Goal: Task Accomplishment & Management: Complete application form

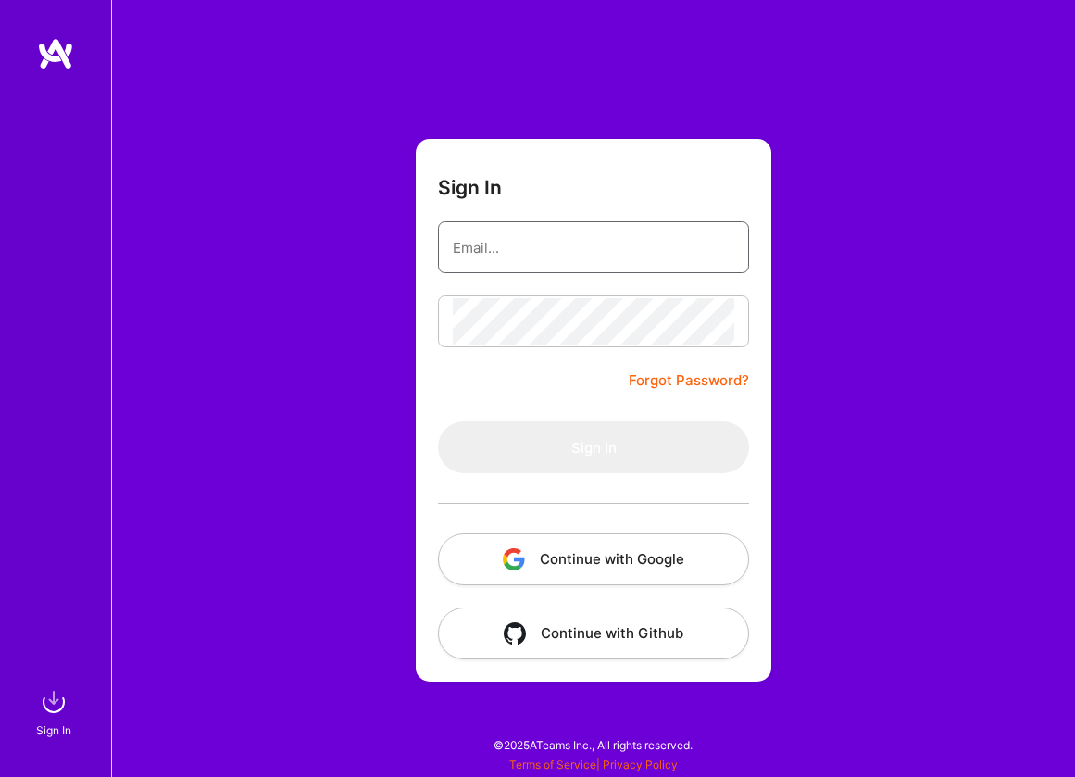
type input "[EMAIL_ADDRESS][PERSON_NAME][DOMAIN_NAME]"
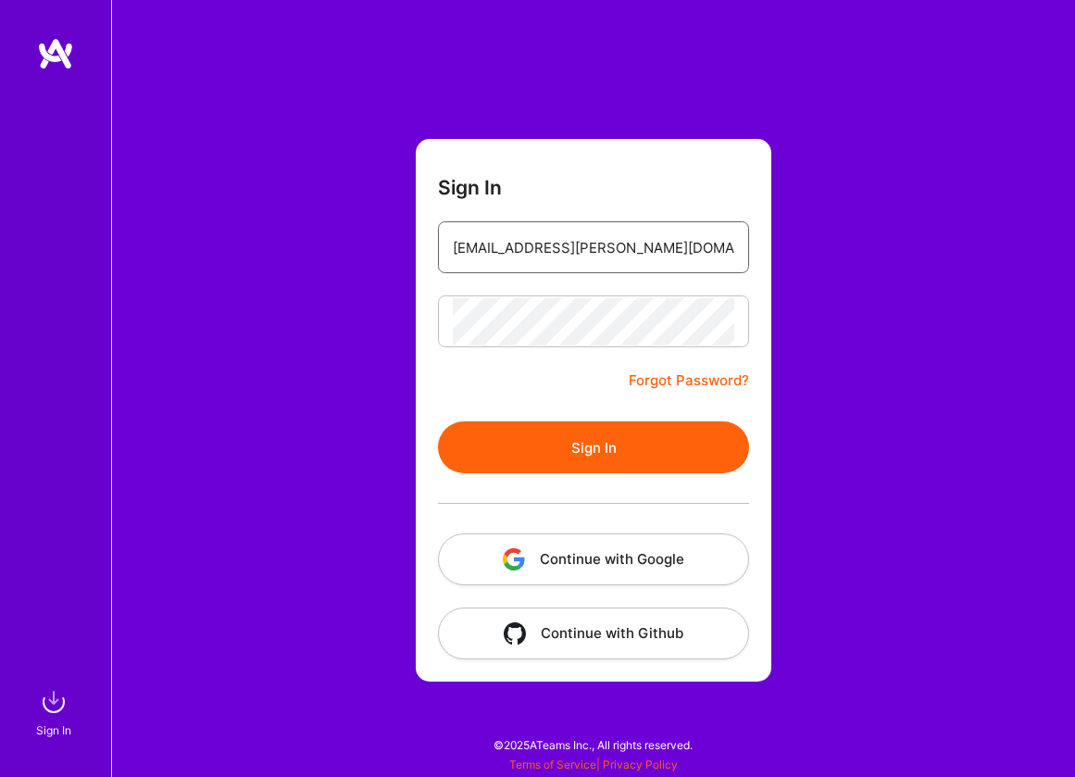
click at [594, 447] on button "Sign In" at bounding box center [593, 447] width 311 height 52
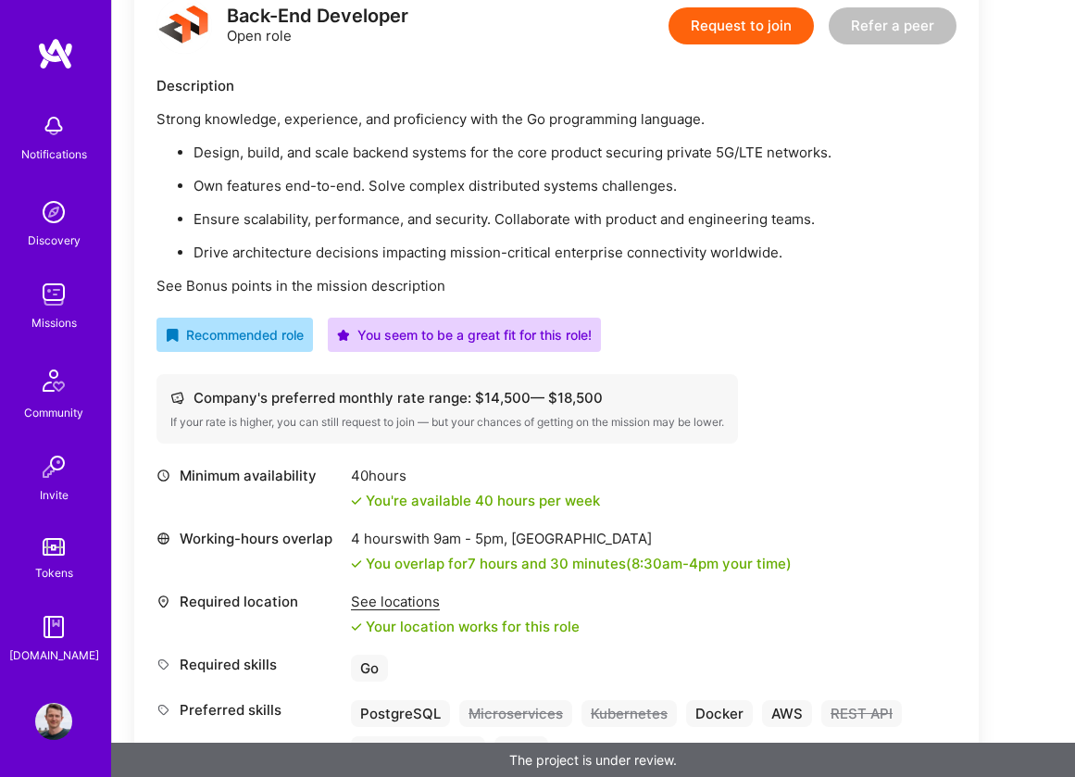
scroll to position [499, 0]
drag, startPoint x: 467, startPoint y: 477, endPoint x: 724, endPoint y: 511, distance: 259.7
click at [724, 511] on div "Minimum availability 40 hours You're available 40 hours per week Working-hours …" at bounding box center [557, 628] width 800 height 322
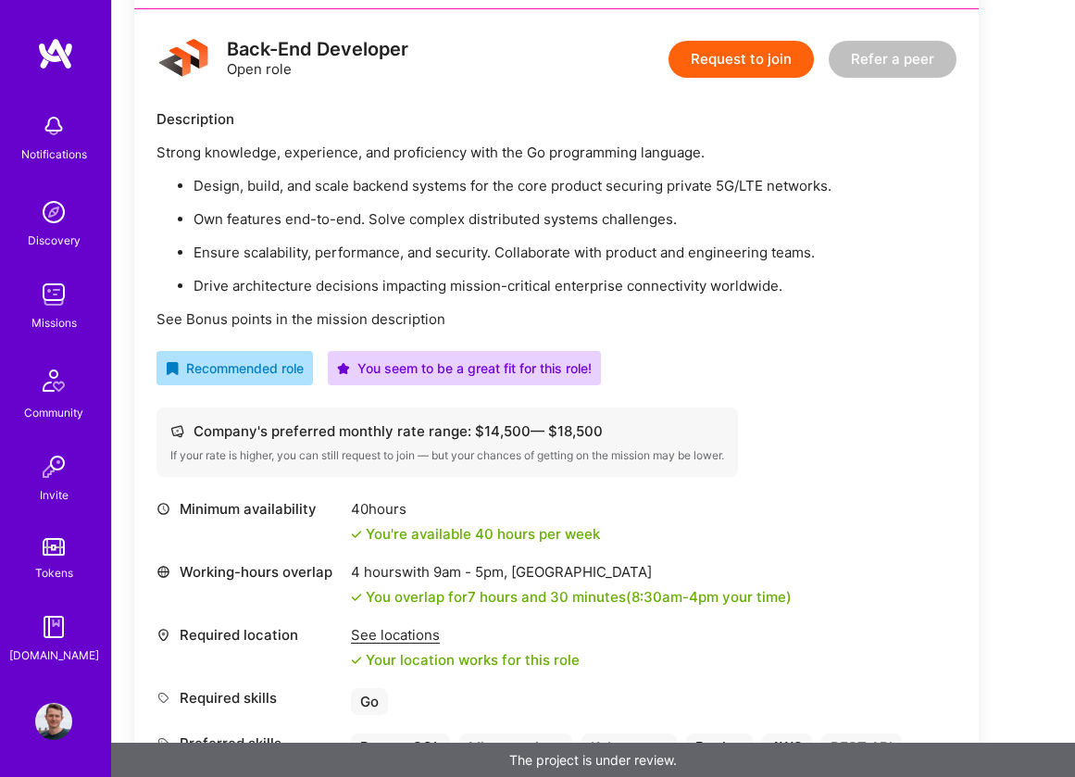
scroll to position [452, 0]
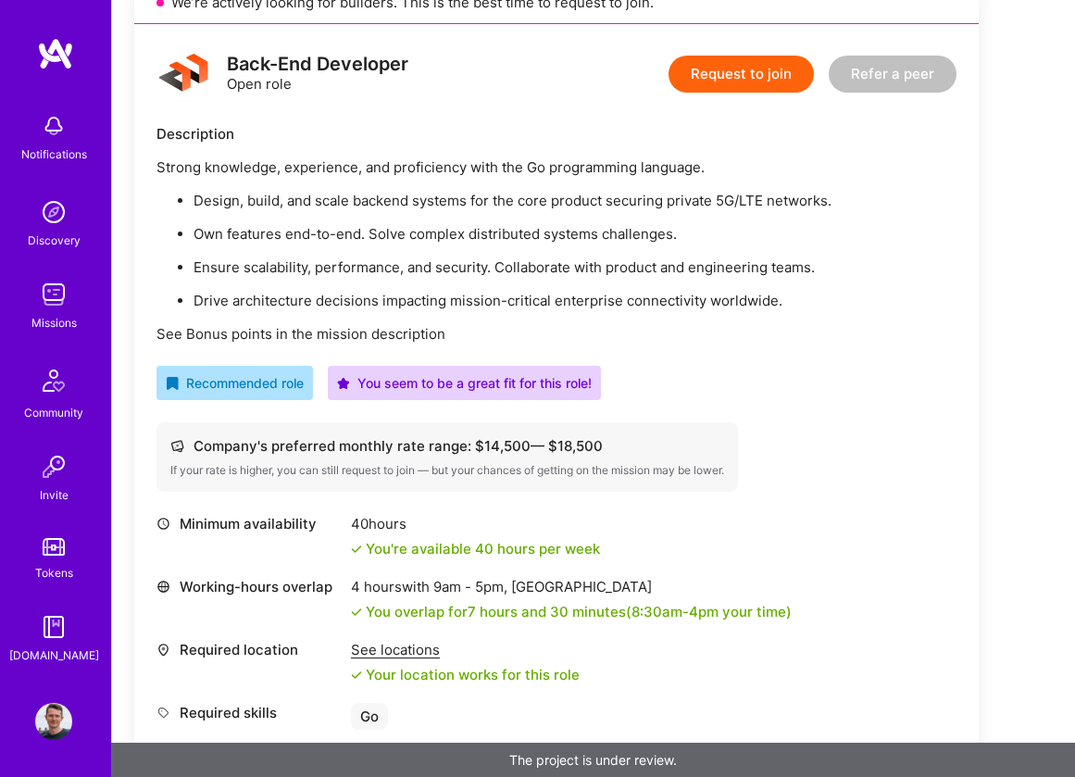
click at [762, 86] on button "Request to join" at bounding box center [741, 74] width 145 height 37
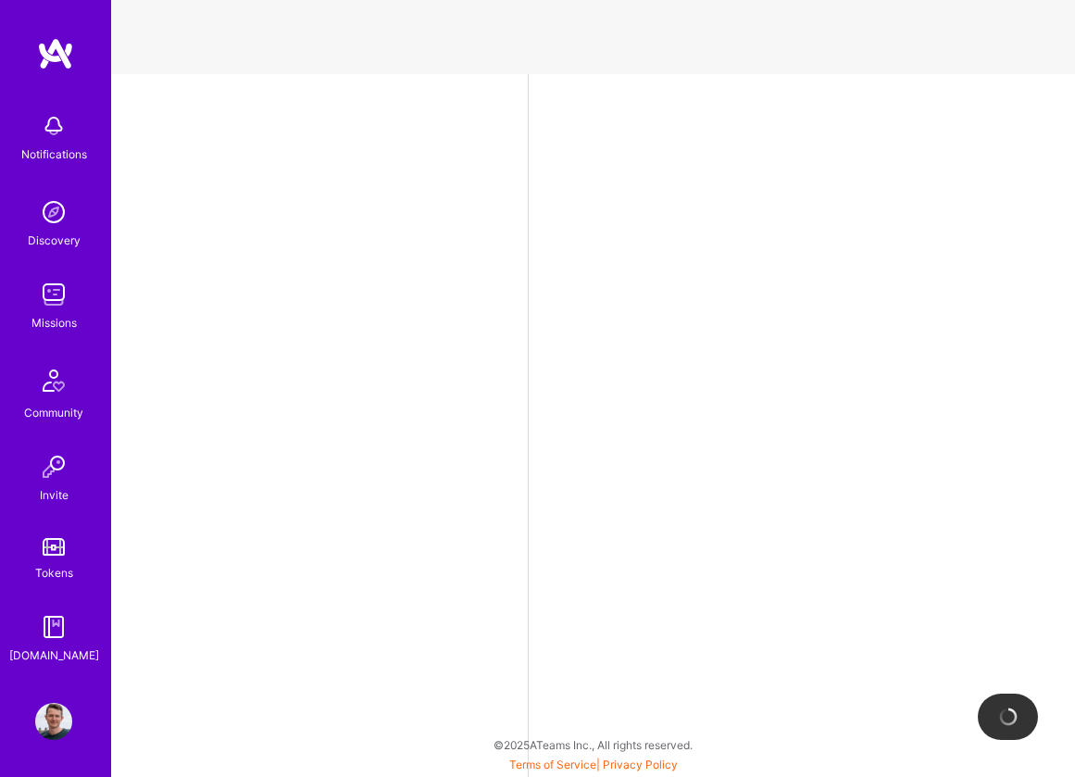
select select "US"
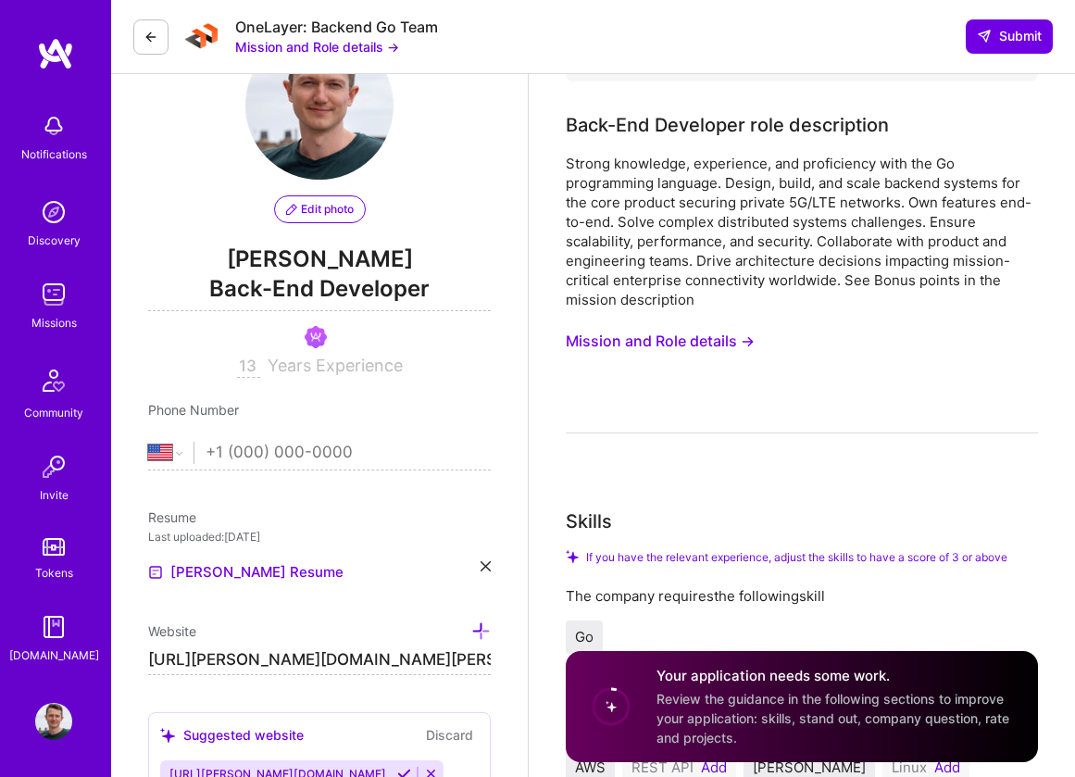
scroll to position [59, 0]
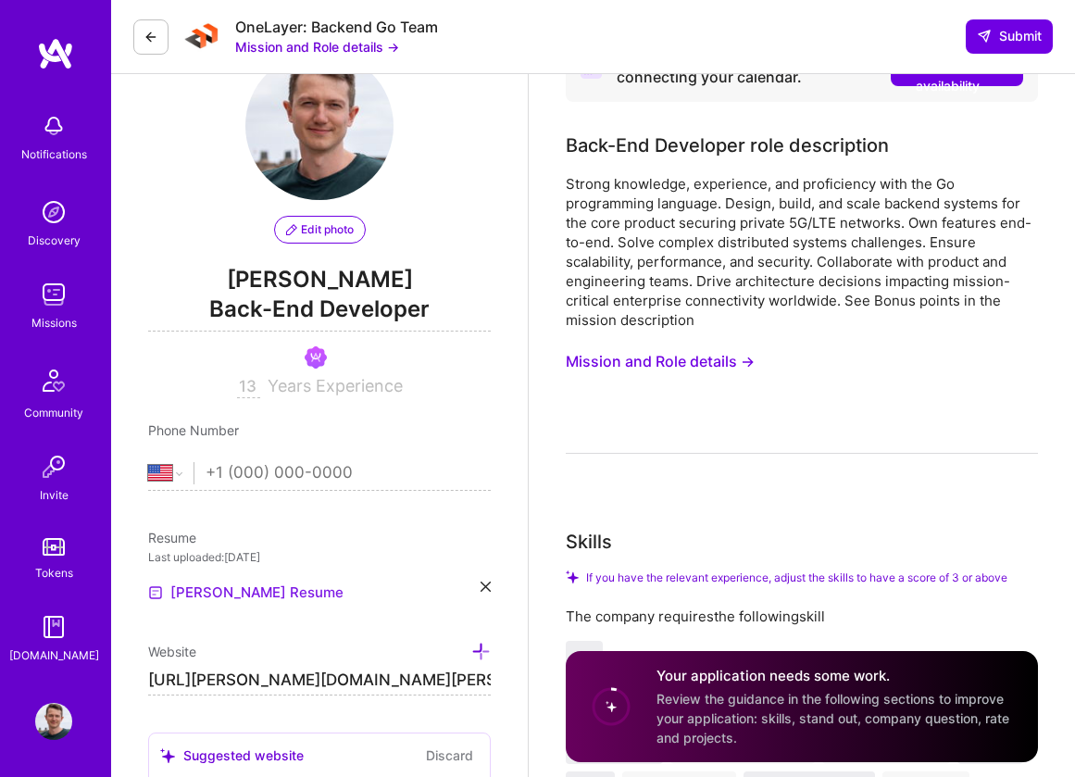
click at [232, 594] on link "[PERSON_NAME] Resume" at bounding box center [245, 593] width 195 height 22
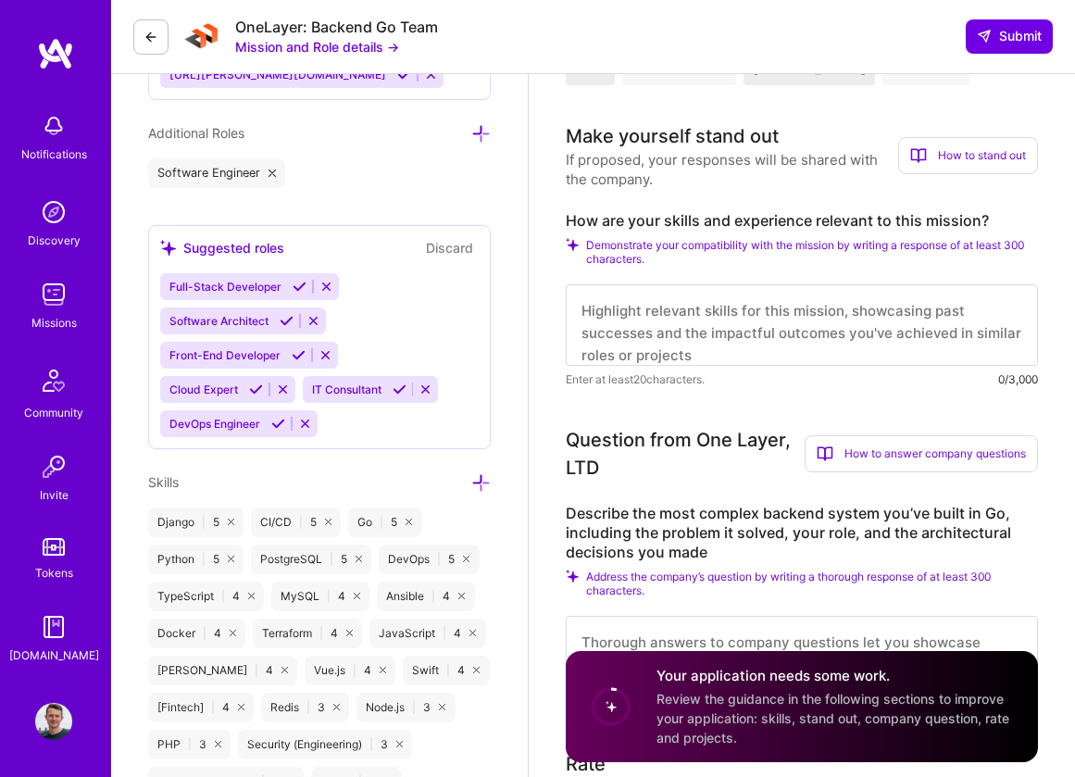
scroll to position [729, 0]
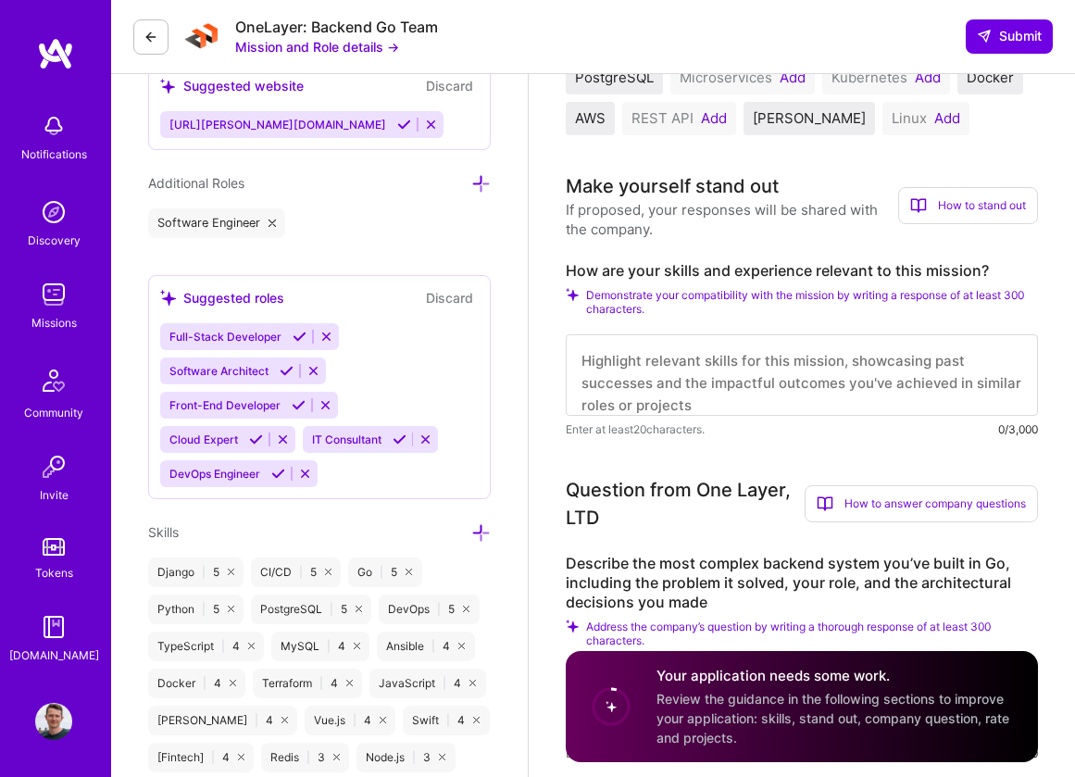
click at [328, 46] on button "Mission and Role details →" at bounding box center [317, 46] width 164 height 19
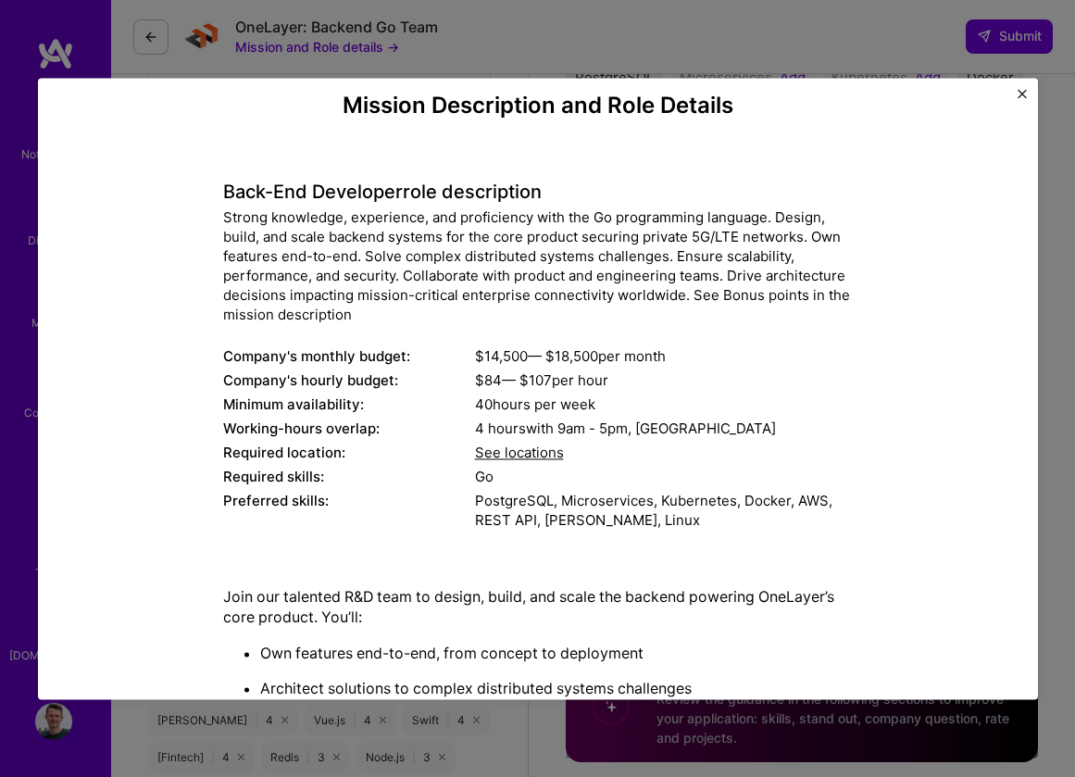
scroll to position [0, 0]
click at [1016, 103] on div "Mission Description and Role Details Back-End Developer role description Strong…" at bounding box center [538, 784] width 971 height 1382
click at [1020, 92] on img "Close" at bounding box center [1022, 93] width 9 height 9
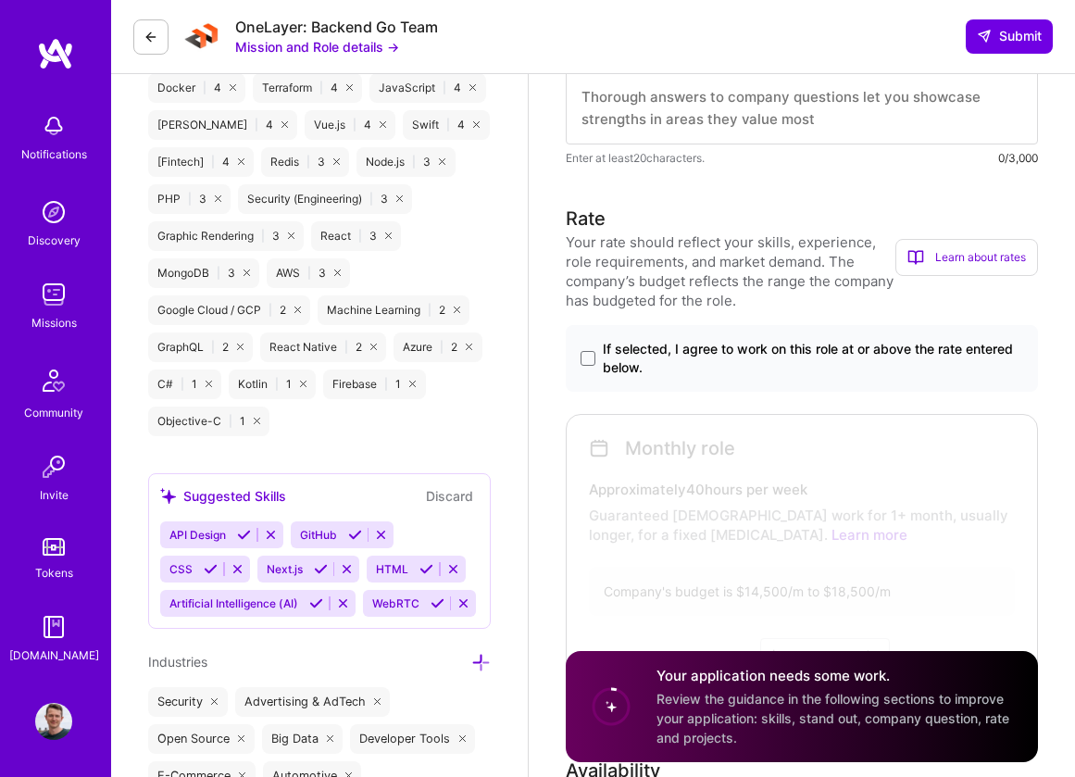
scroll to position [1324, 0]
click at [722, 353] on span "If selected, I agree to work on this role at or above the rate entered below." at bounding box center [813, 359] width 420 height 37
click at [0, 0] on input "If selected, I agree to work on this role at or above the rate entered below." at bounding box center [0, 0] width 0 height 0
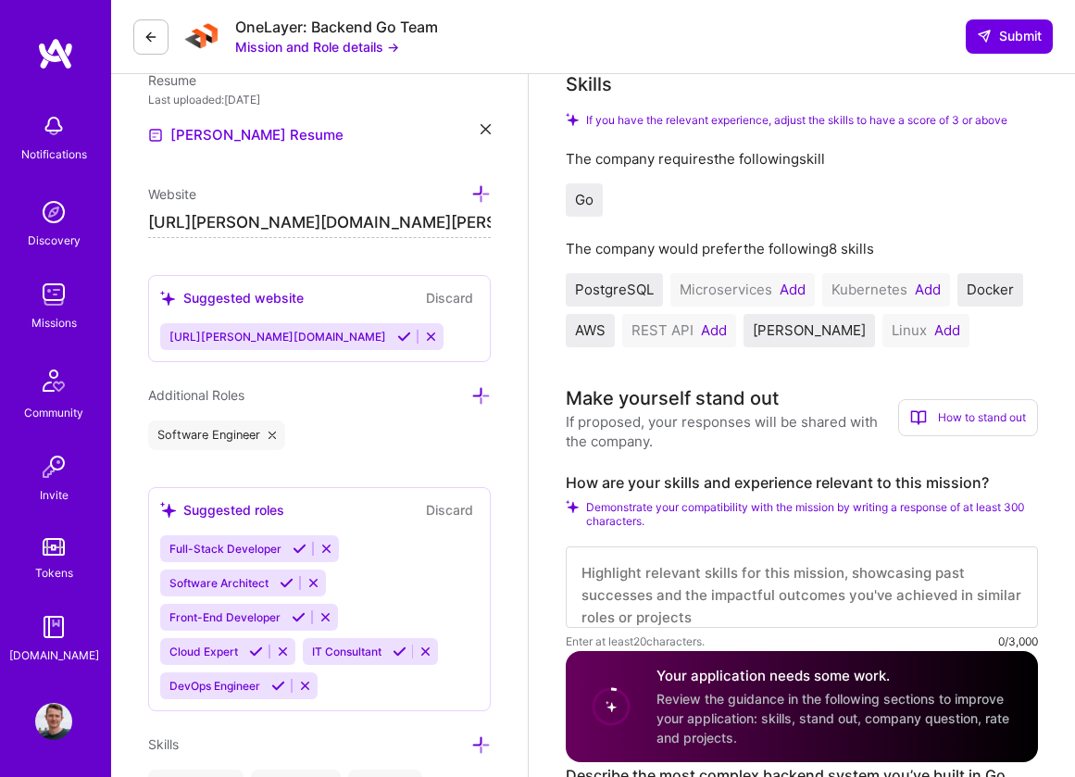
scroll to position [534, 0]
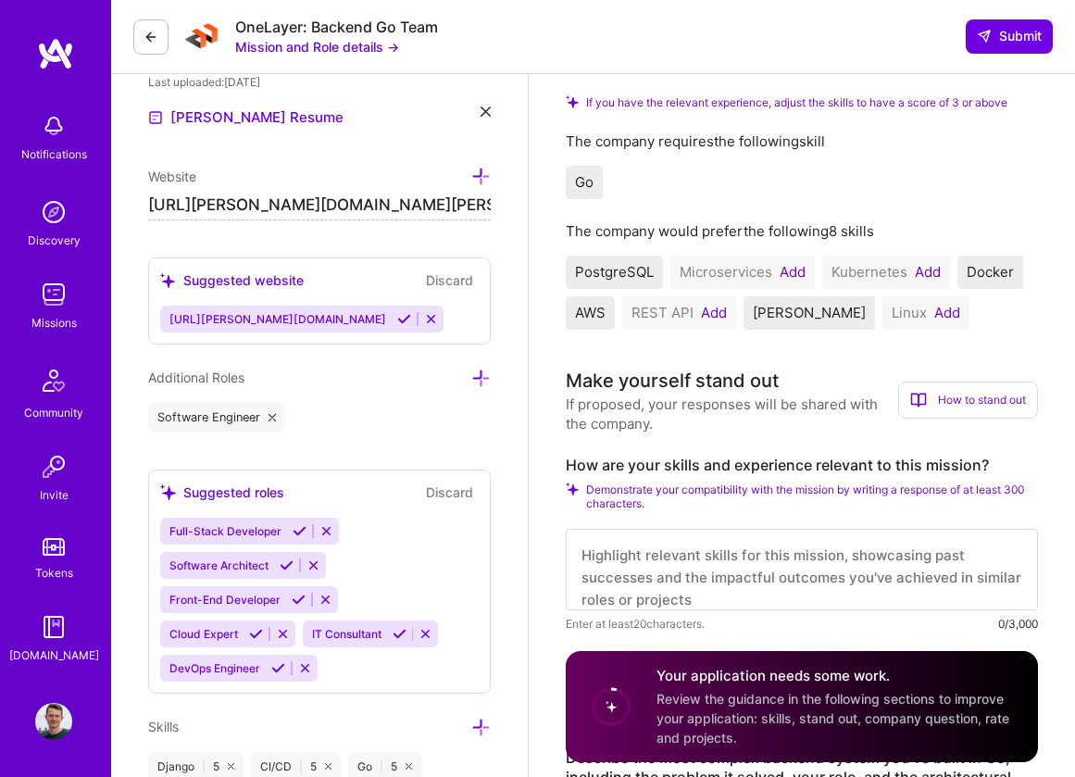
click at [787, 275] on button "Add" at bounding box center [793, 272] width 26 height 15
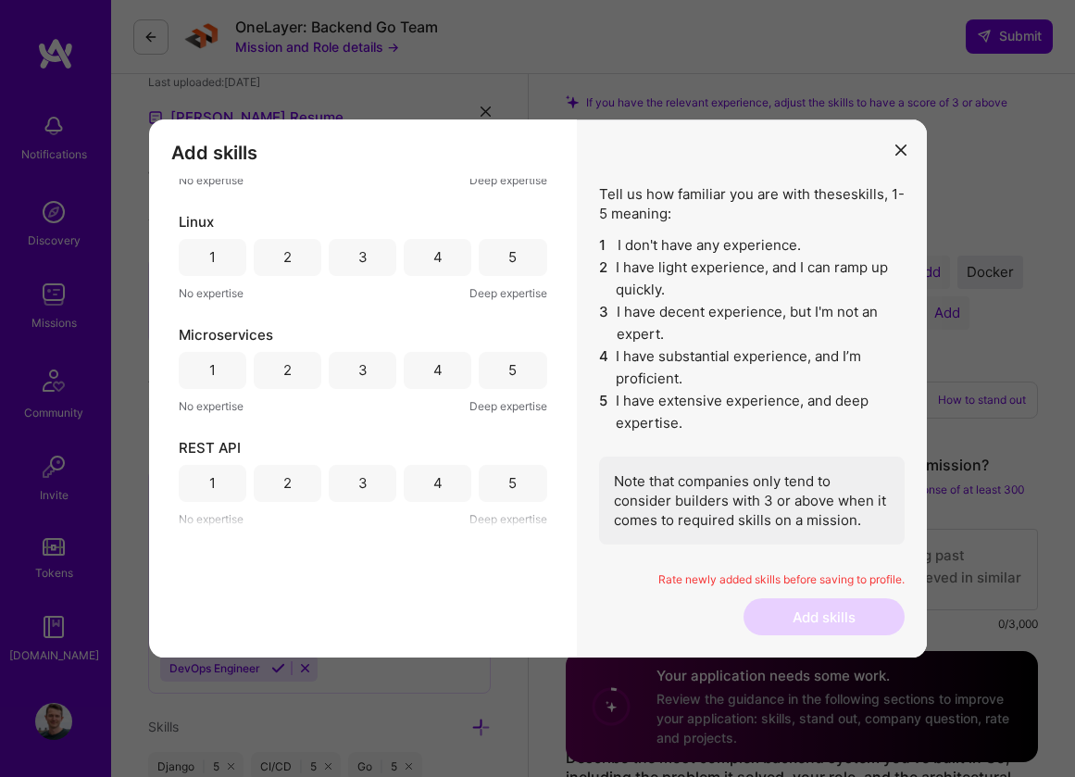
scroll to position [80, 0]
click at [519, 369] on div "5" at bounding box center [513, 370] width 68 height 37
click at [508, 483] on div "5" at bounding box center [512, 482] width 8 height 19
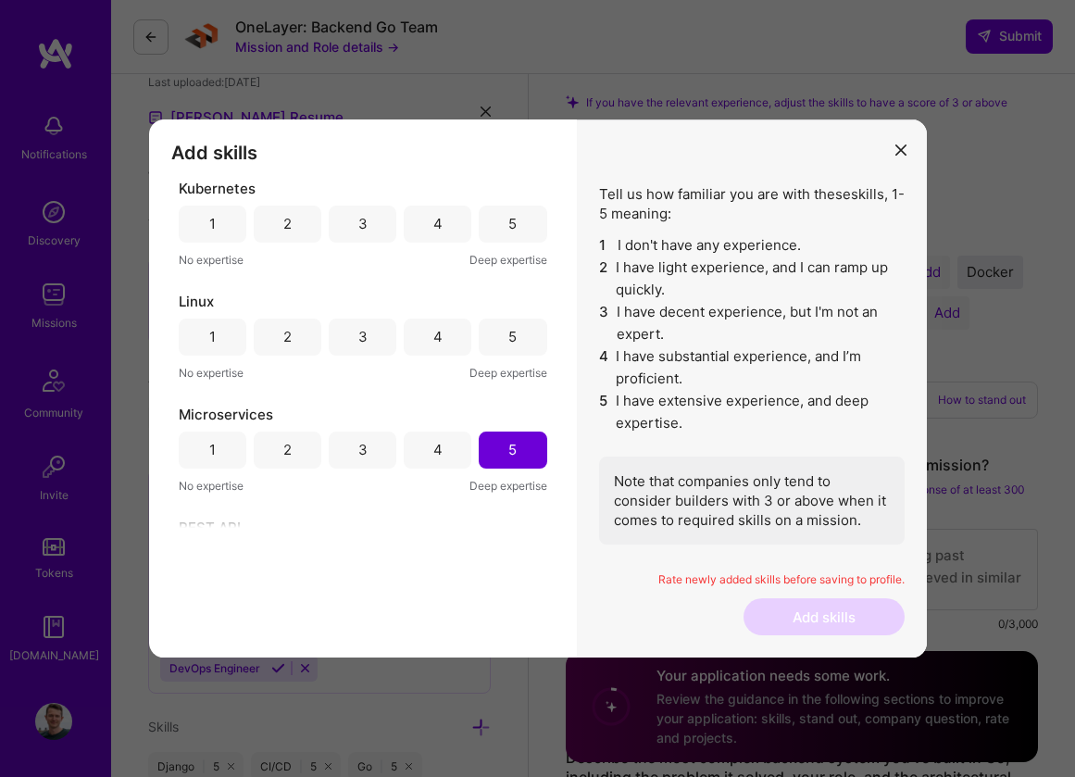
scroll to position [0, 0]
click at [907, 148] on button "modal" at bounding box center [901, 149] width 22 height 31
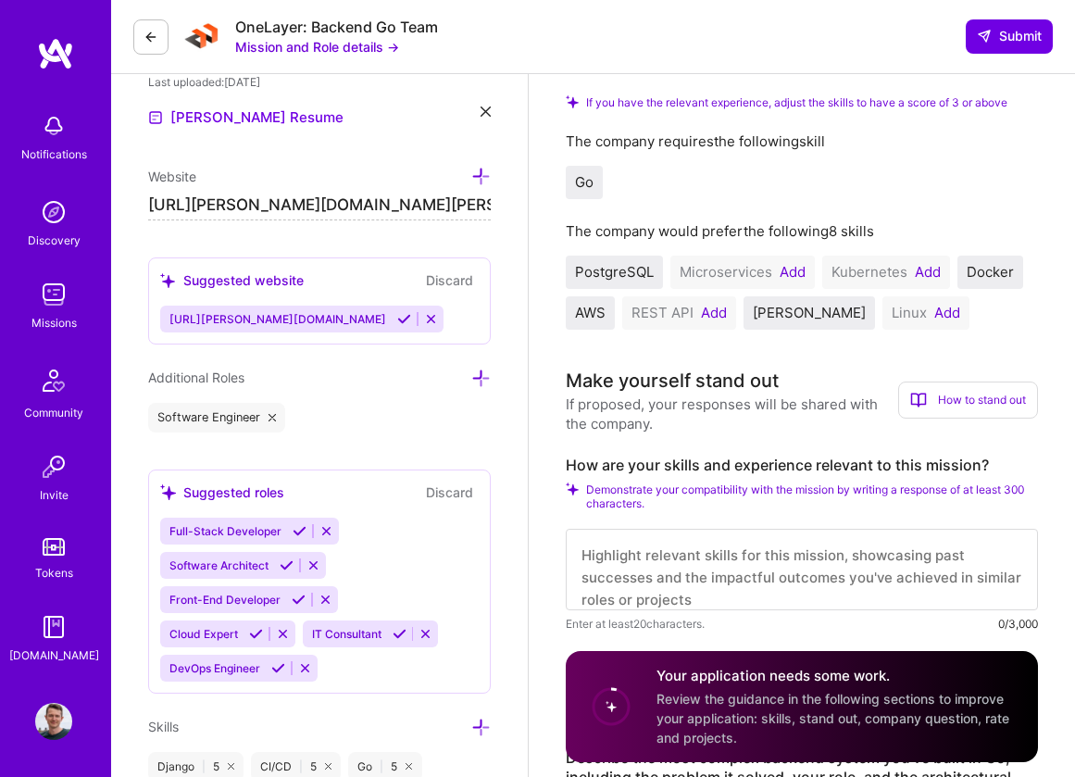
click at [797, 584] on textarea at bounding box center [802, 570] width 472 height 82
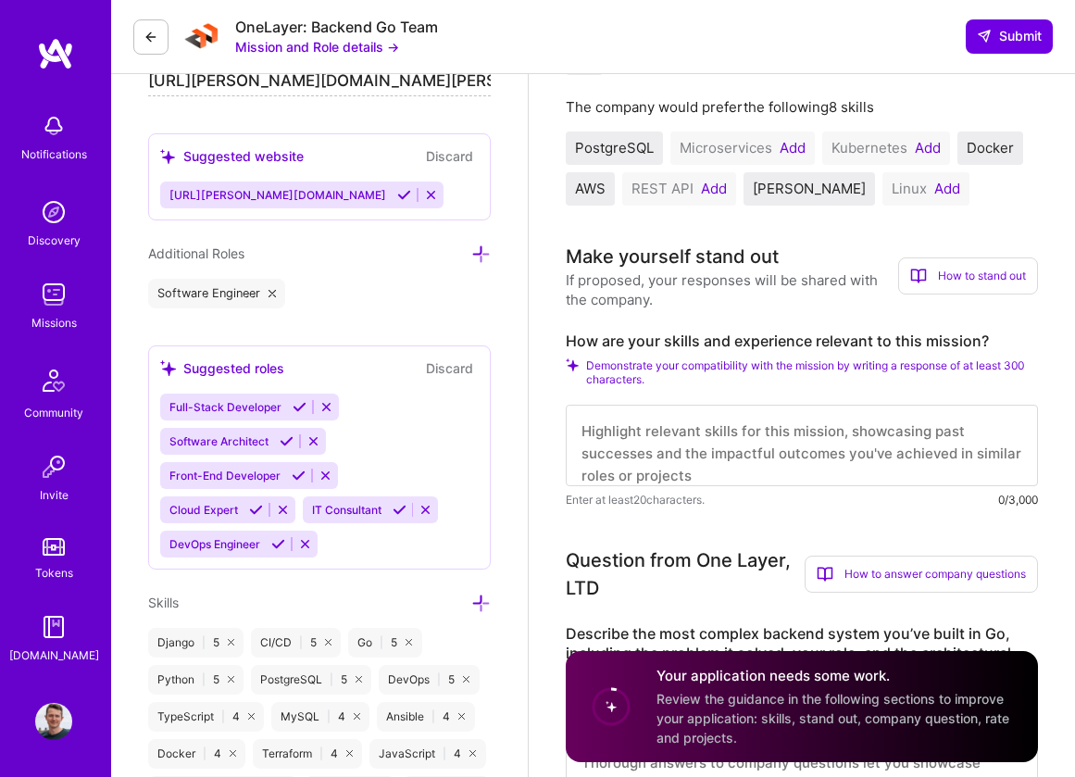
scroll to position [658, 0]
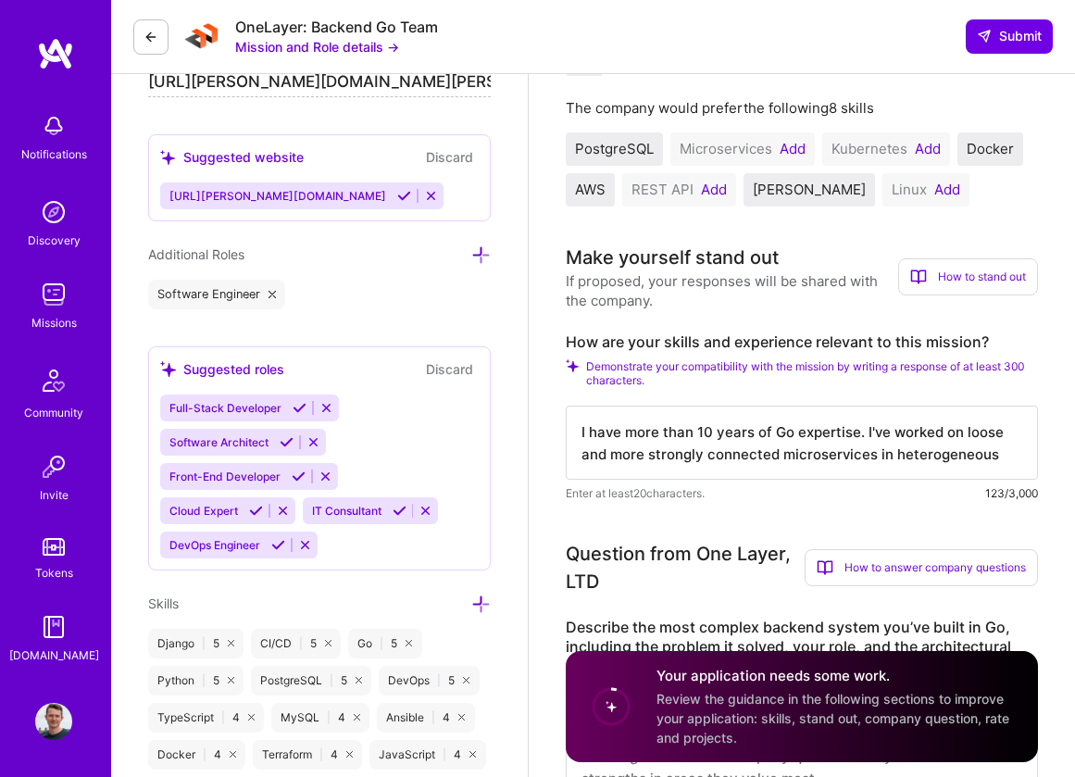
drag, startPoint x: 810, startPoint y: 551, endPoint x: 818, endPoint y: 452, distance: 99.4
click at [818, 452] on textarea "I have more than 10 years of Go expertise. I've worked on loose and more strong…" at bounding box center [802, 443] width 472 height 74
click at [1034, 450] on textarea "I have more than 10 years of Go expertise. I've worked on loose and more strong…" at bounding box center [802, 443] width 472 height 74
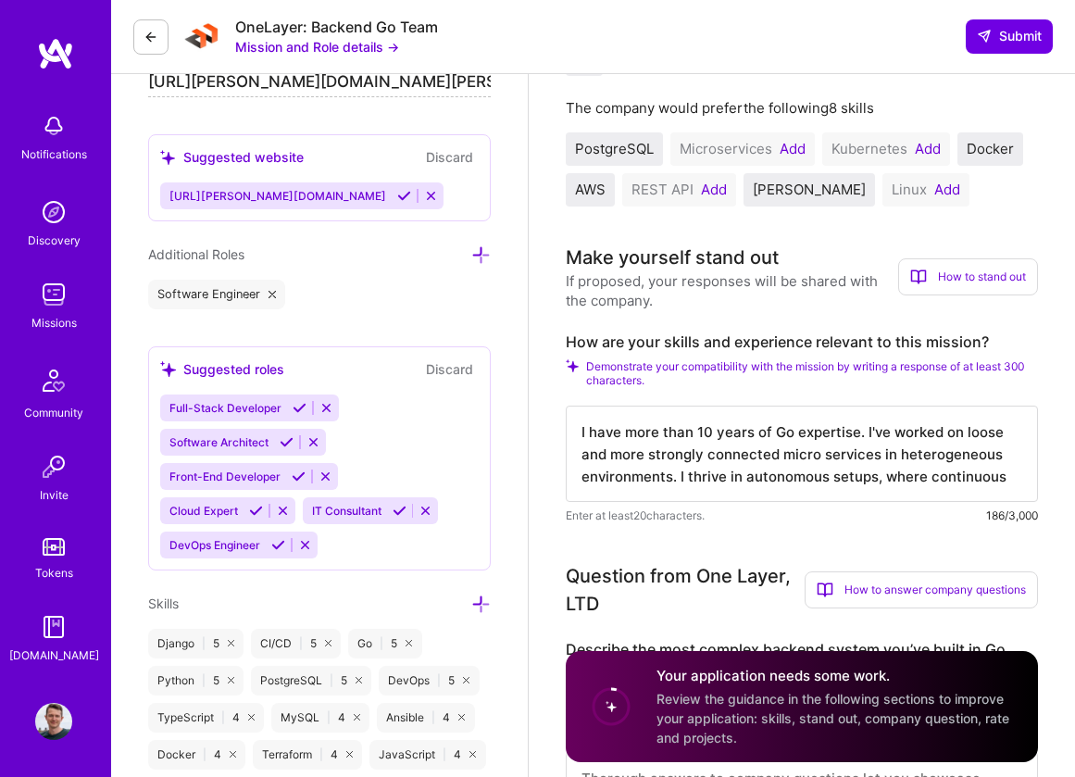
click at [1012, 478] on textarea "I have more than 10 years of Go expertise. I've worked on loose and more strong…" at bounding box center [802, 454] width 472 height 96
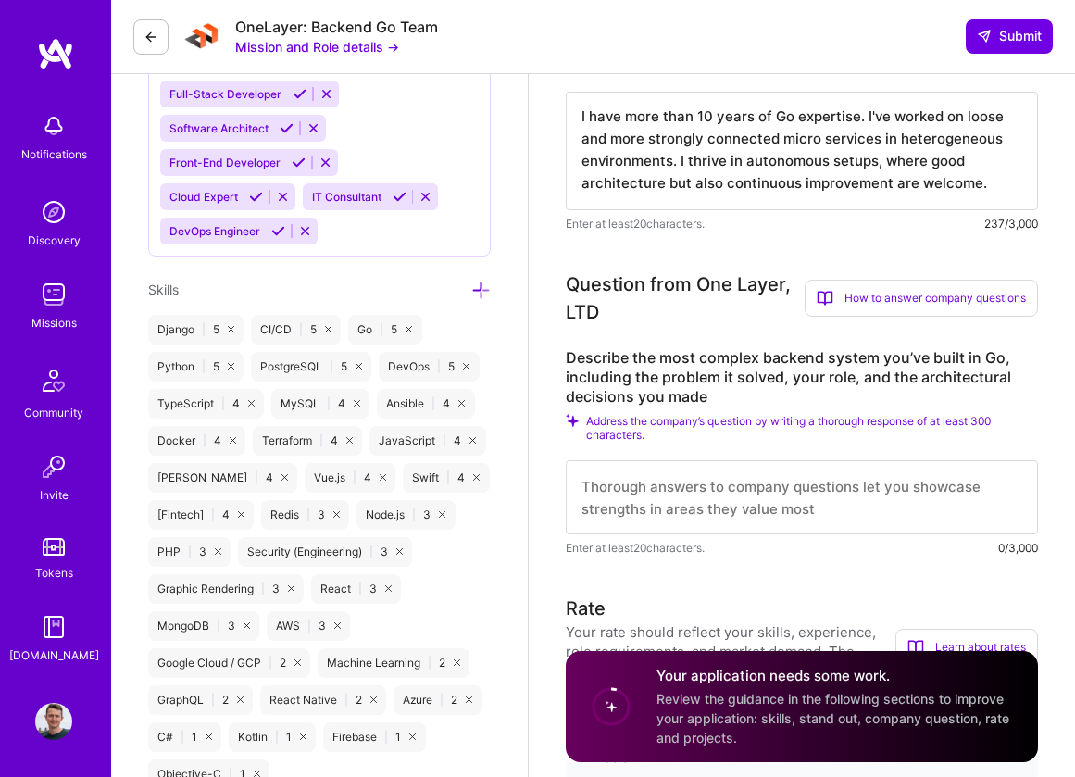
scroll to position [985, 0]
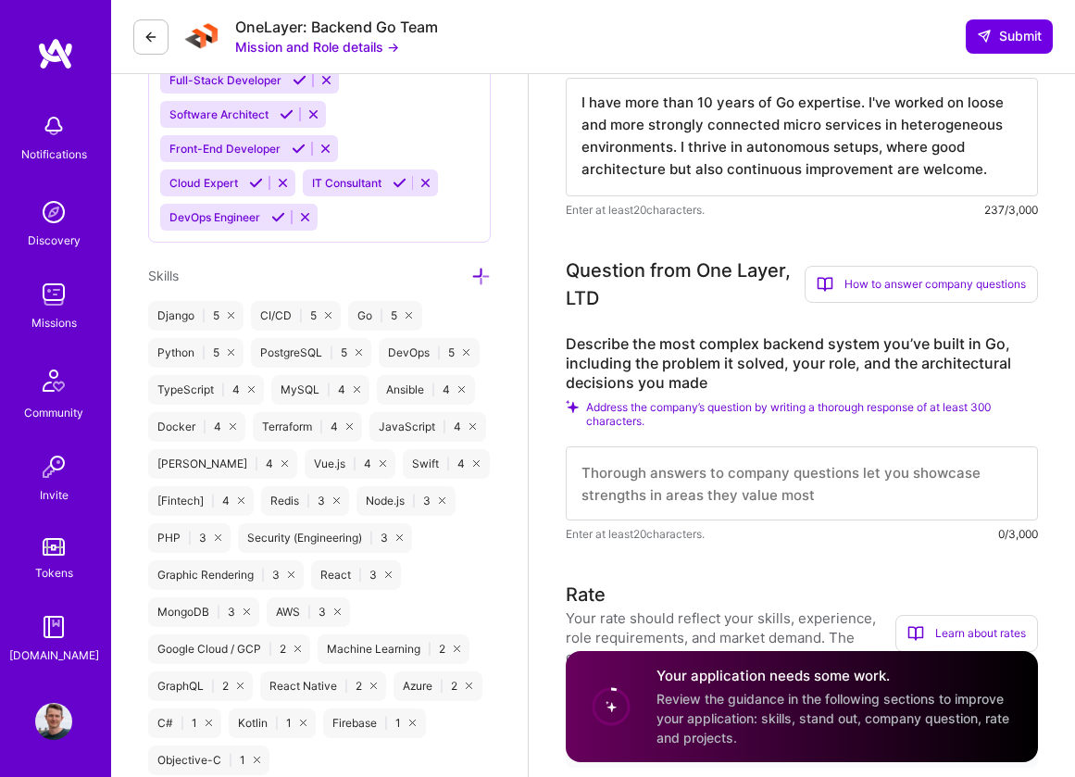
click at [784, 467] on textarea at bounding box center [802, 483] width 472 height 74
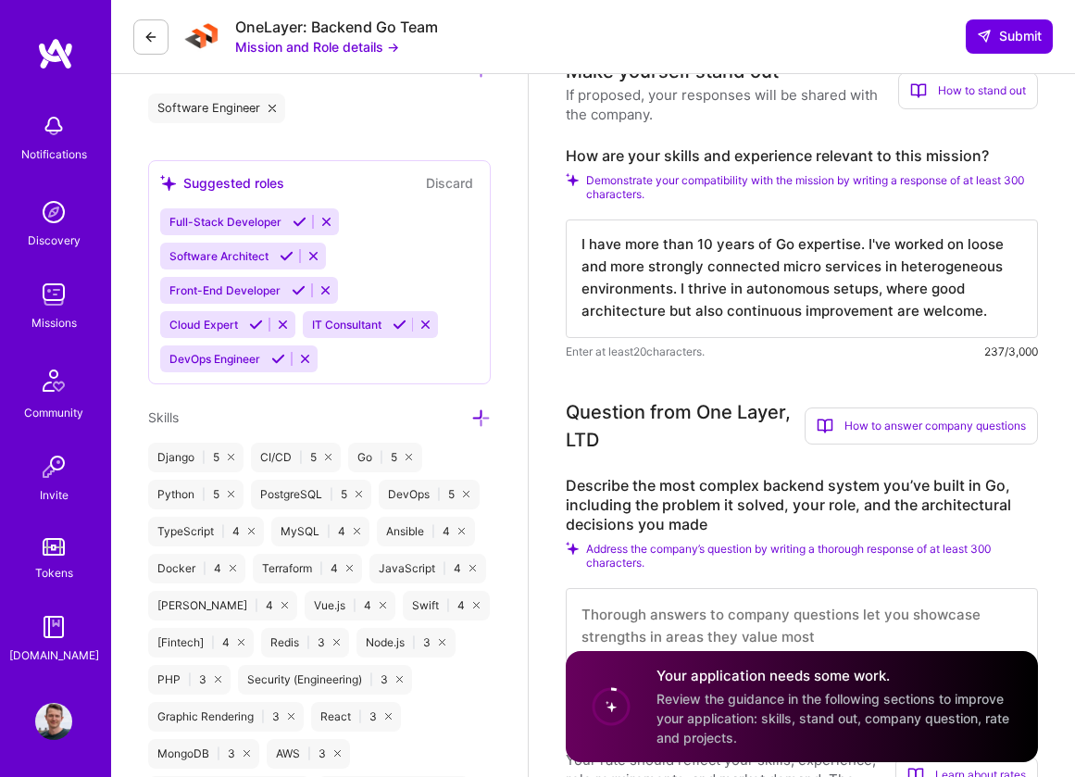
scroll to position [778, 0]
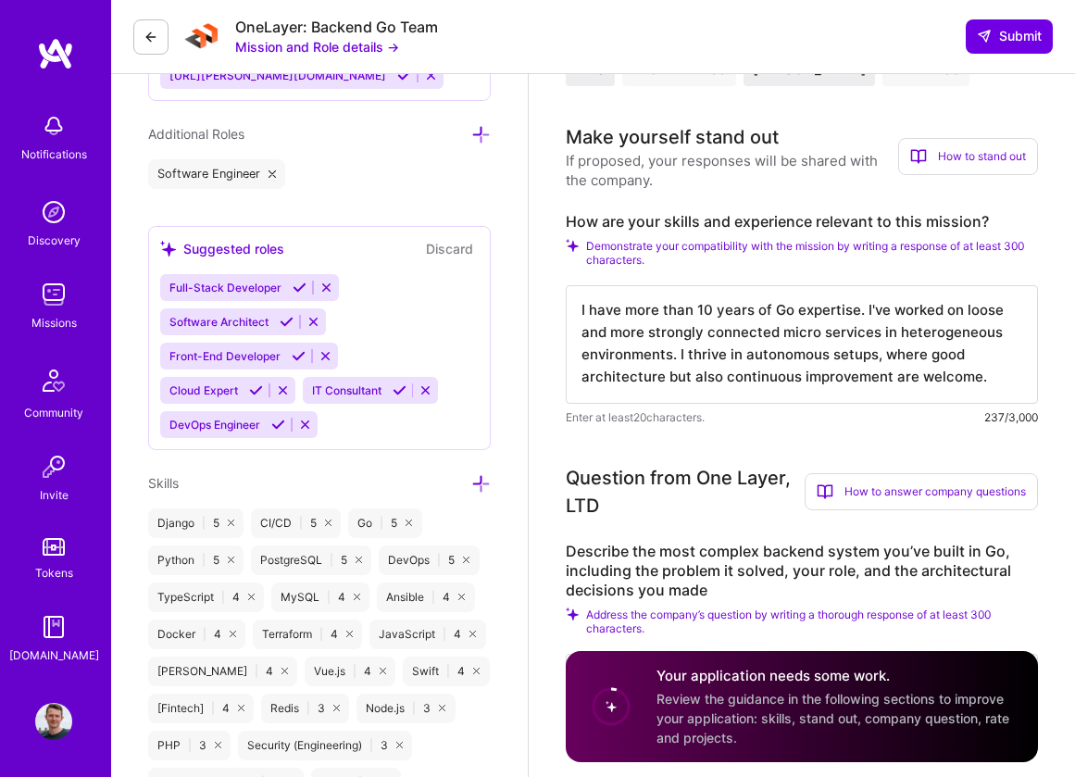
click at [761, 402] on textarea "I have more than 10 years of Go expertise. I've worked on loose and more strong…" at bounding box center [802, 344] width 472 height 119
click at [777, 375] on textarea "I have more than 10 years of Go expertise. I've worked on loose and more strong…" at bounding box center [802, 344] width 472 height 119
click at [993, 382] on textarea "I have more than 10 years of Go expertise. I've worked on loose and more strong…" at bounding box center [802, 344] width 472 height 119
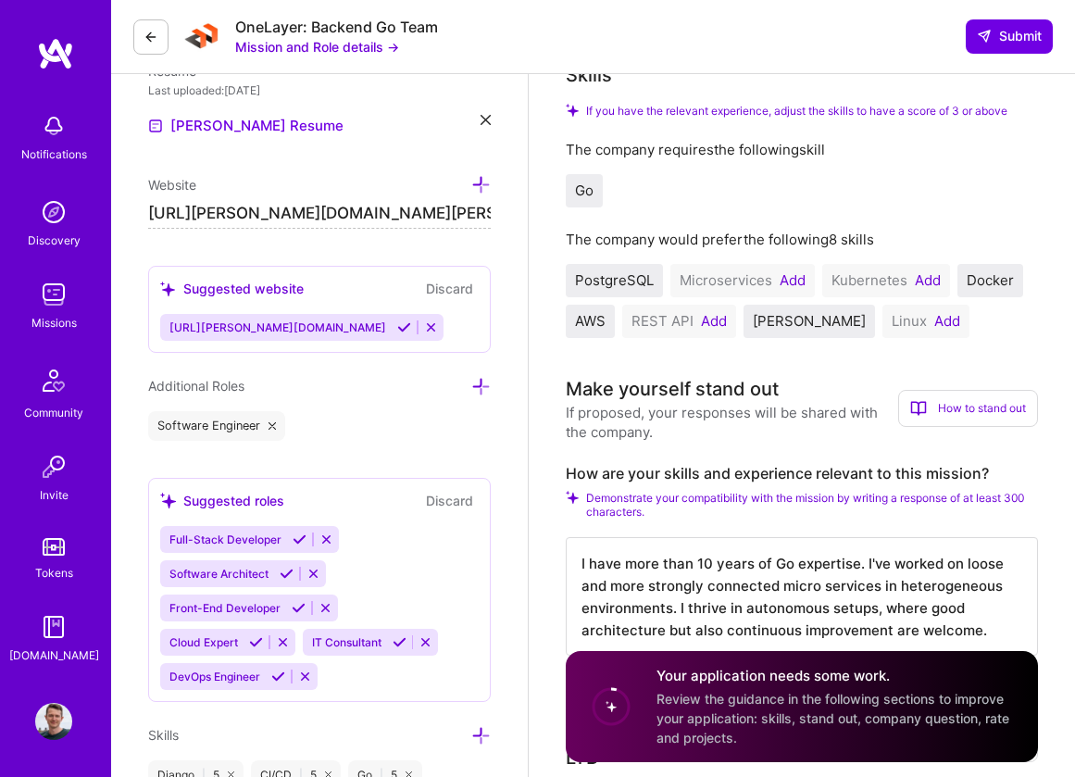
scroll to position [558, 0]
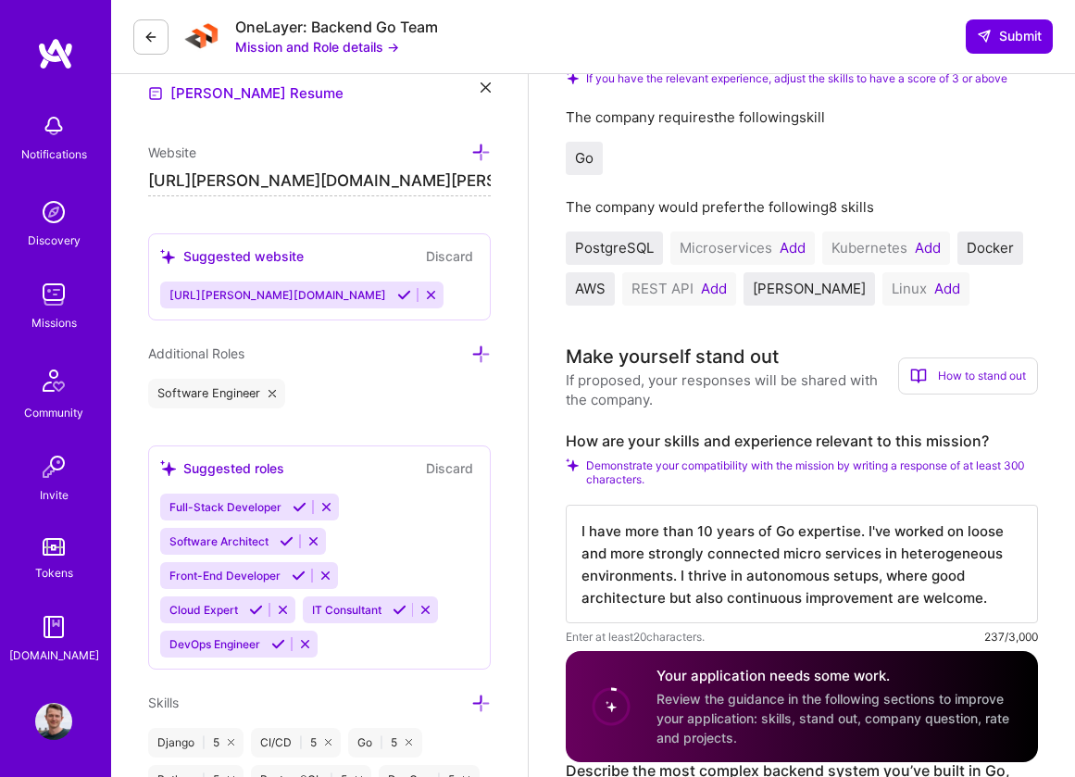
click at [814, 521] on textarea "I have more than 10 years of Go expertise. I've worked on loose and more strong…" at bounding box center [802, 564] width 472 height 119
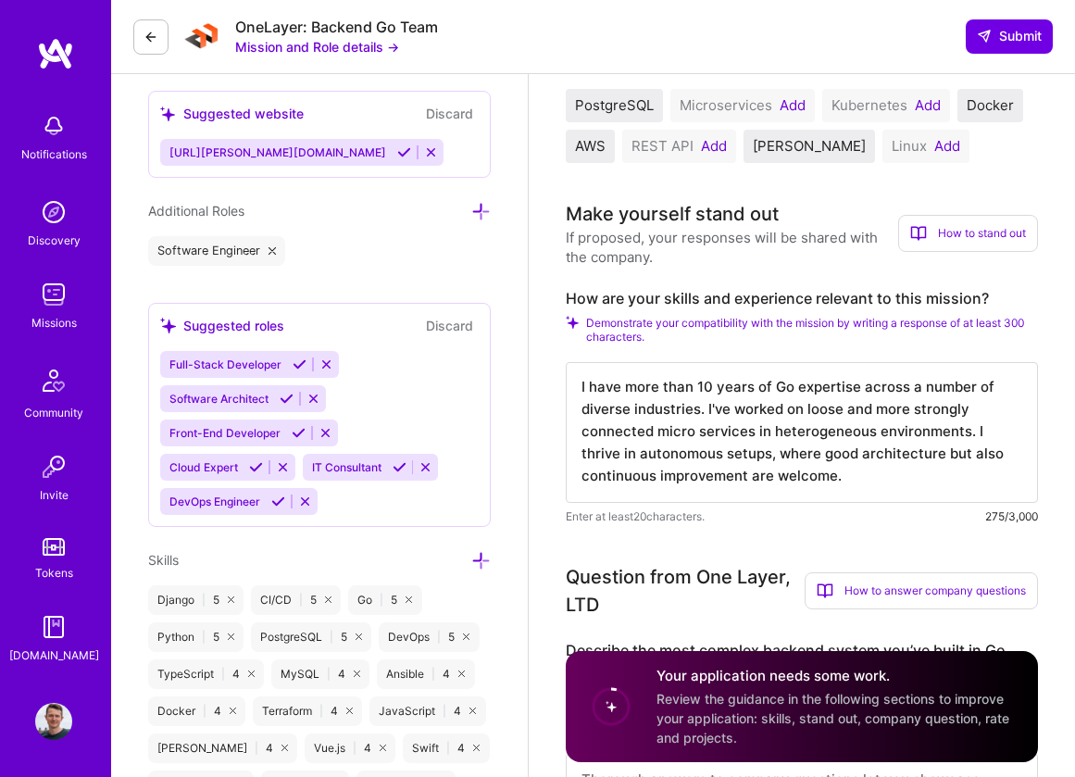
scroll to position [704, 0]
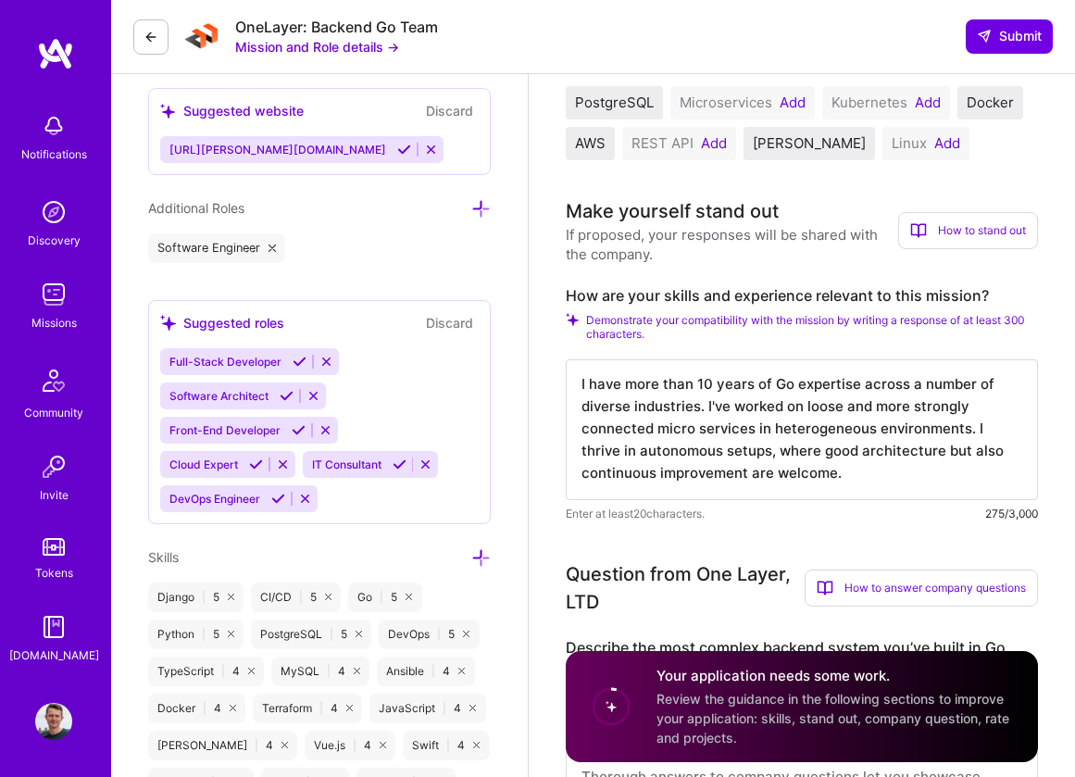
click at [947, 483] on textarea "I have more than 10 years of Go expertise across a number of diverse industries…" at bounding box center [802, 429] width 472 height 141
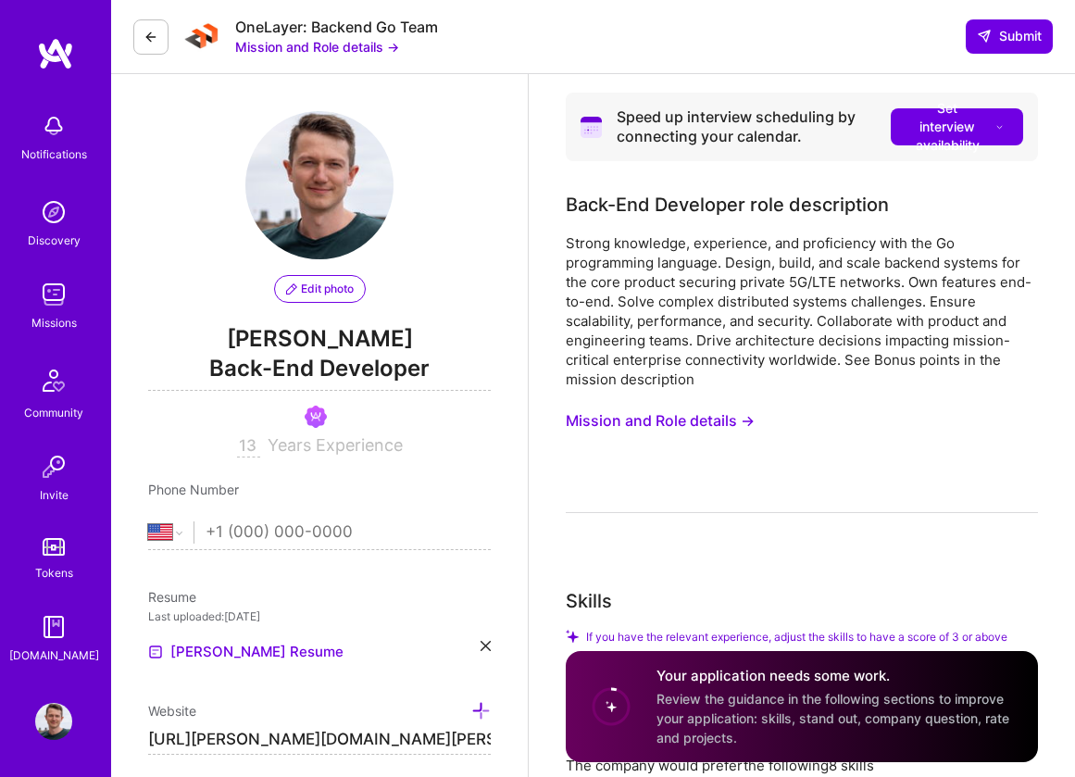
scroll to position [0, 0]
click at [681, 403] on div "Strong knowledge, experience, and proficiency with the Go programming language.…" at bounding box center [802, 373] width 472 height 280
click at [681, 426] on button "Mission and Role details →" at bounding box center [660, 421] width 189 height 34
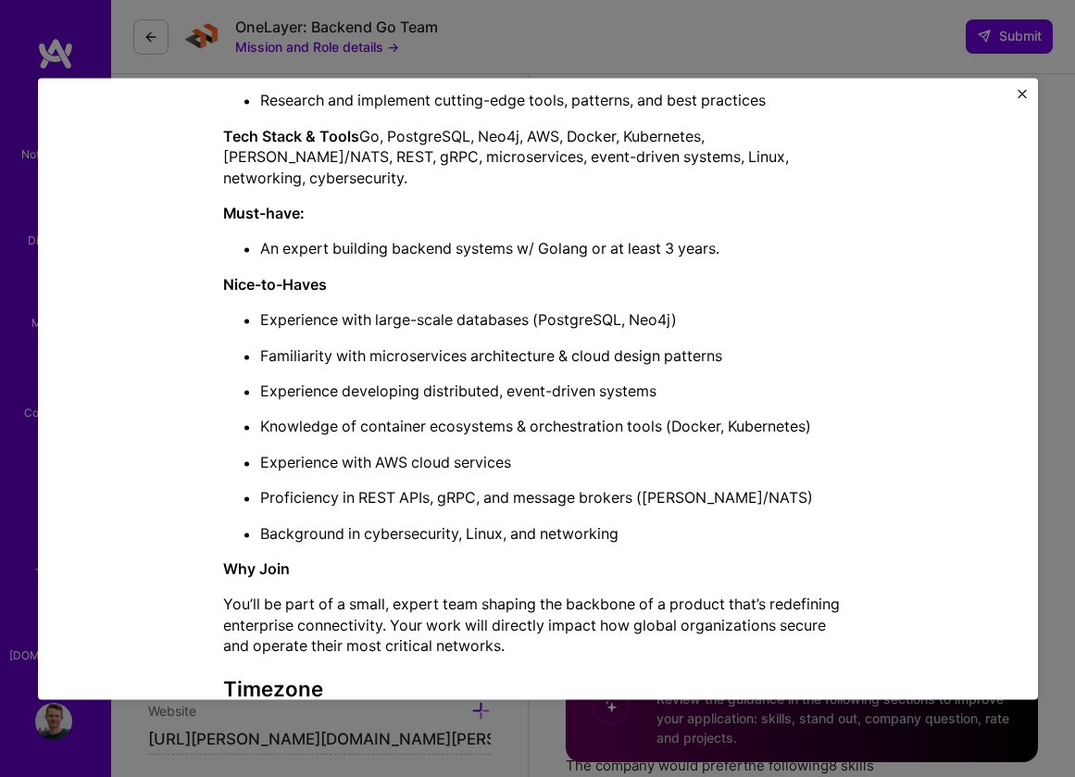
scroll to position [694, 0]
click at [1019, 95] on img "Close" at bounding box center [1022, 93] width 9 height 9
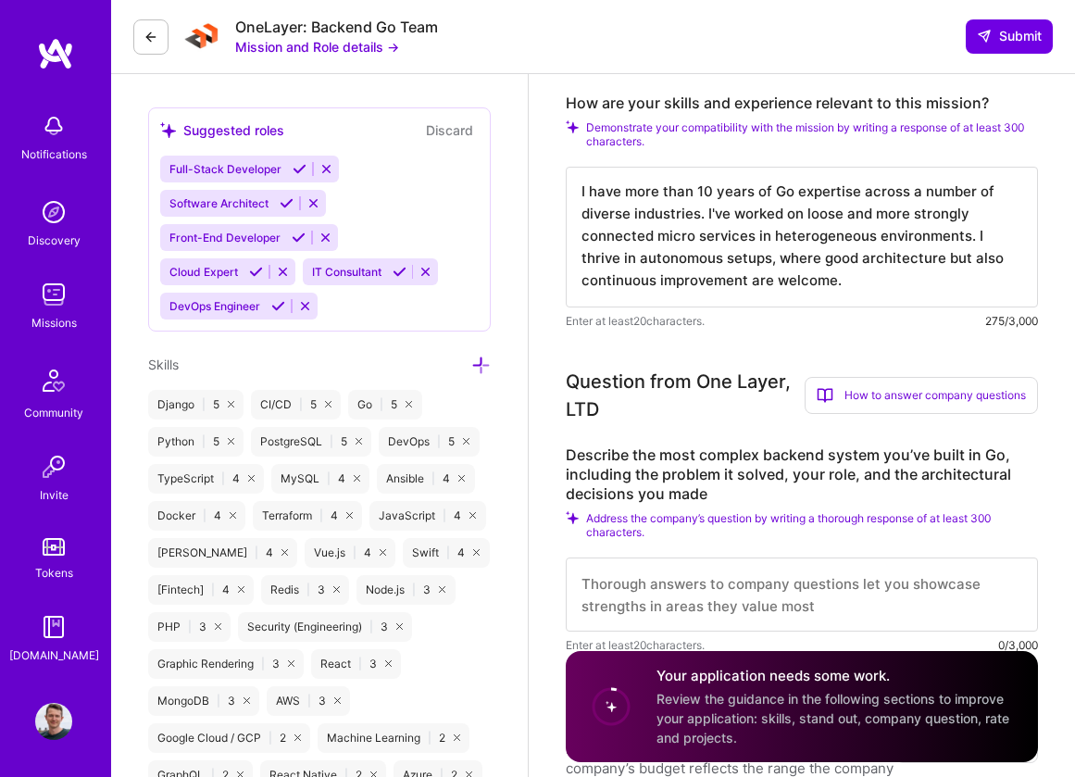
scroll to position [891, 0]
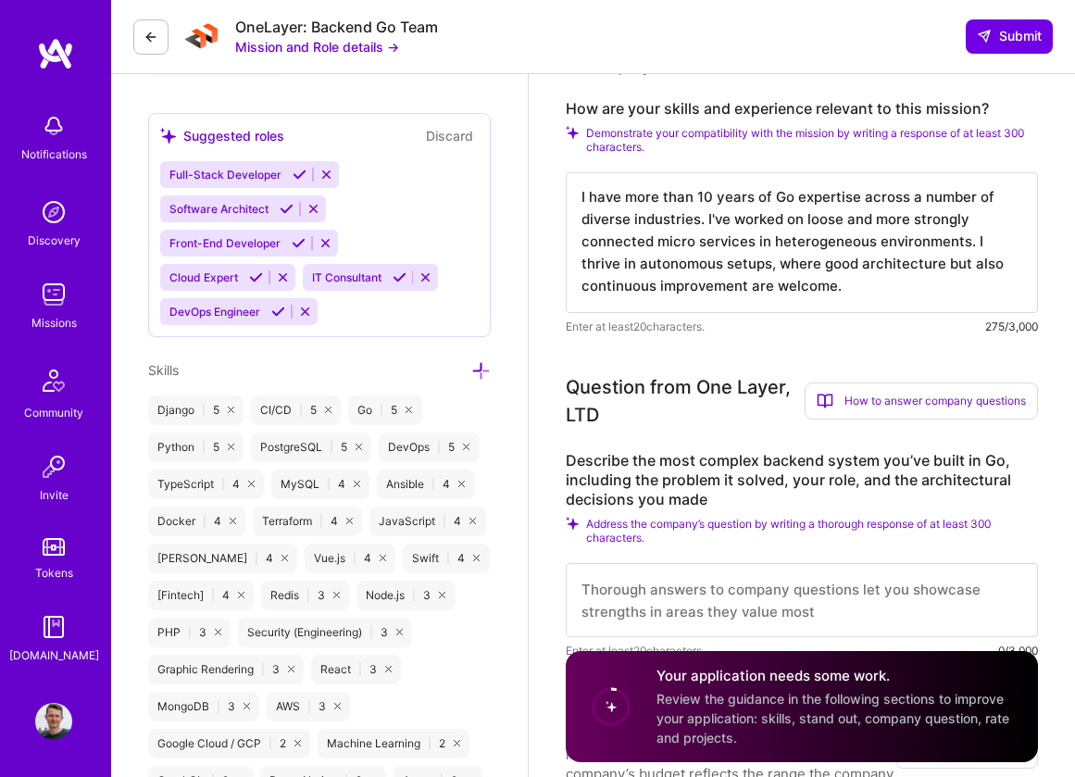
click at [907, 291] on textarea "I have more than 10 years of Go expertise across a number of diverse industries…" at bounding box center [802, 242] width 472 height 141
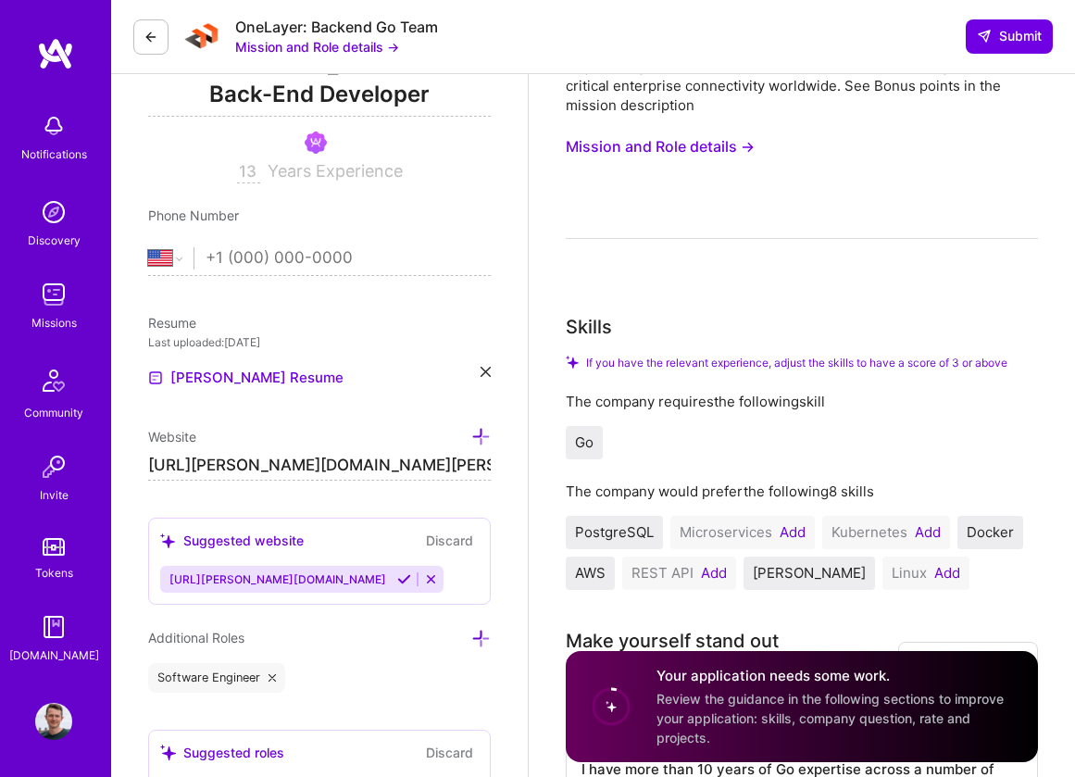
scroll to position [256, 0]
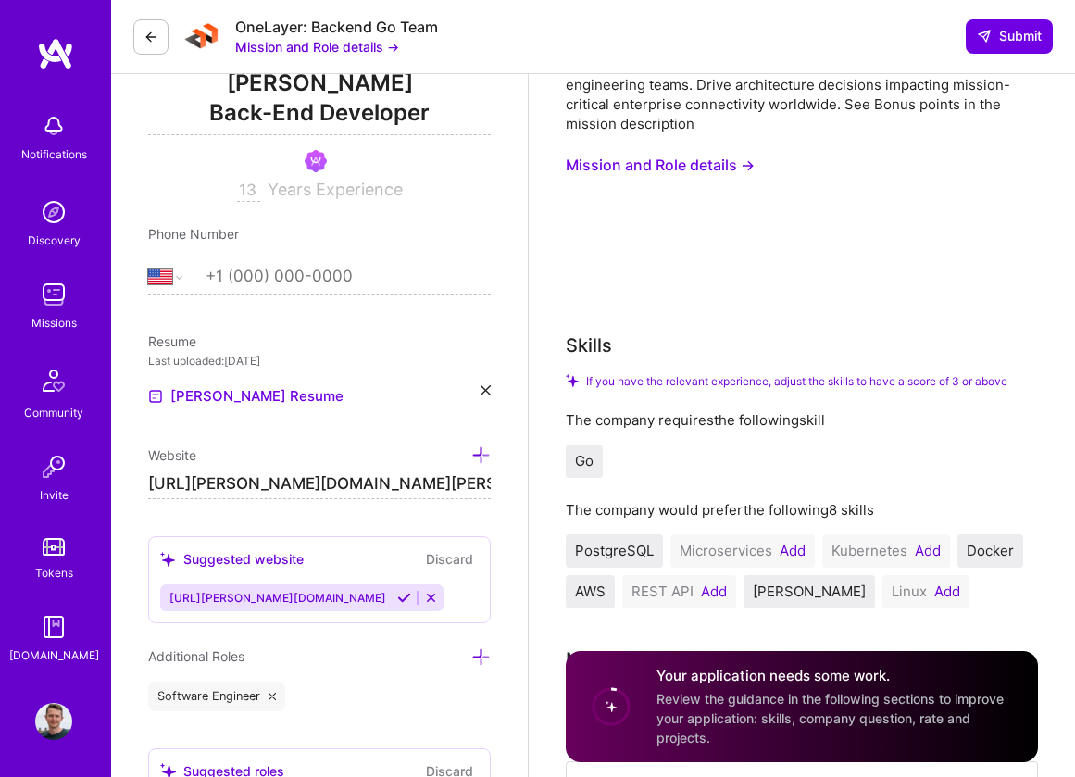
click at [749, 162] on button "Mission and Role details →" at bounding box center [660, 165] width 189 height 34
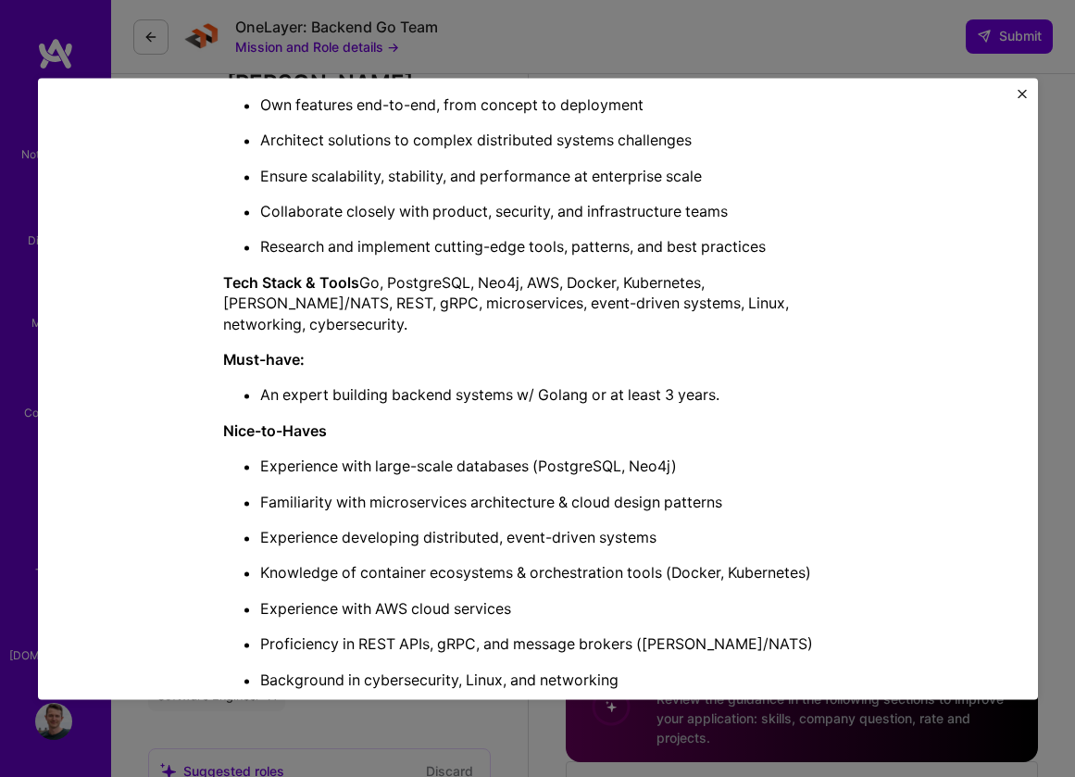
scroll to position [622, 0]
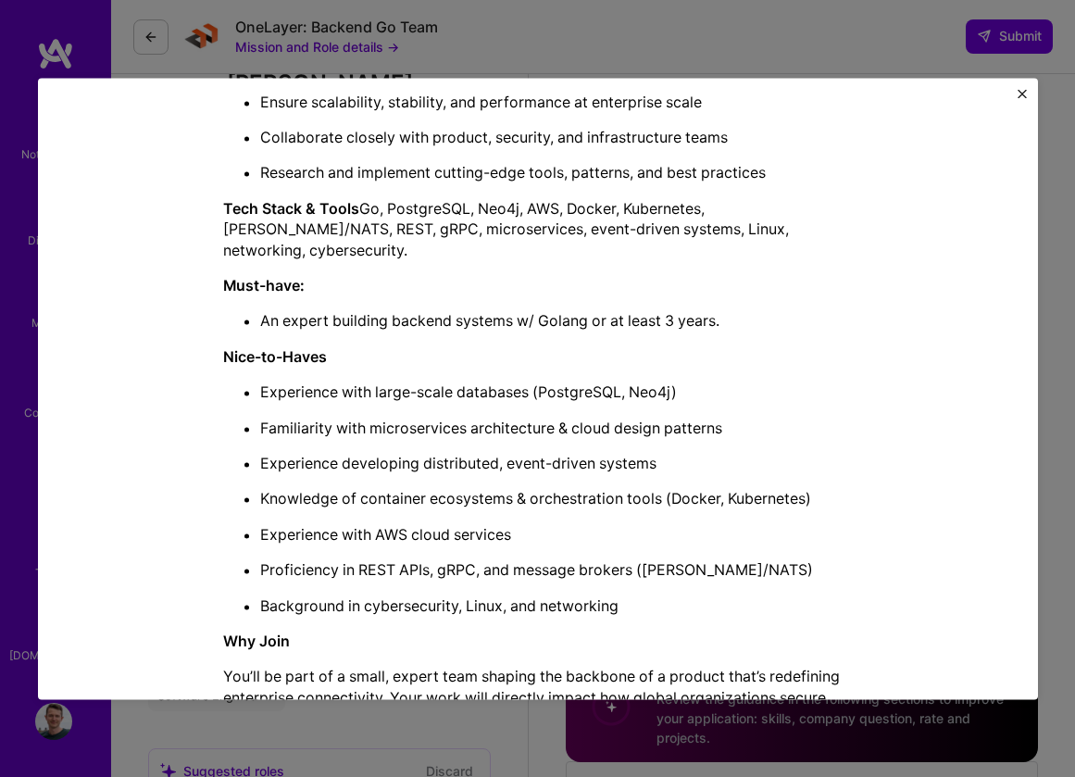
click at [941, 726] on div "Mission Description and Role Details Back-End Developer role description Strong…" at bounding box center [537, 388] width 1075 height 777
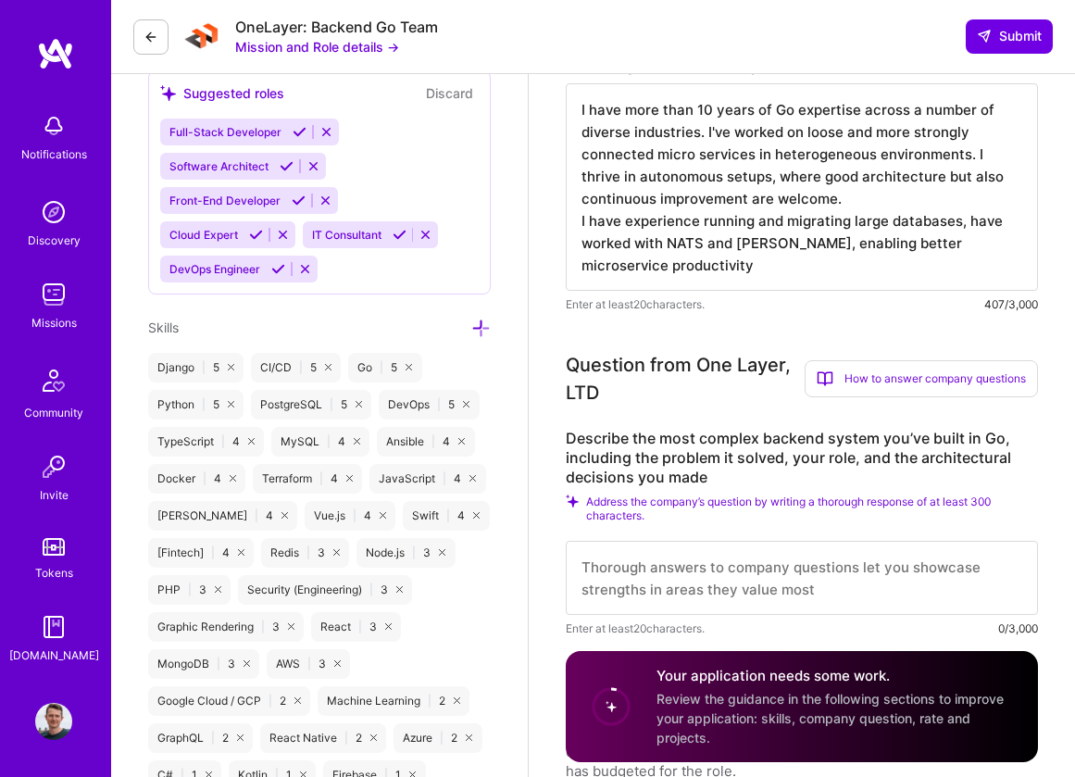
scroll to position [944, 0]
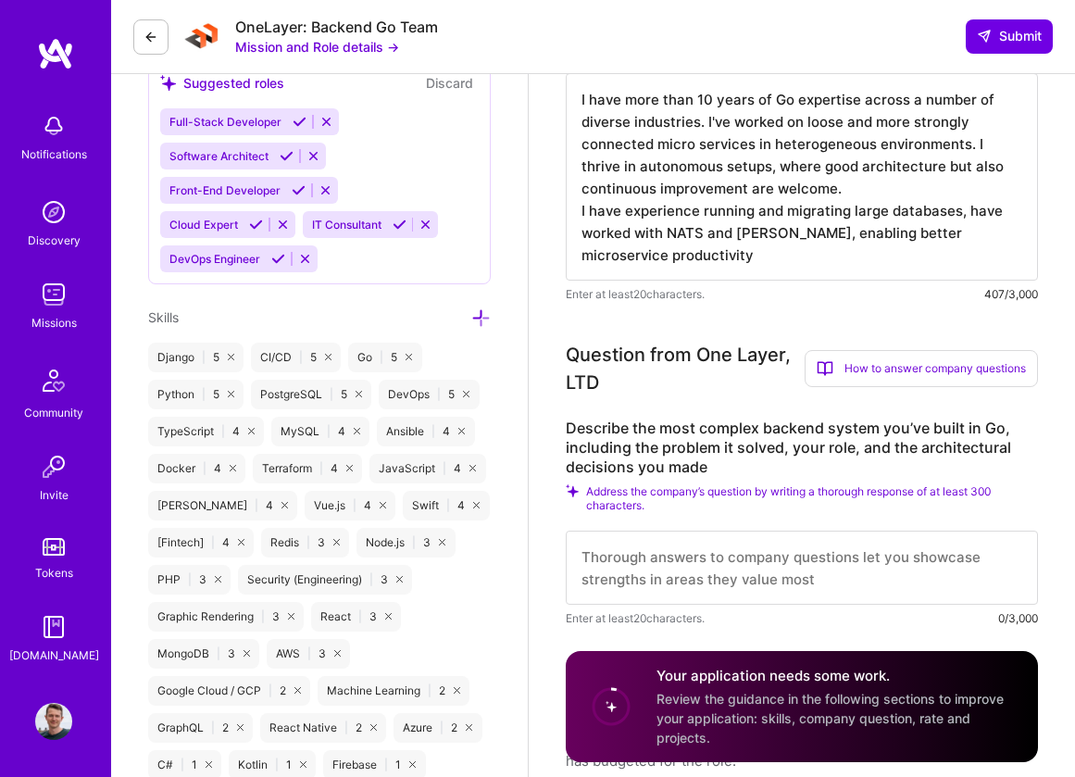
click at [907, 257] on textarea "I have more than 10 years of Go expertise across a number of diverse industries…" at bounding box center [802, 176] width 472 height 207
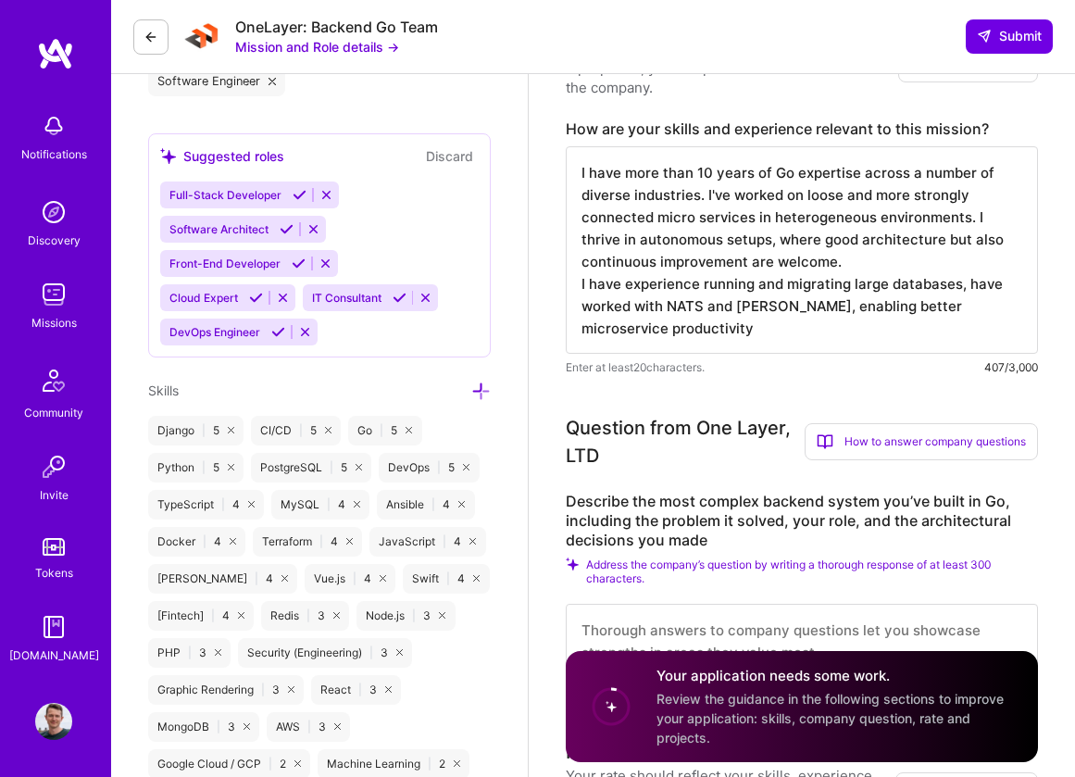
scroll to position [869, 0]
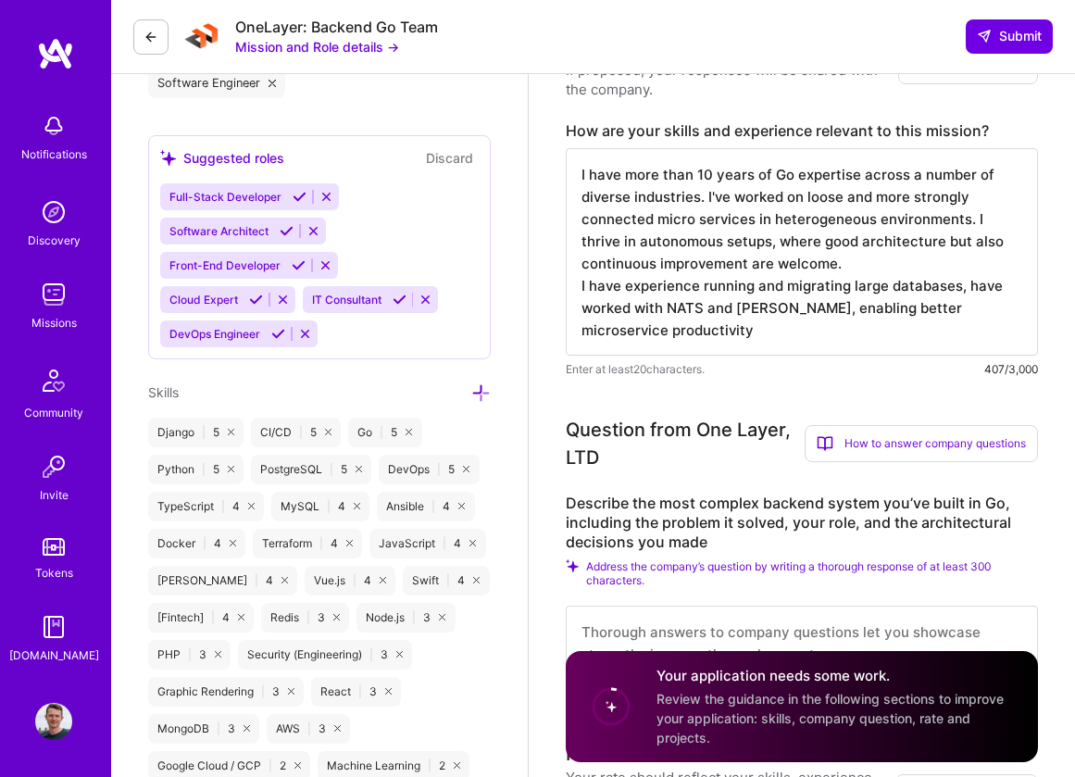
click at [779, 309] on textarea "I have more than 10 years of Go expertise across a number of diverse industries…" at bounding box center [802, 251] width 472 height 207
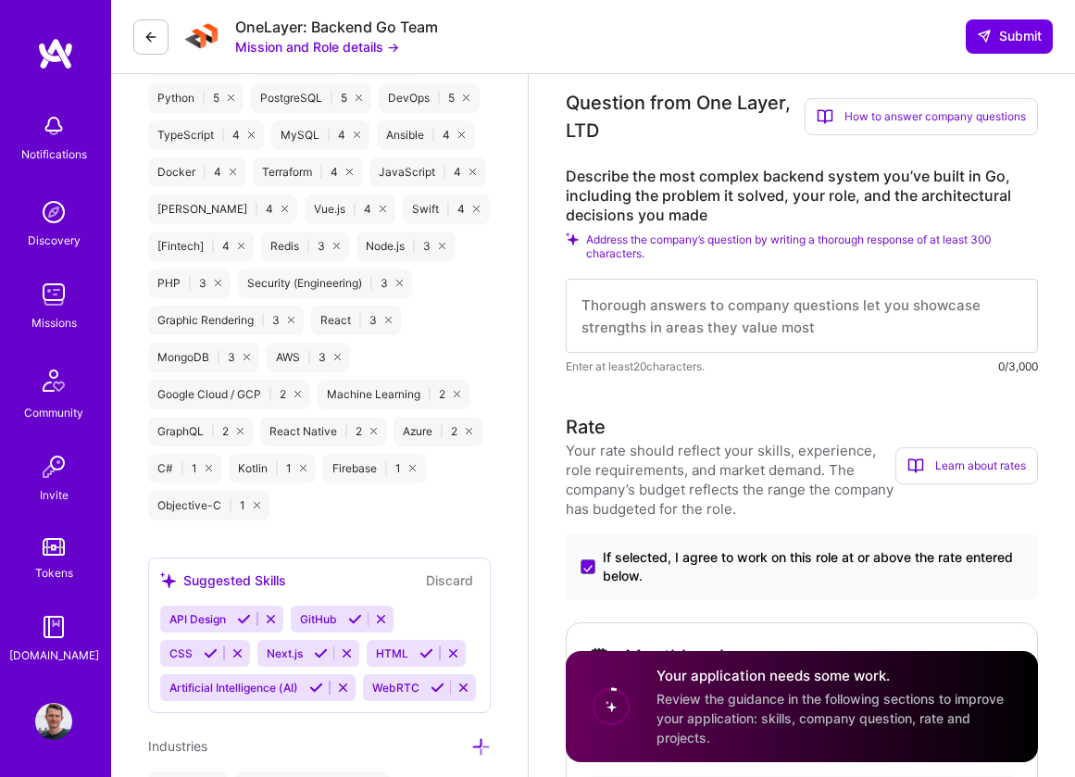
scroll to position [1241, 0]
type textarea "I have more than 10 years of Go expertise across a number of diverse industries…"
click at [784, 312] on textarea at bounding box center [802, 315] width 472 height 74
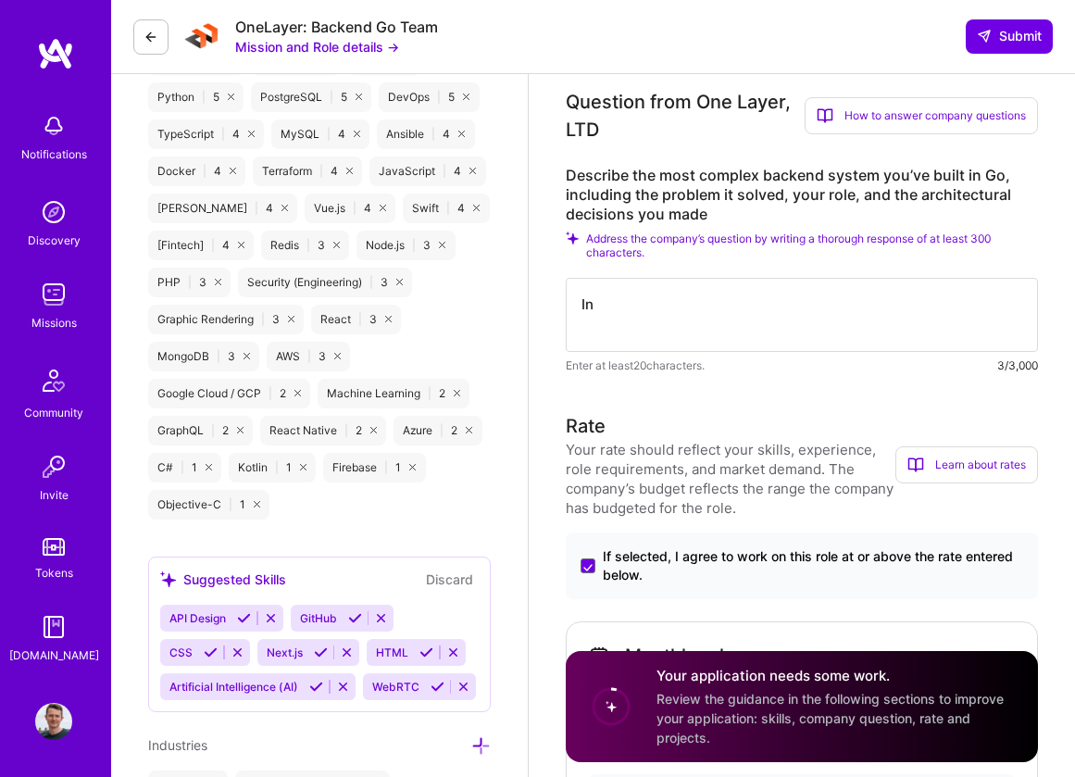
type textarea "I"
type textarea "C"
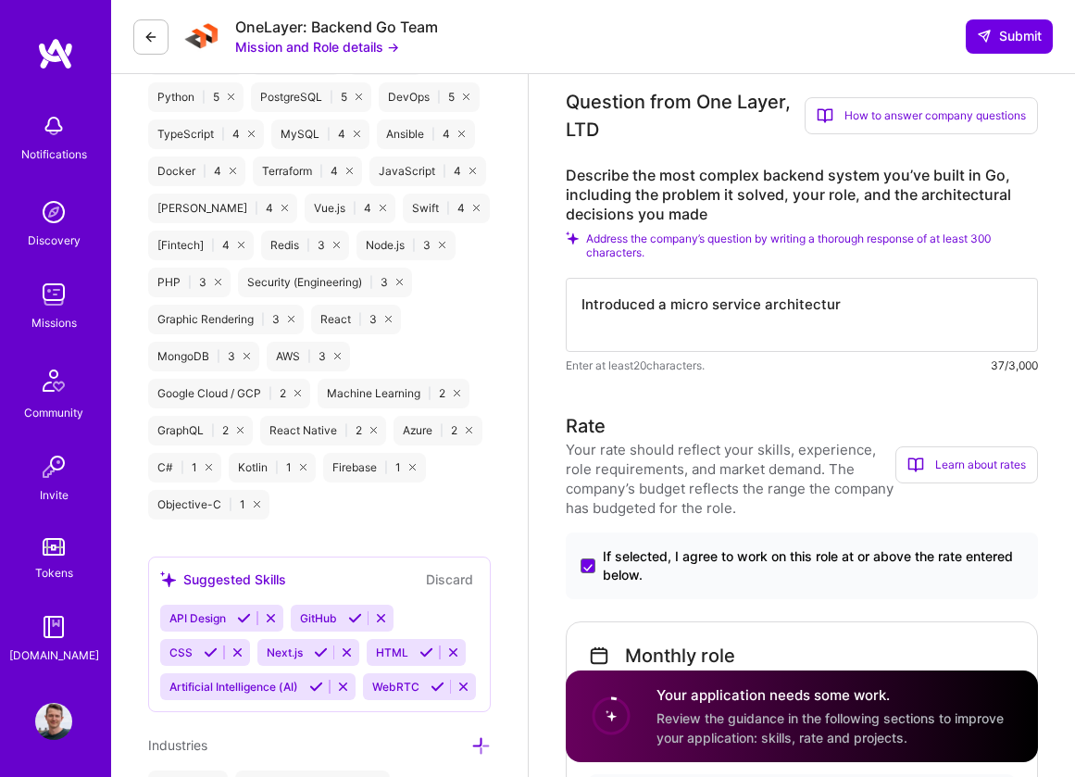
type textarea "Introduced a micro service architecture"
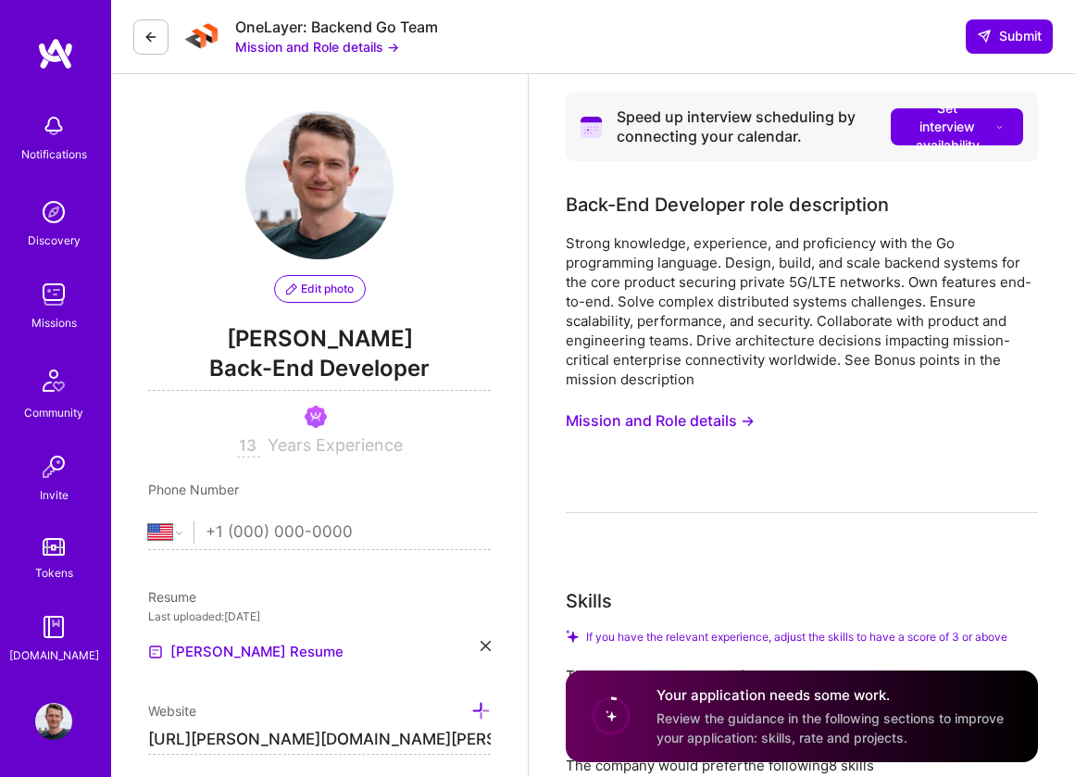
select select "US"
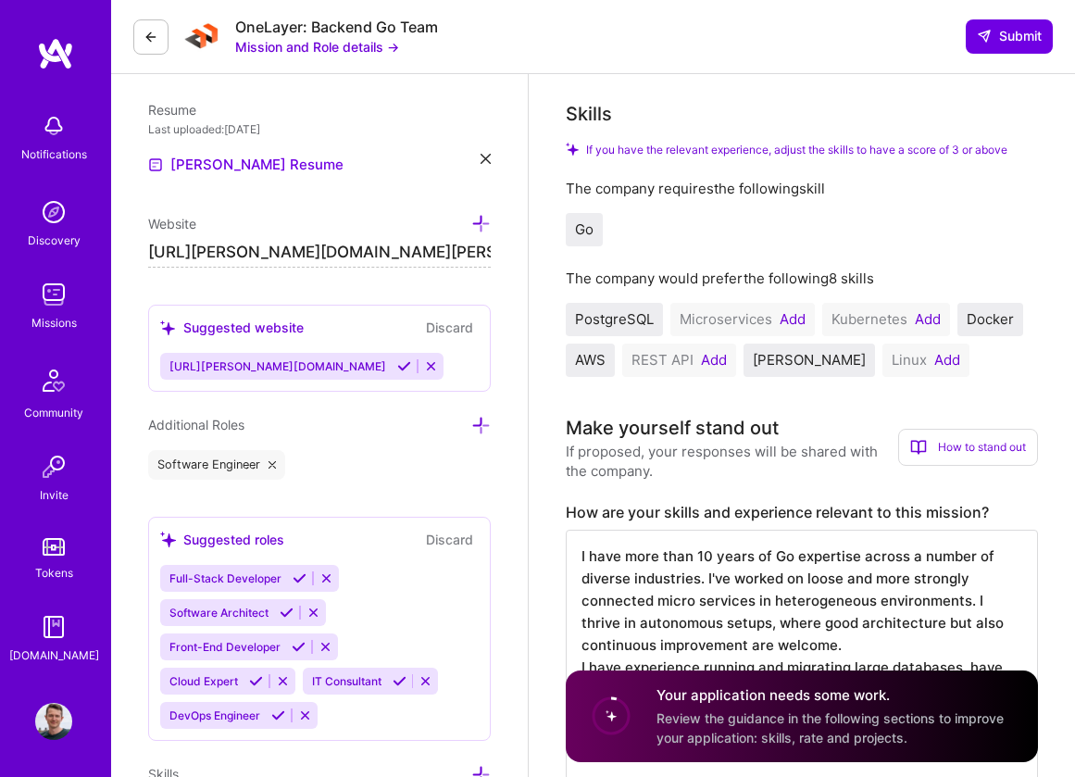
scroll to position [372, 0]
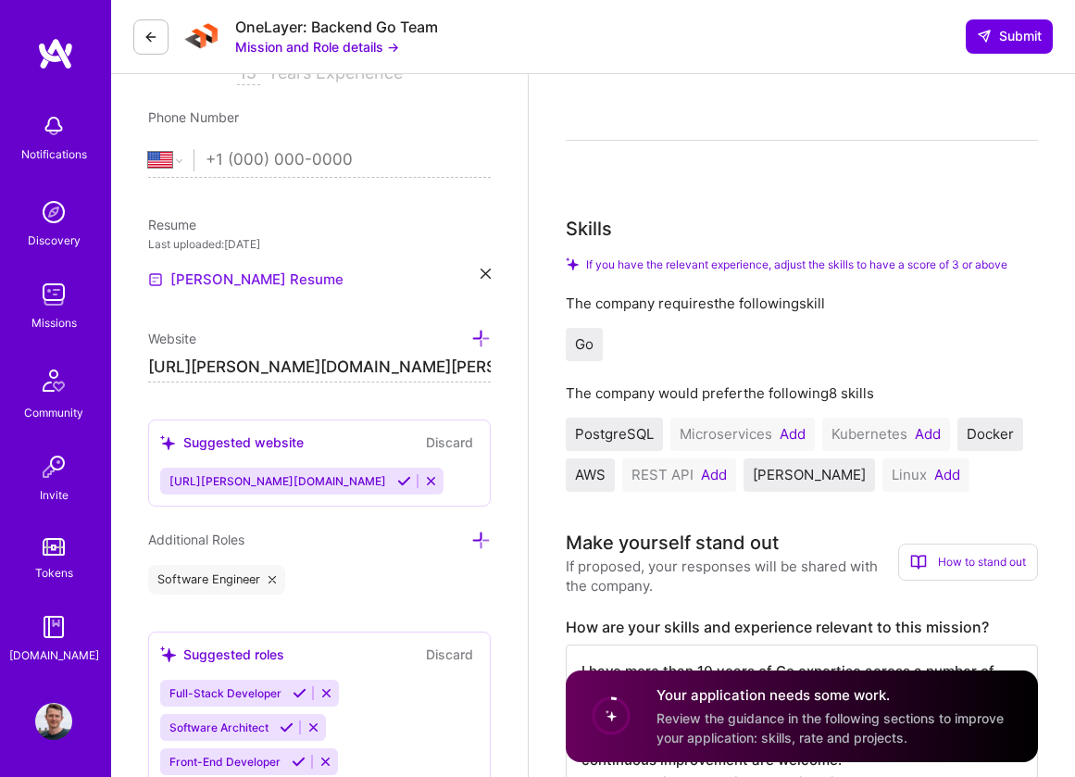
click at [255, 281] on link "[PERSON_NAME] Resume" at bounding box center [245, 280] width 195 height 22
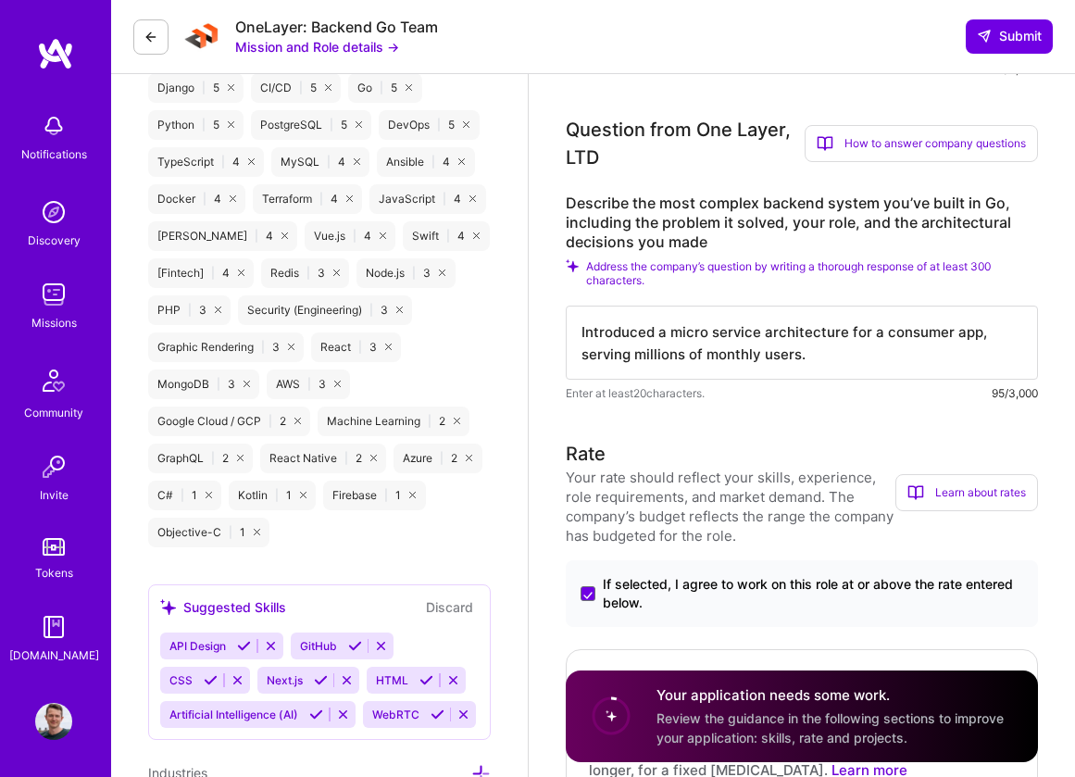
scroll to position [1164, 0]
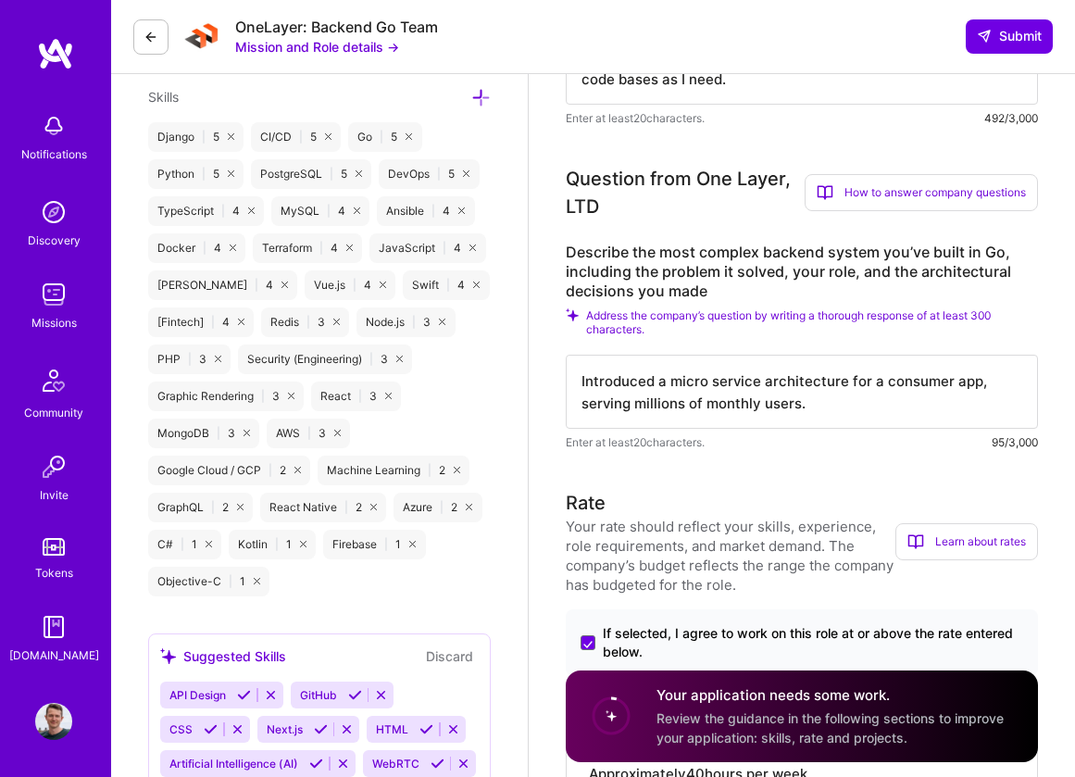
click at [851, 401] on textarea "Introduced a micro service architecture for a consumer app, serving millions of…" at bounding box center [802, 392] width 472 height 74
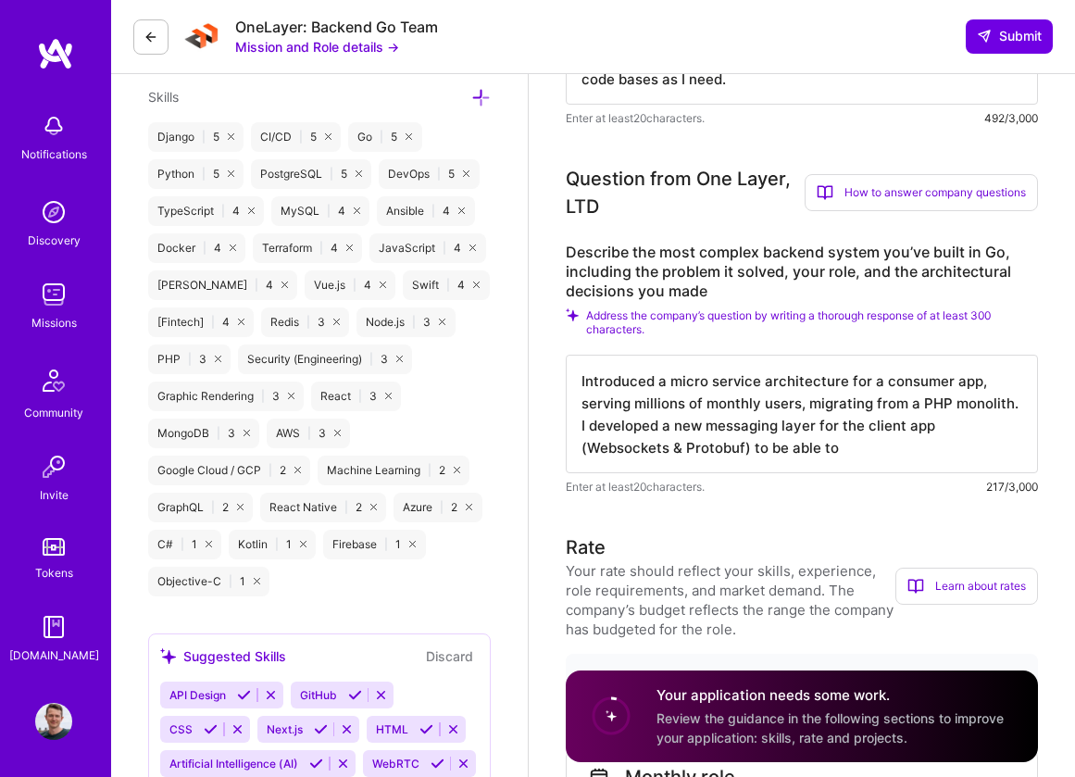
click at [976, 381] on textarea "Introduced a micro service architecture for a consumer app, serving millions of…" at bounding box center [802, 414] width 472 height 119
click at [913, 447] on textarea "Introduced a micro service architecture for a the backend to a consumer app, se…" at bounding box center [802, 414] width 472 height 119
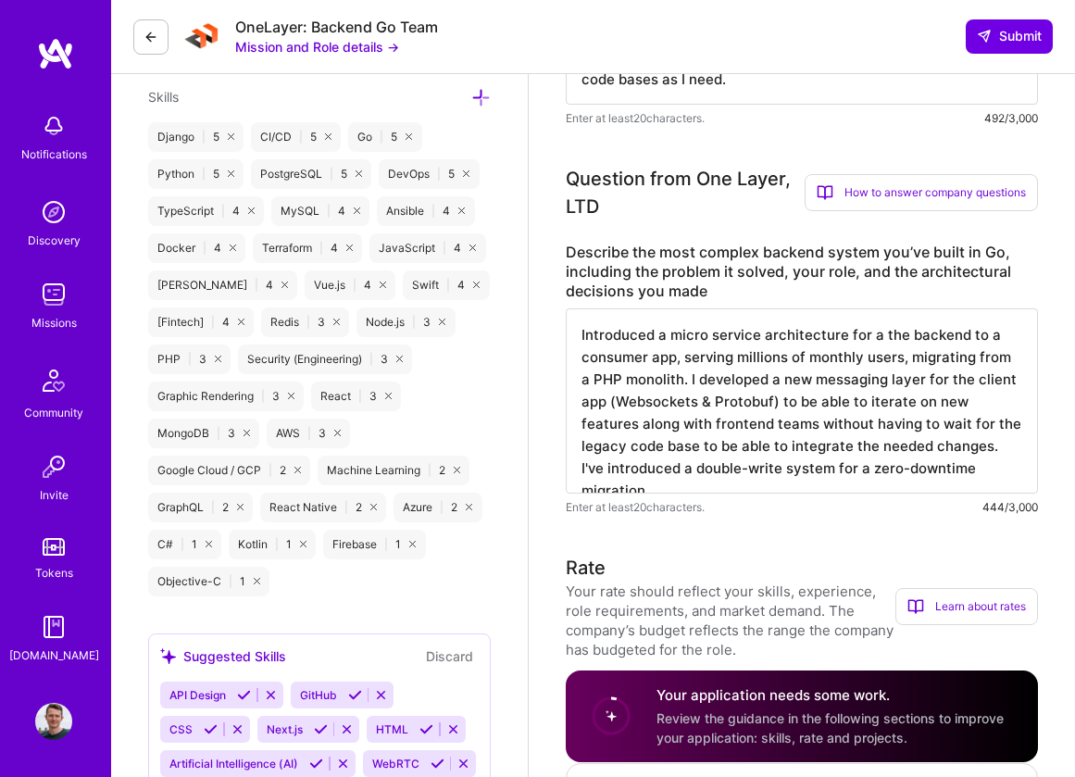
click at [770, 405] on textarea "Introduced a micro service architecture for a the backend to a consumer app, se…" at bounding box center [802, 400] width 472 height 185
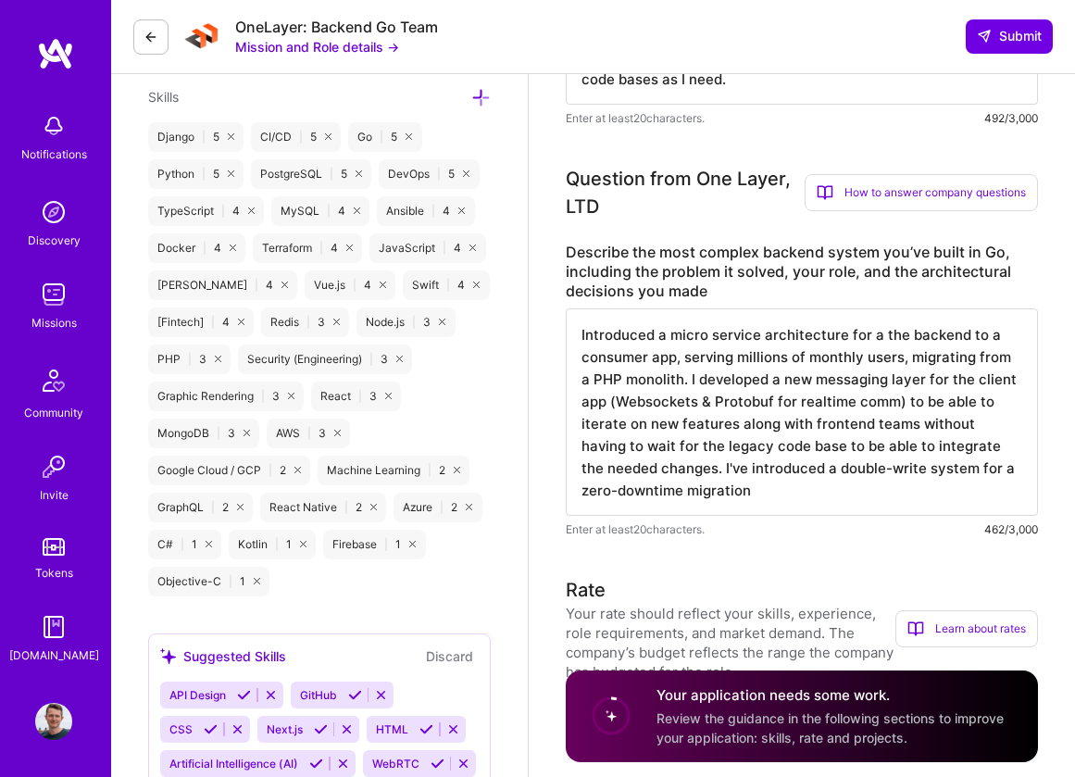
click at [801, 459] on textarea "Introduced a micro service architecture for a the backend to a consumer app, se…" at bounding box center [802, 411] width 472 height 207
click at [819, 425] on textarea "Introduced a micro service architecture for a the backend to a consumer app, se…" at bounding box center [802, 411] width 472 height 207
click at [784, 489] on textarea "Introduced a micro service architecture for a the backend to a consumer app, se…" at bounding box center [802, 411] width 472 height 207
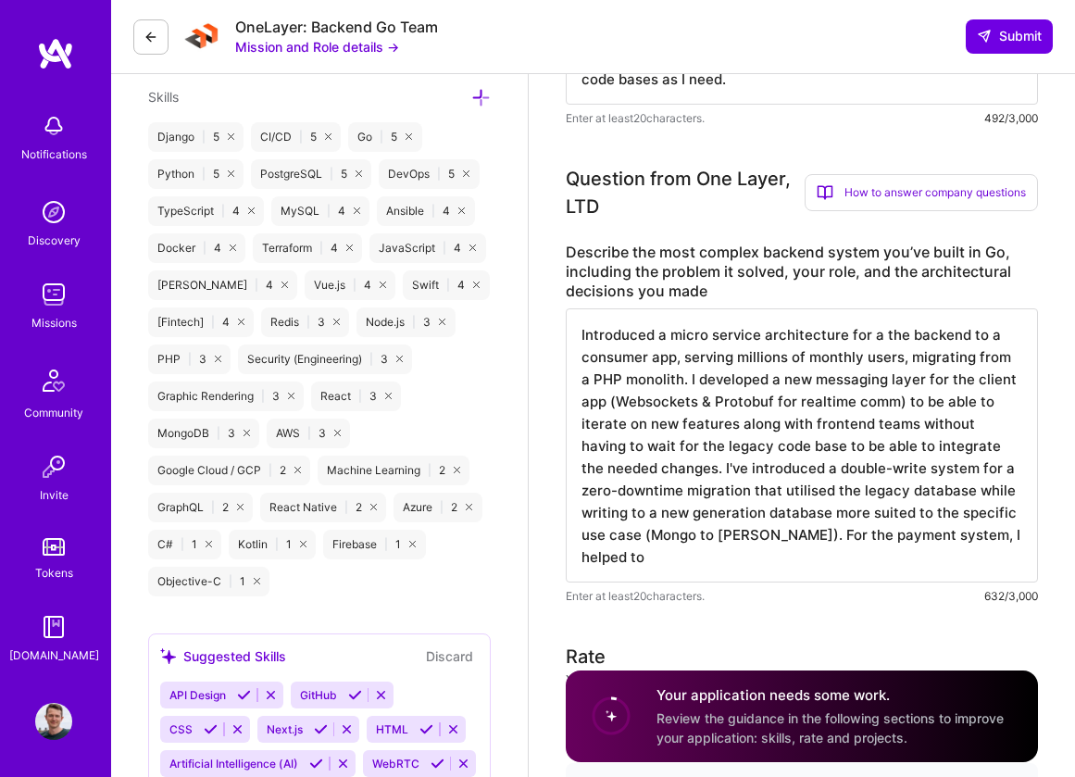
type textarea "Introduced a micro service architecture for a the backend to a consumer app, se…"
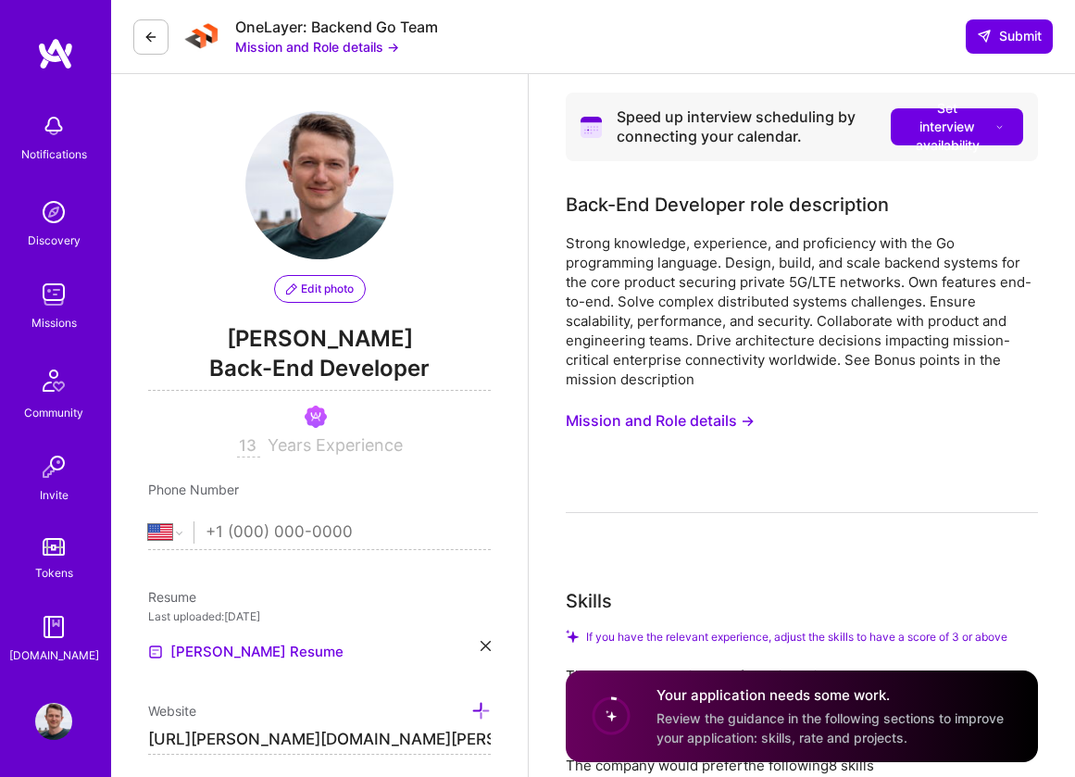
select select "US"
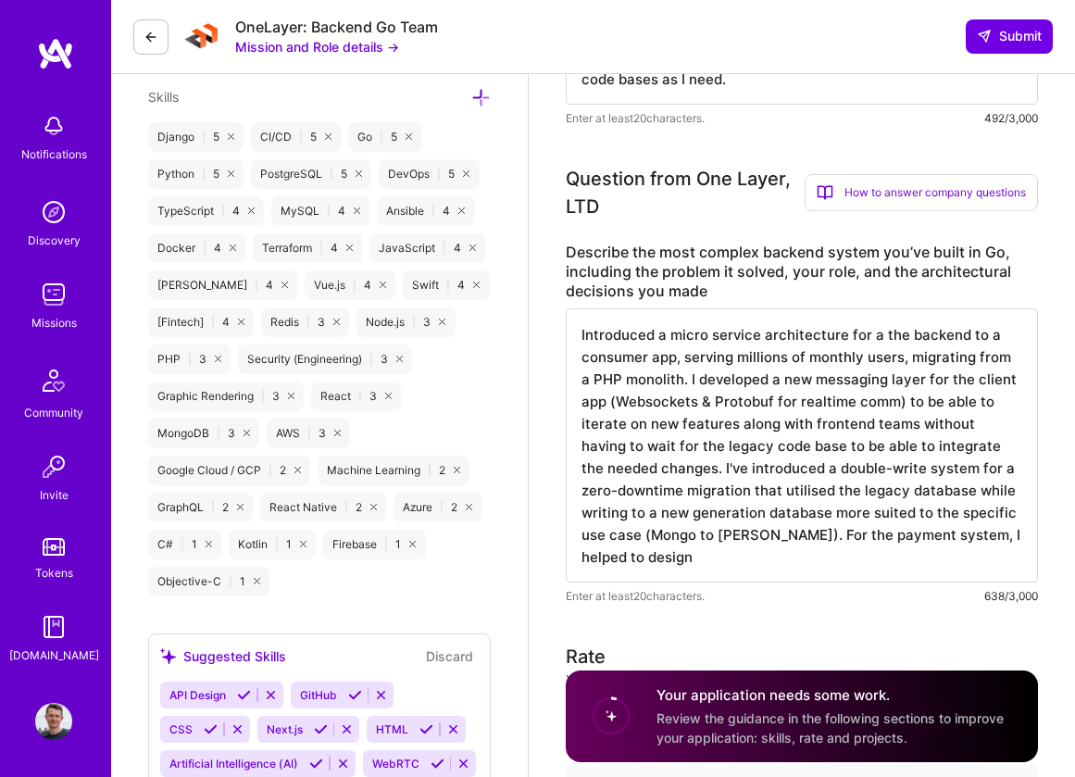
scroll to position [7, 0]
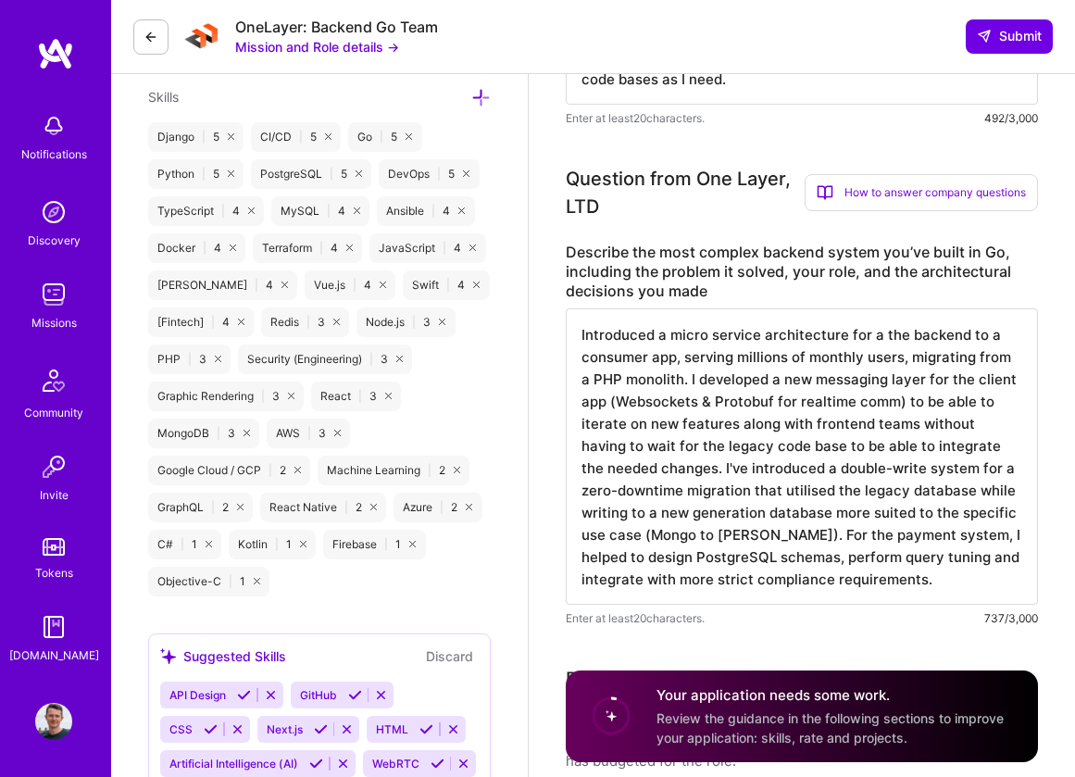
click at [698, 469] on textarea "Introduced a micro service architecture for a the backend to a consumer app, se…" at bounding box center [802, 456] width 472 height 296
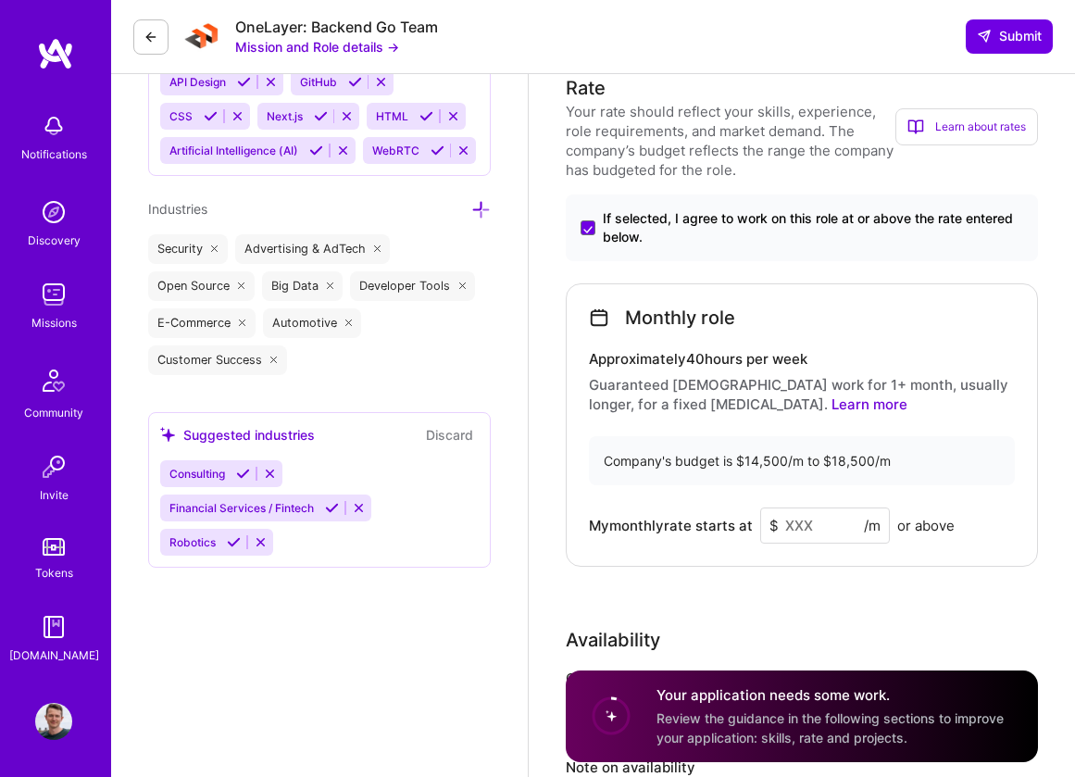
scroll to position [1840, 0]
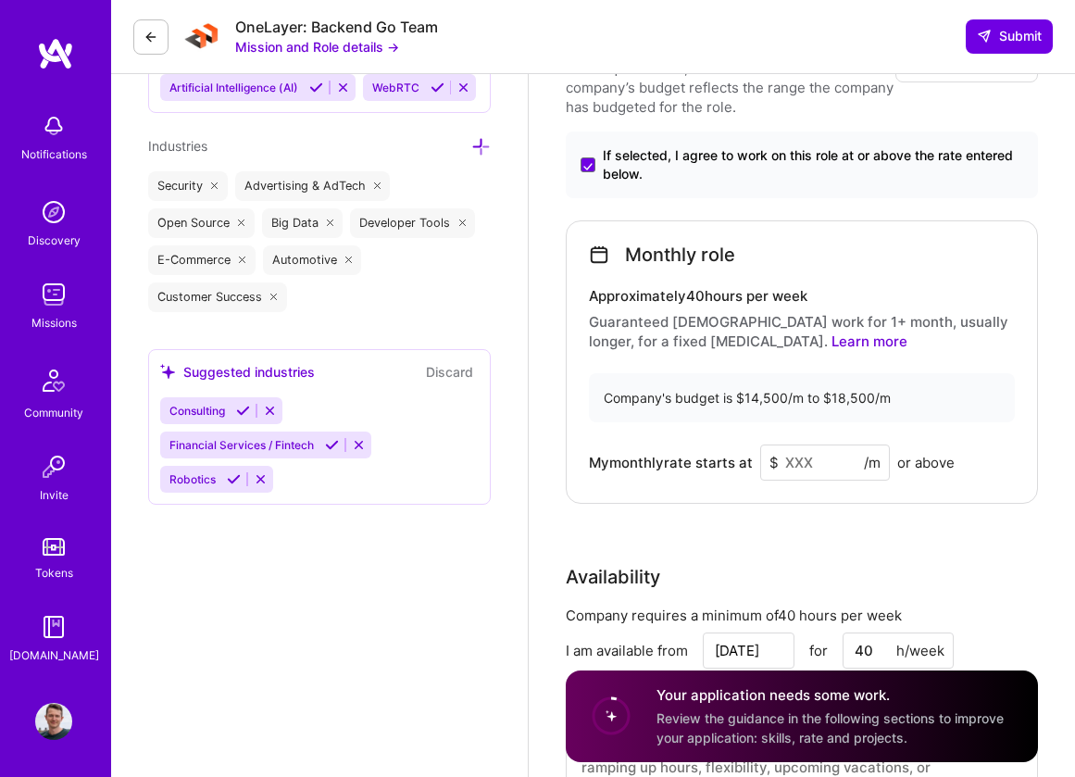
type textarea "Introduced a micro service architecture for a the backend to a consumer app, se…"
click at [834, 446] on input at bounding box center [825, 463] width 130 height 36
type input "16500"
click at [680, 535] on div "Rate Your rate should reflect your skills, experience, role requirements, and m…" at bounding box center [802, 418] width 472 height 814
click at [807, 463] on input "16500" at bounding box center [825, 463] width 130 height 36
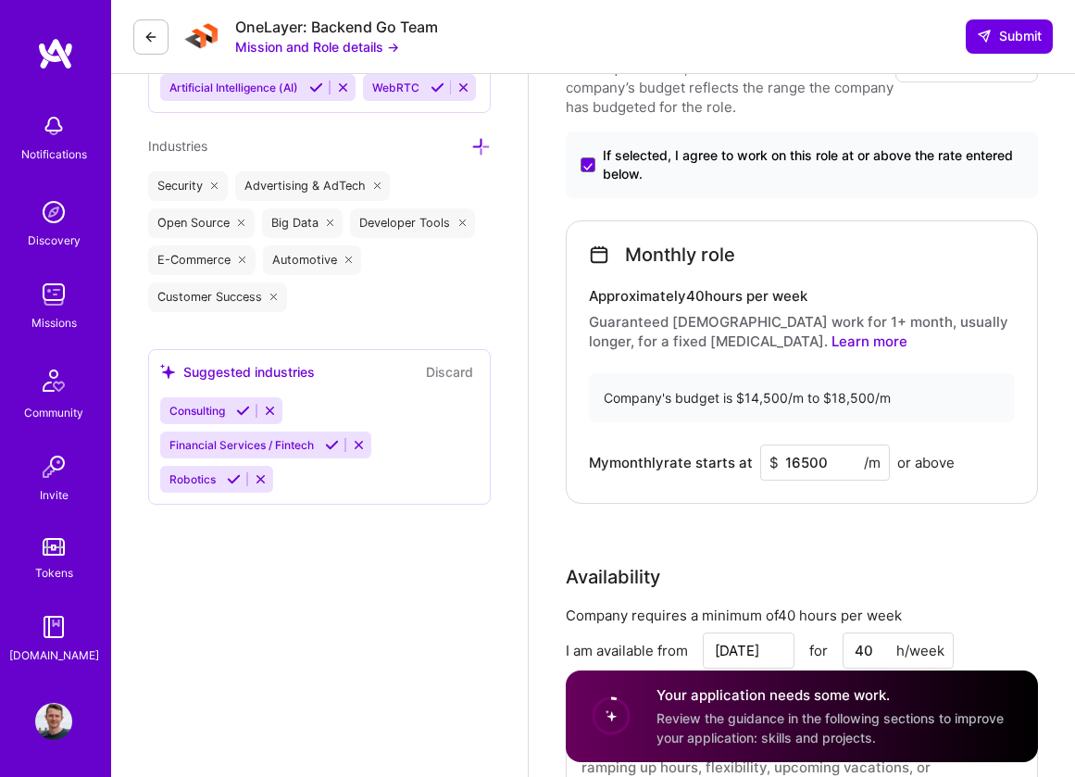
click at [819, 256] on div "Monthly role" at bounding box center [802, 255] width 426 height 22
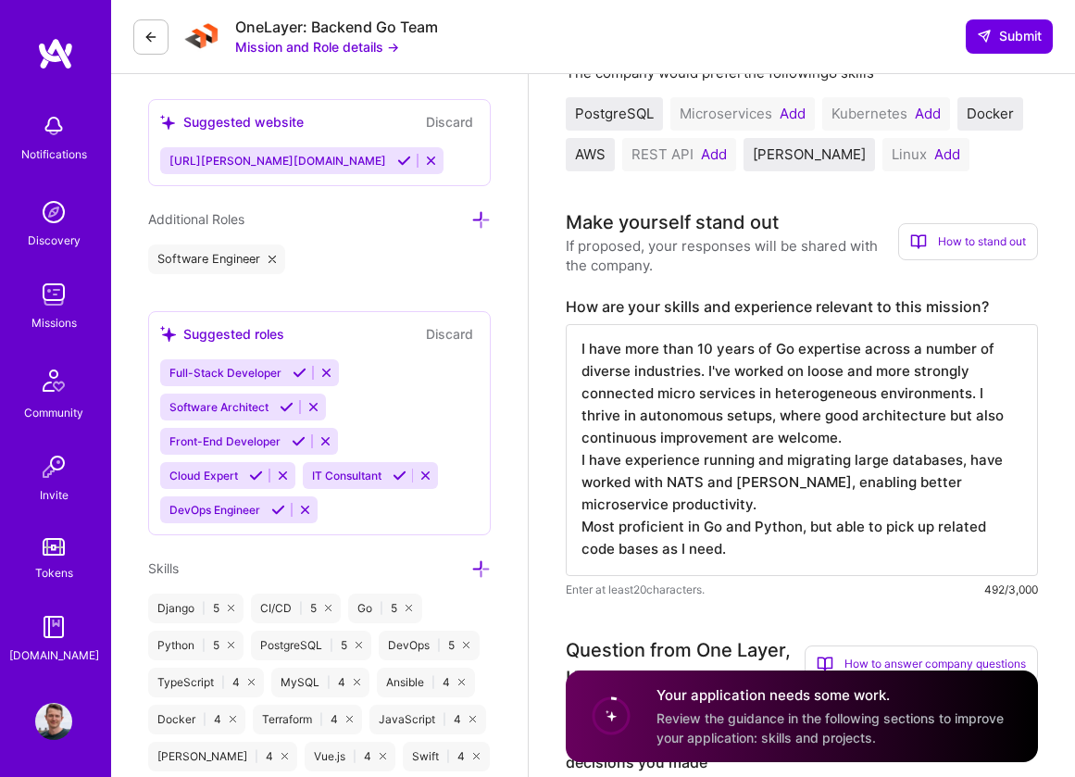
scroll to position [705, 0]
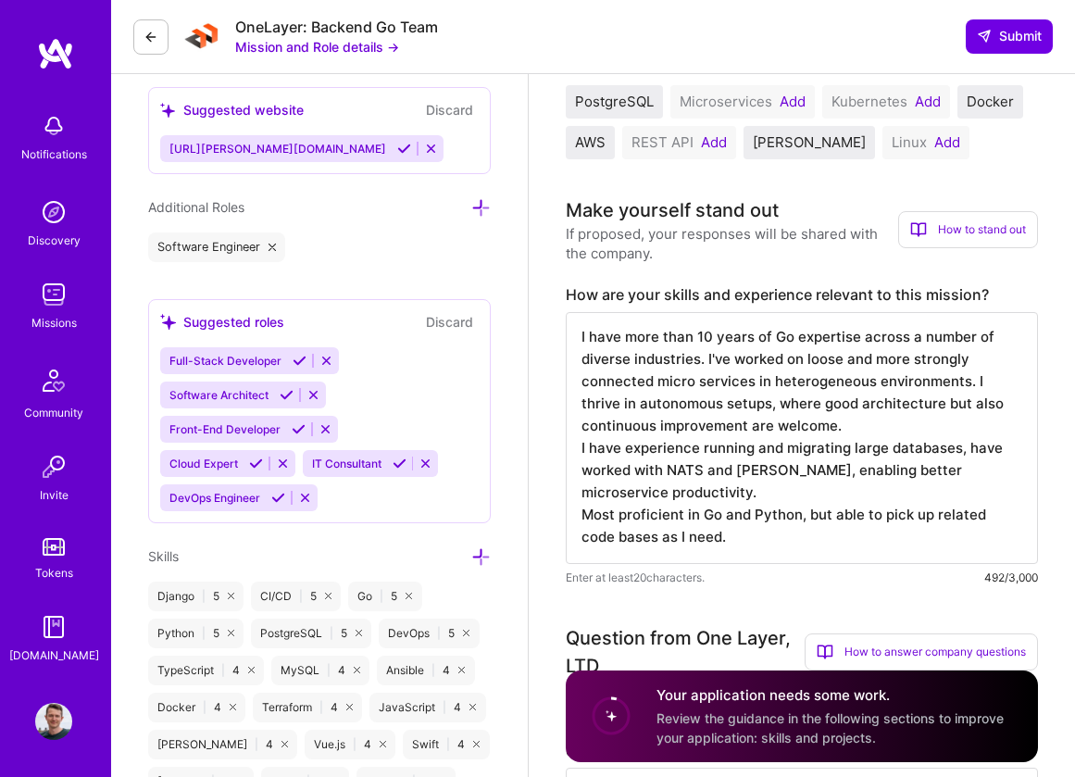
click at [844, 476] on textarea "I have more than 10 years of Go expertise across a number of diverse industries…" at bounding box center [802, 438] width 472 height 252
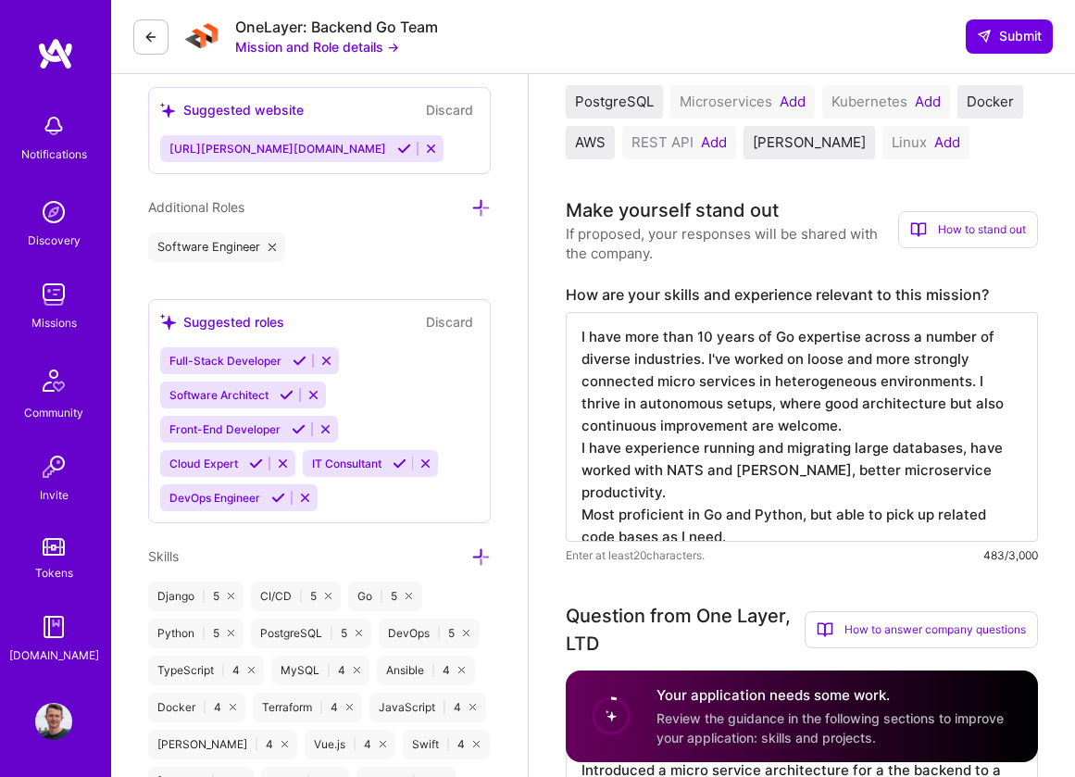
scroll to position [0, 0]
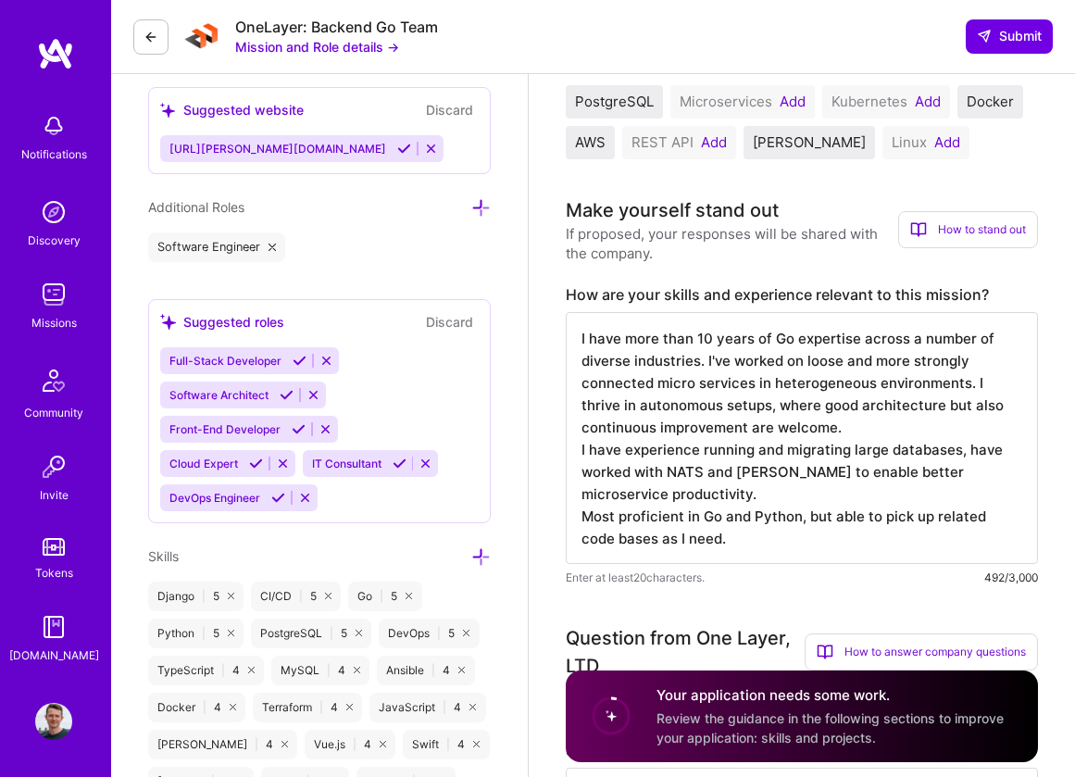
click at [622, 471] on textarea "I have more than 10 years of Go expertise across a number of diverse industries…" at bounding box center [802, 438] width 472 height 252
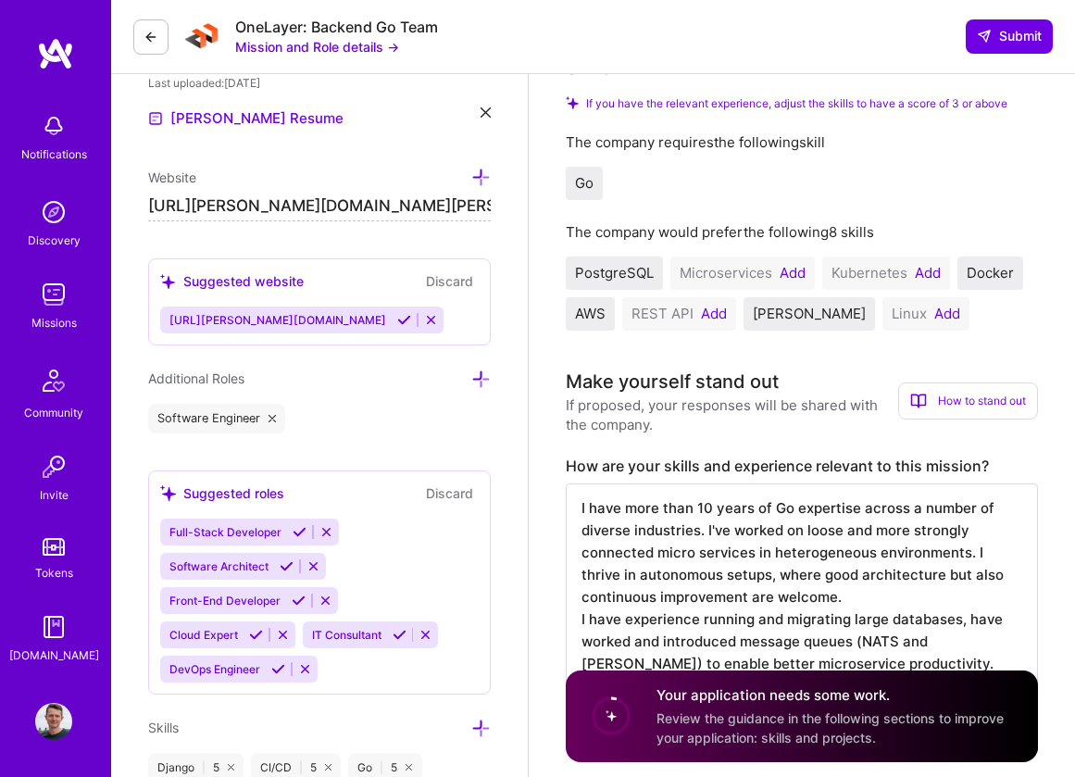
scroll to position [546, 0]
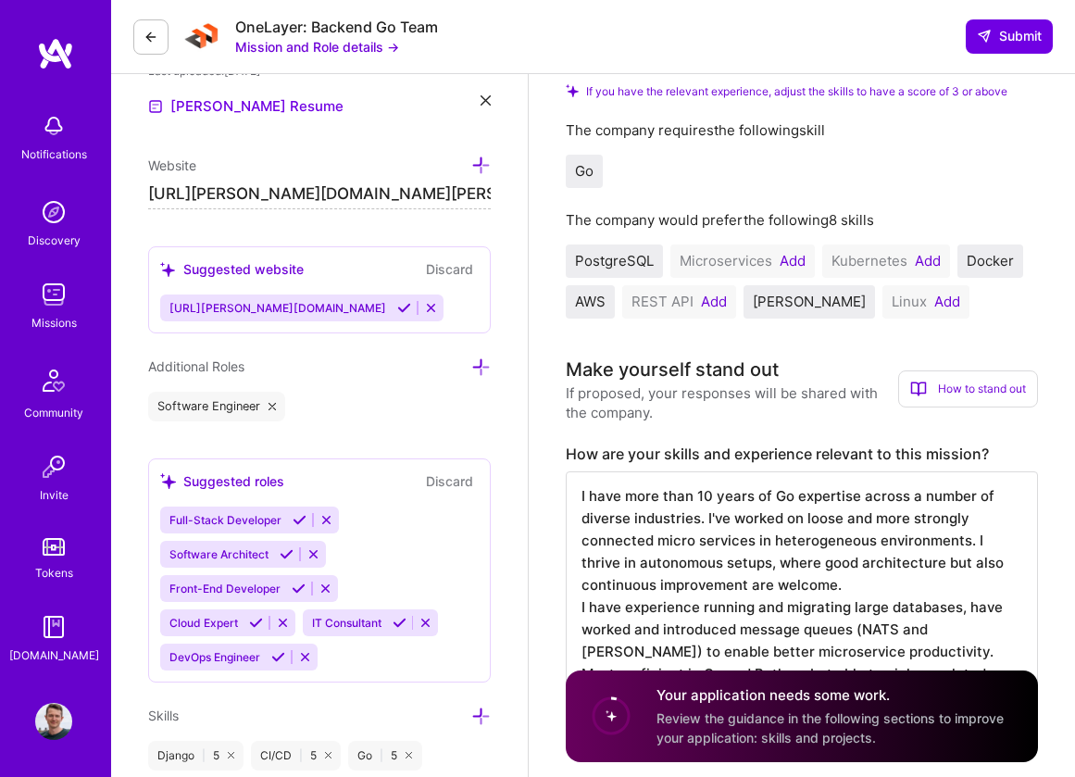
click at [917, 636] on textarea "I have more than 10 years of Go expertise across a number of diverse industries…" at bounding box center [802, 597] width 472 height 252
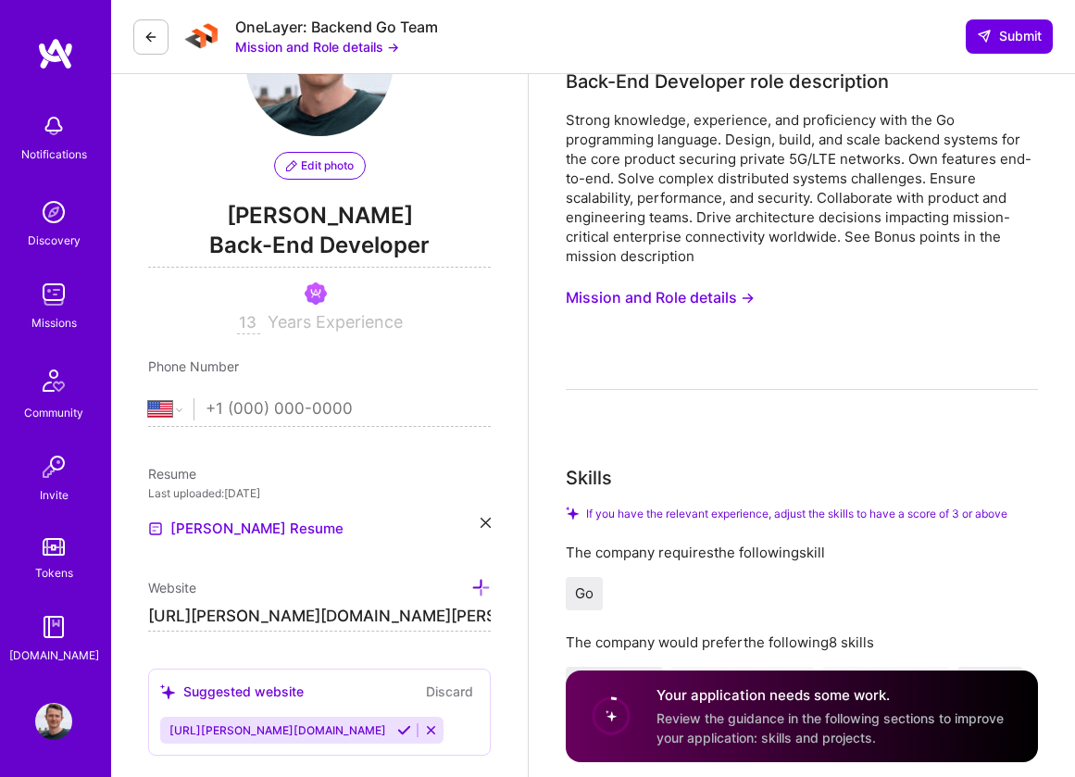
scroll to position [72, 0]
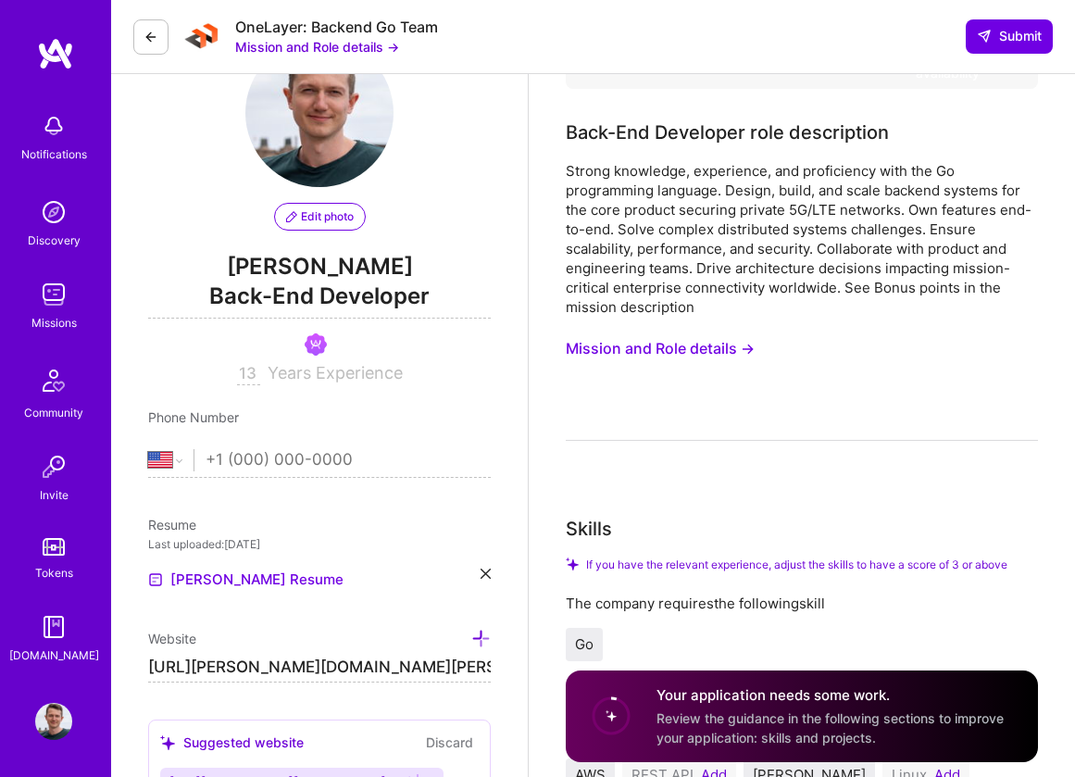
type textarea "I have more than 10 years of Go expertise across a number of diverse industries…"
click at [726, 342] on button "Mission and Role details →" at bounding box center [660, 349] width 189 height 34
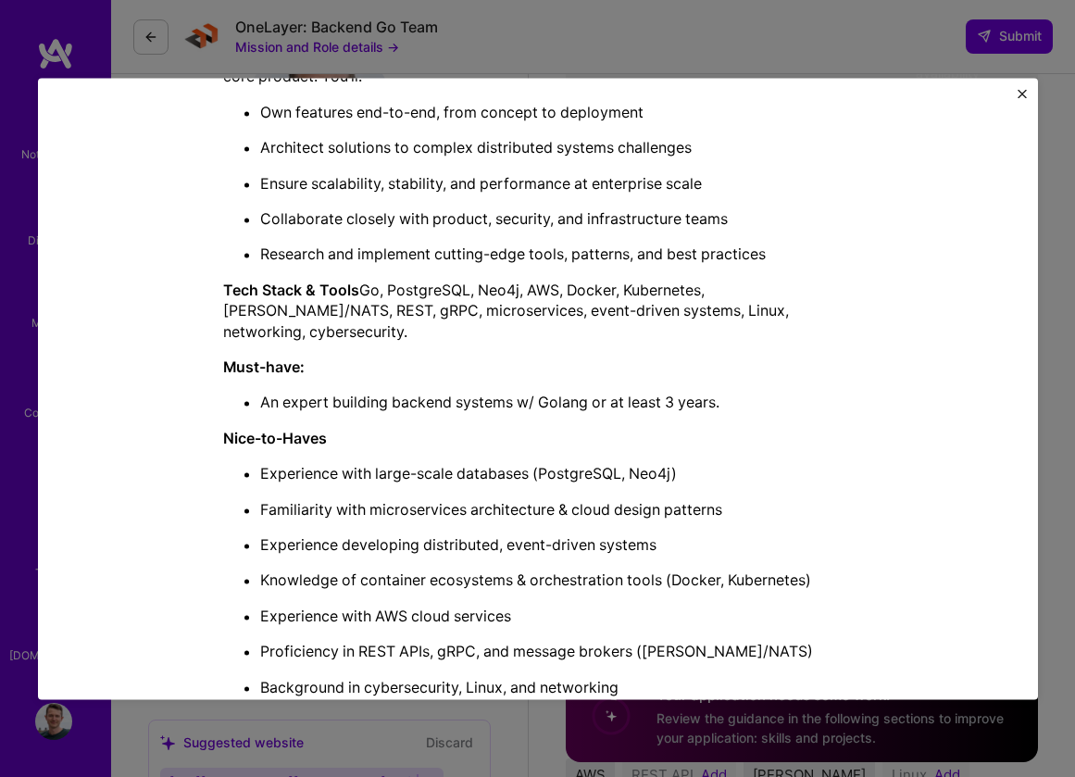
scroll to position [584, 0]
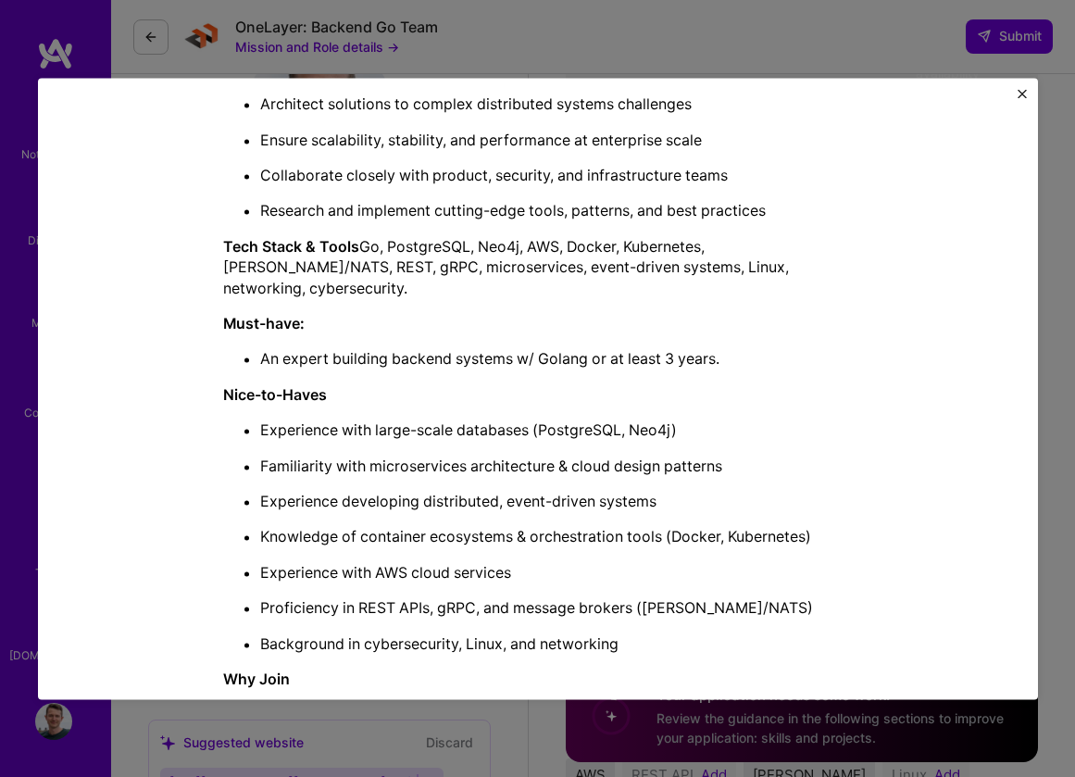
click at [1057, 552] on div "Mission Description and Role Details Back-End Developer role description Strong…" at bounding box center [537, 388] width 1075 height 777
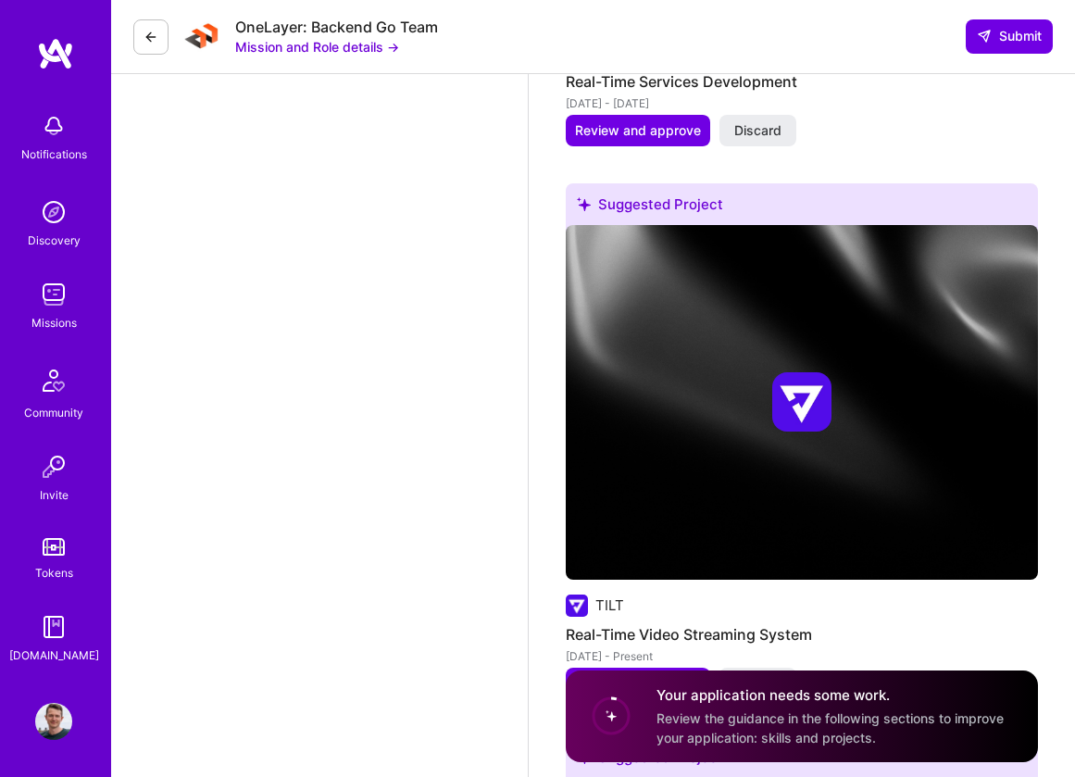
scroll to position [6637, 0]
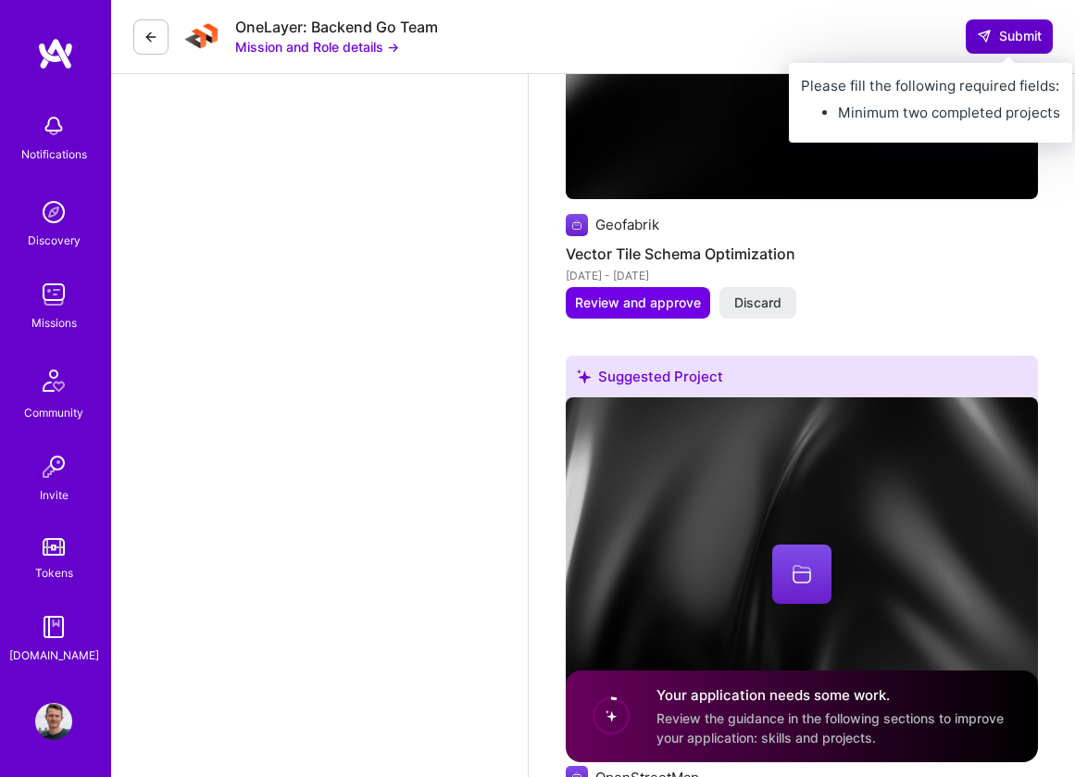
click at [1041, 49] on button "Submit" at bounding box center [1009, 35] width 87 height 33
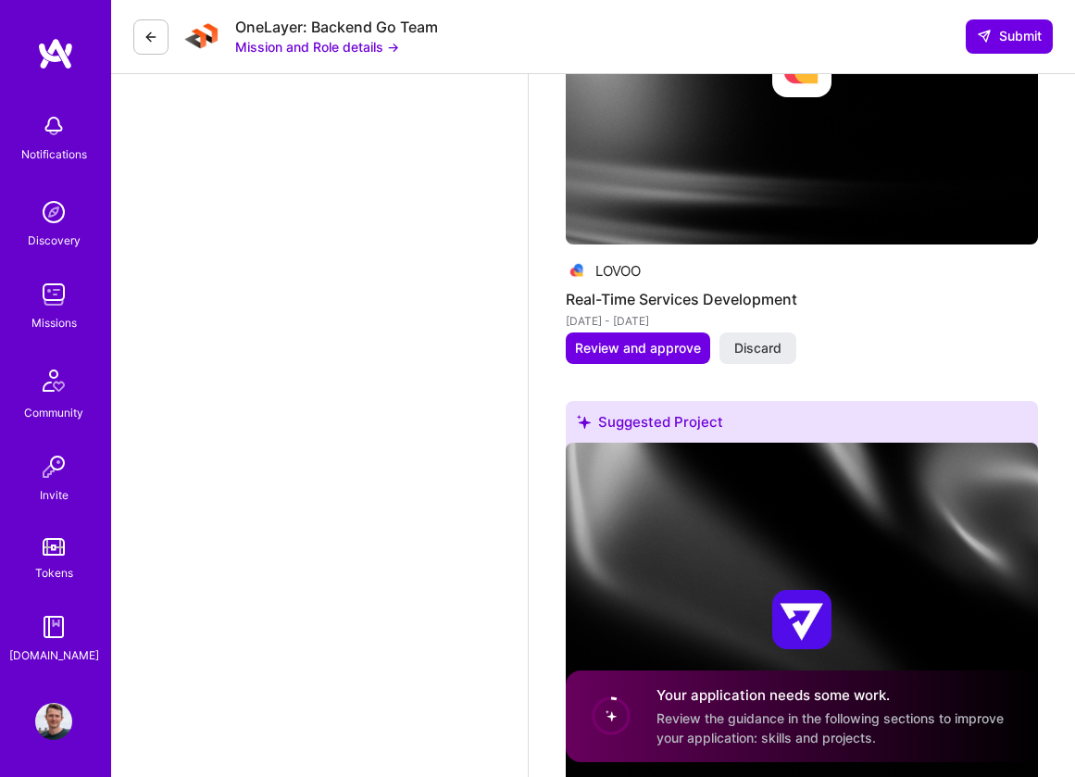
scroll to position [4885, 0]
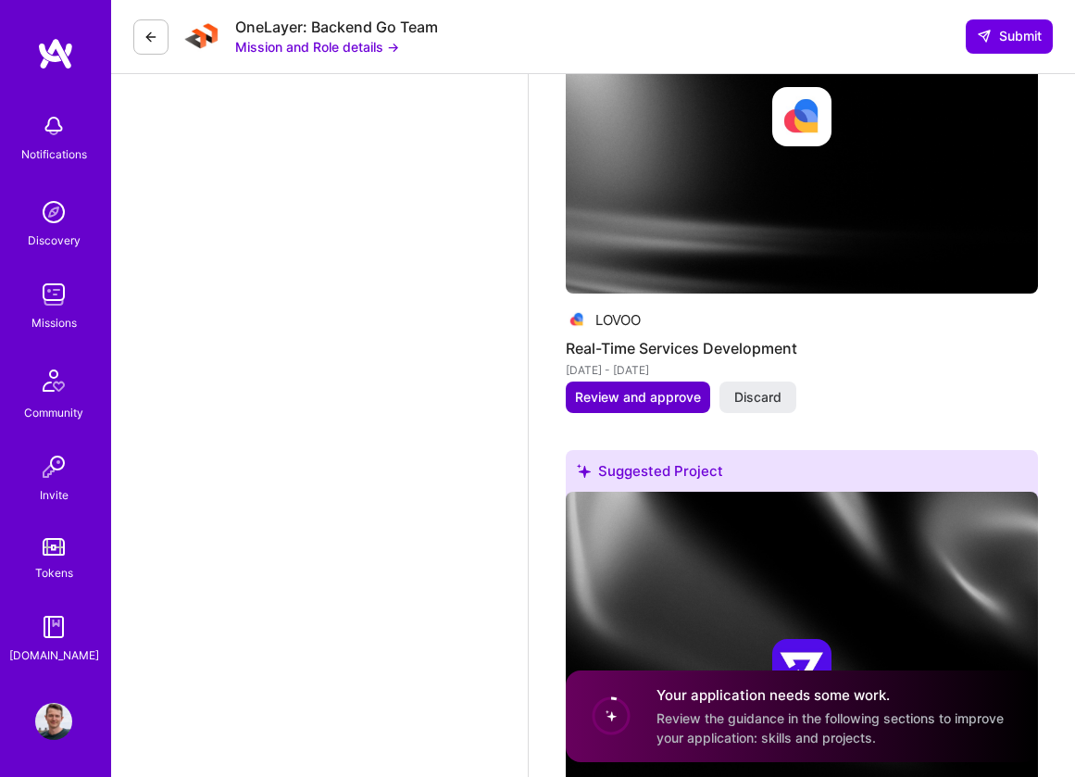
click at [659, 388] on span "Review and approve" at bounding box center [638, 397] width 126 height 19
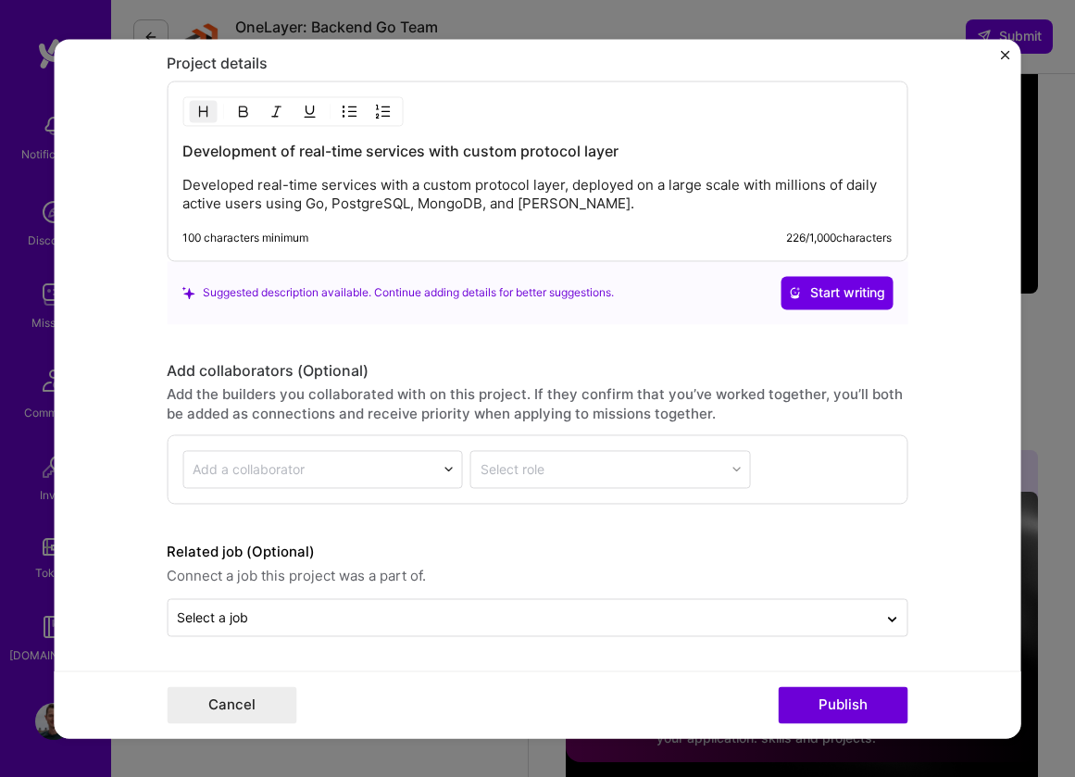
scroll to position [1540, 0]
click at [828, 707] on button "Publish" at bounding box center [843, 704] width 130 height 37
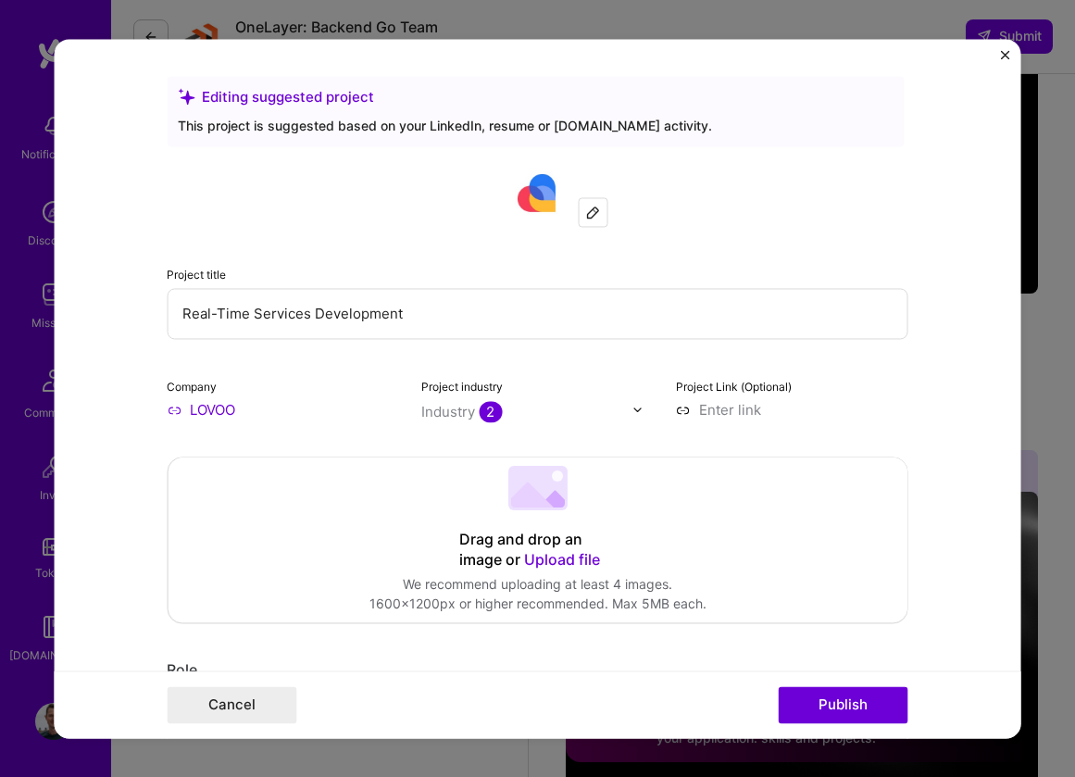
scroll to position [0, 0]
click at [1007, 53] on img "Close" at bounding box center [1005, 54] width 9 height 9
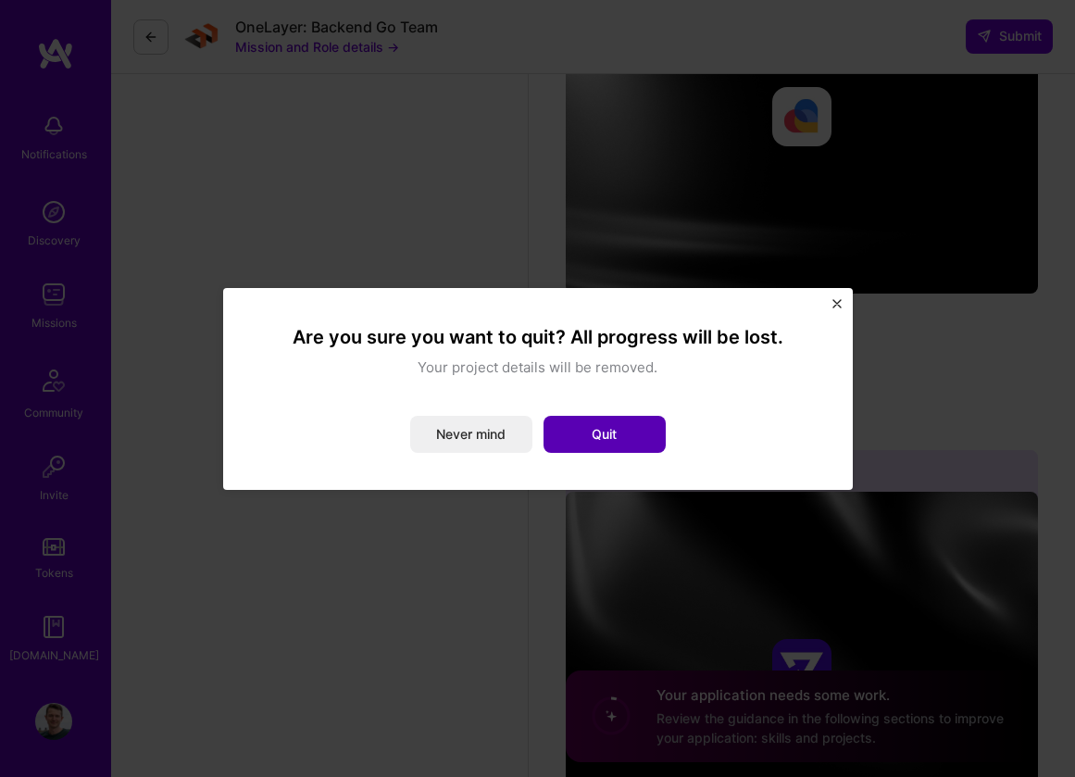
click at [619, 435] on button "Quit" at bounding box center [605, 434] width 122 height 37
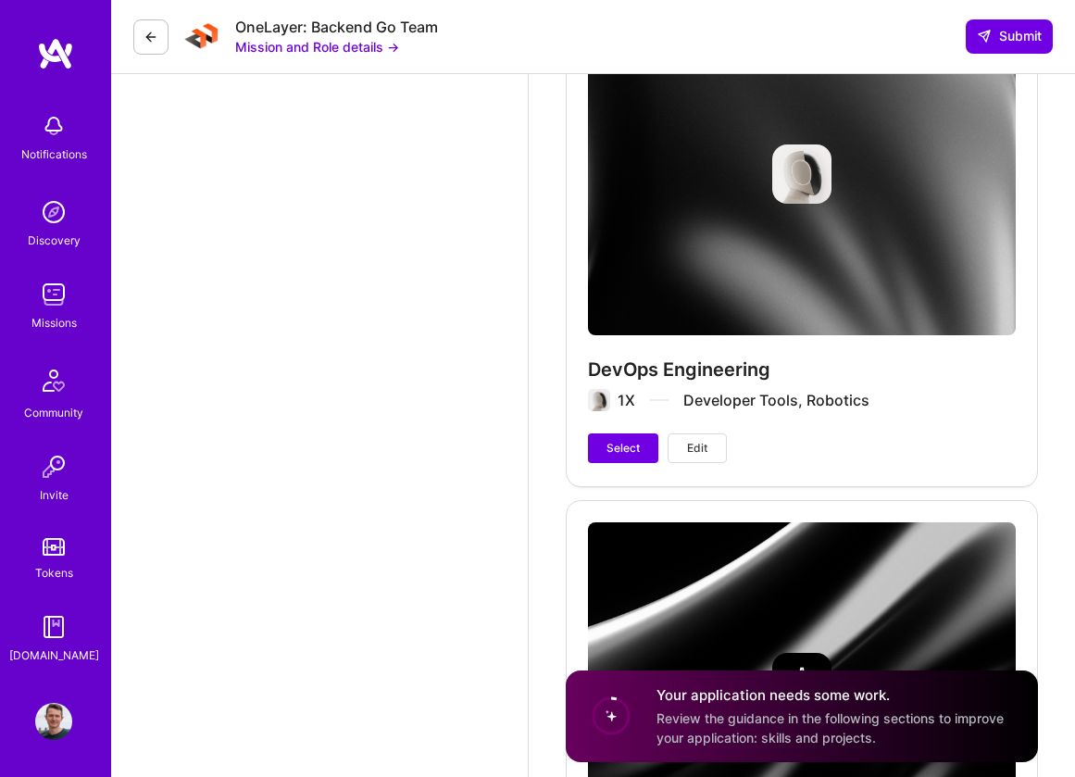
scroll to position [7566, 0]
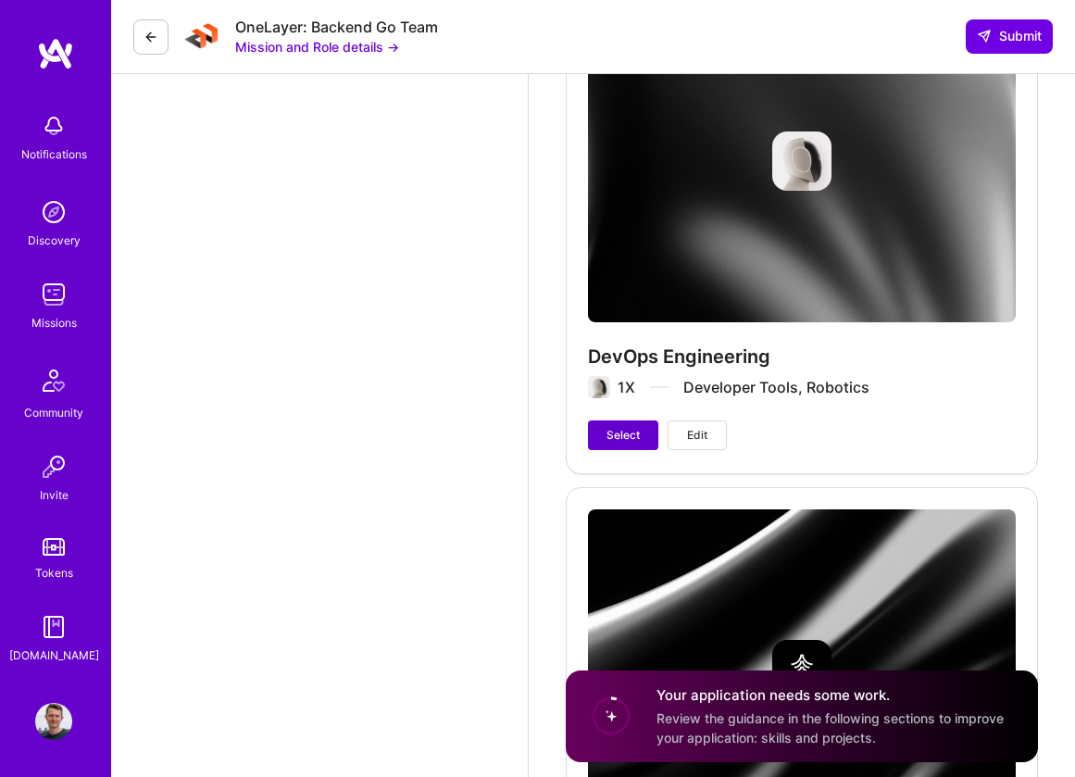
click at [633, 427] on span "Select" at bounding box center [623, 435] width 33 height 17
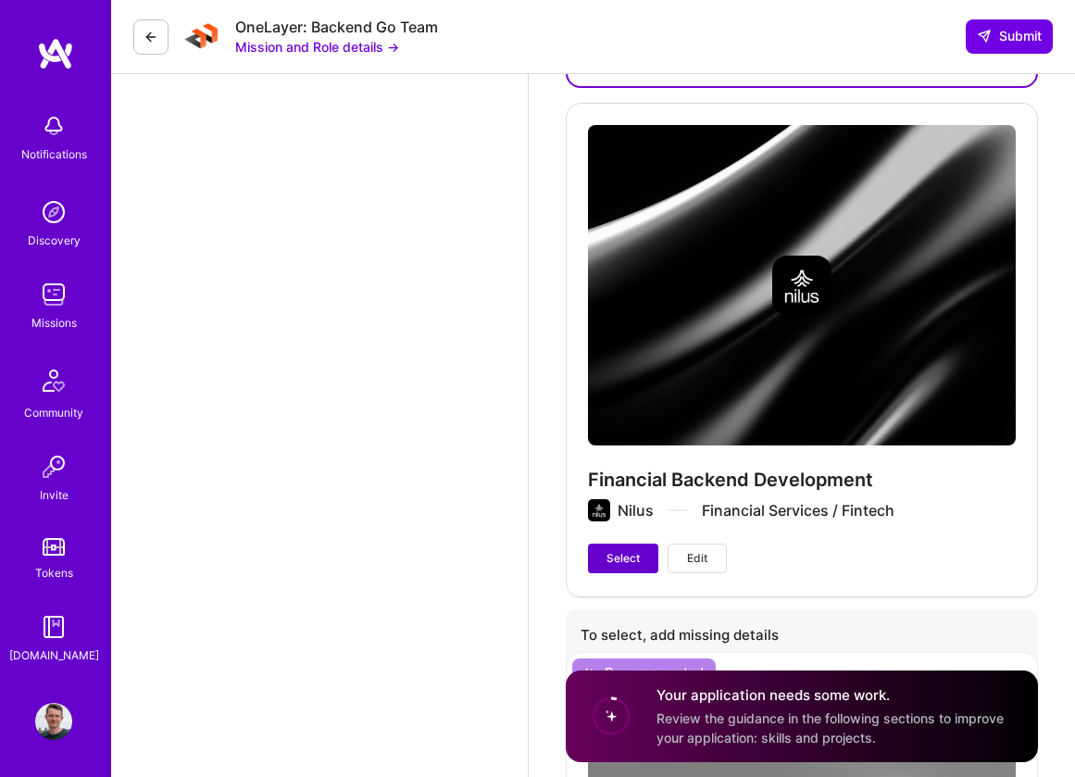
click at [625, 550] on span "Select" at bounding box center [623, 558] width 33 height 17
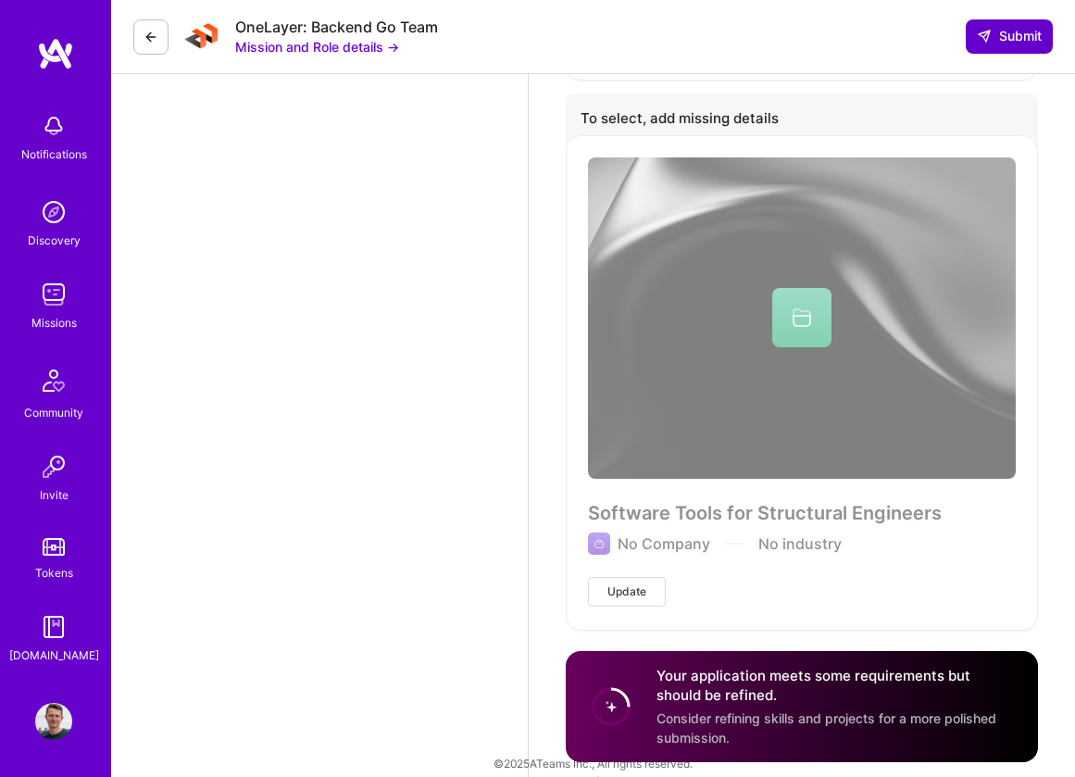
scroll to position [10733, 0]
click at [1002, 26] on button "Submit" at bounding box center [1009, 35] width 87 height 33
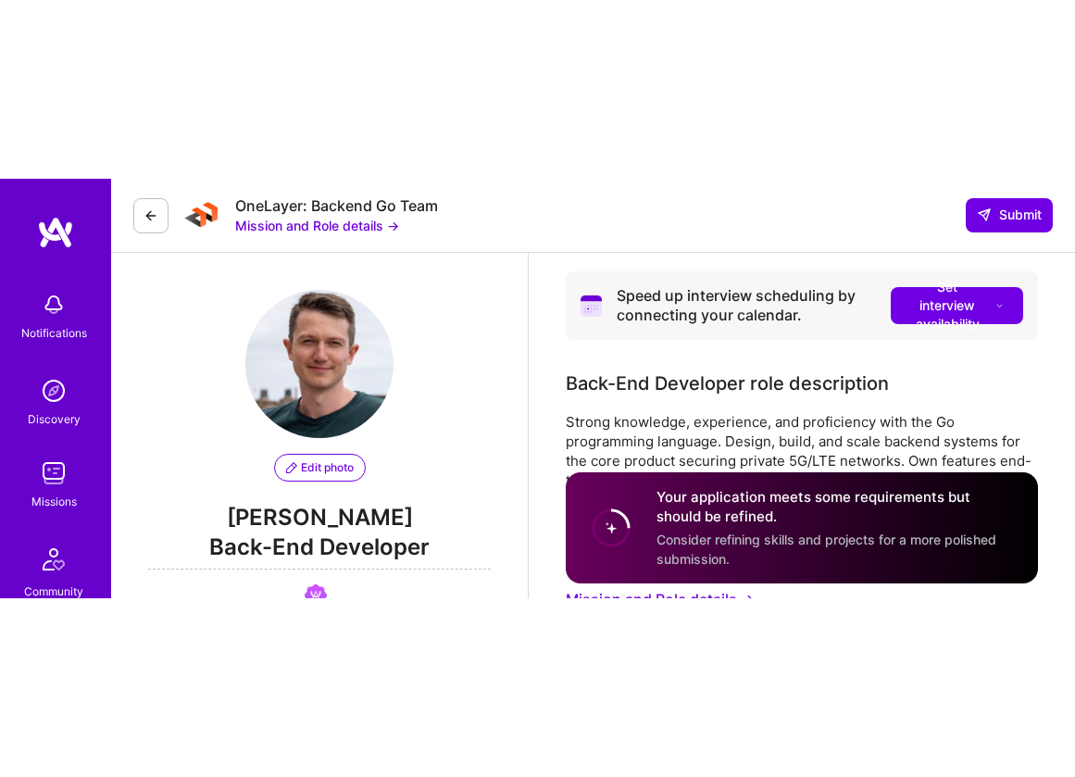
scroll to position [0, 0]
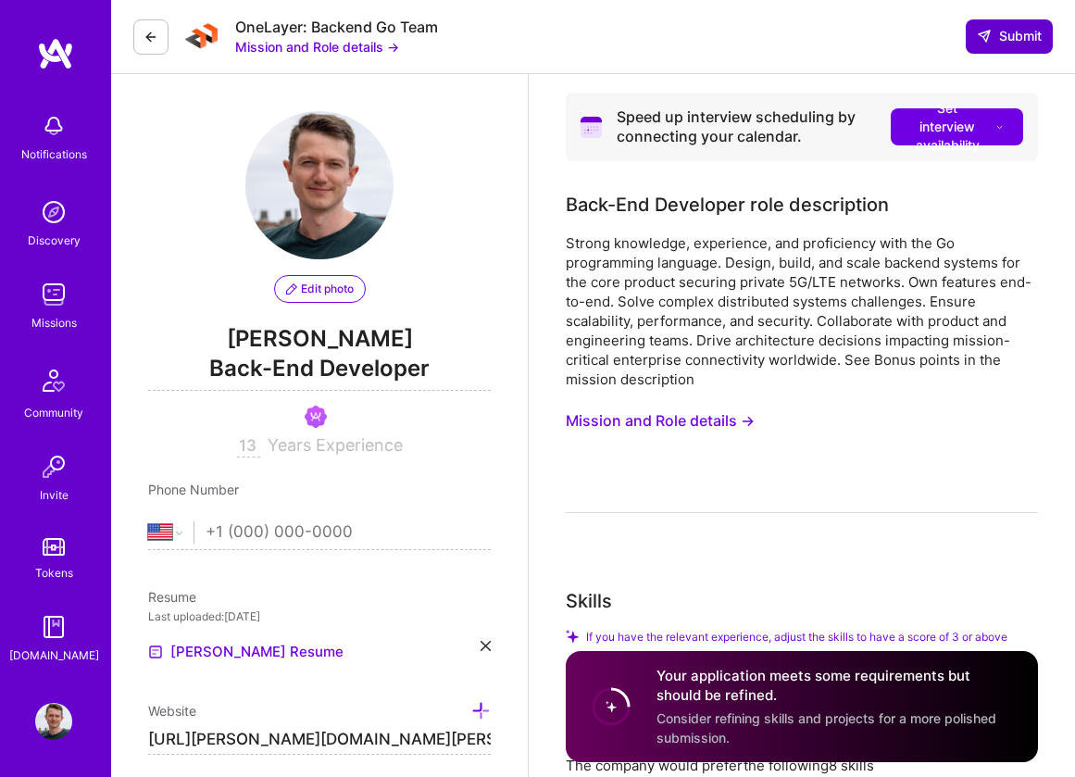
click at [996, 36] on span "Submit" at bounding box center [1009, 36] width 65 height 19
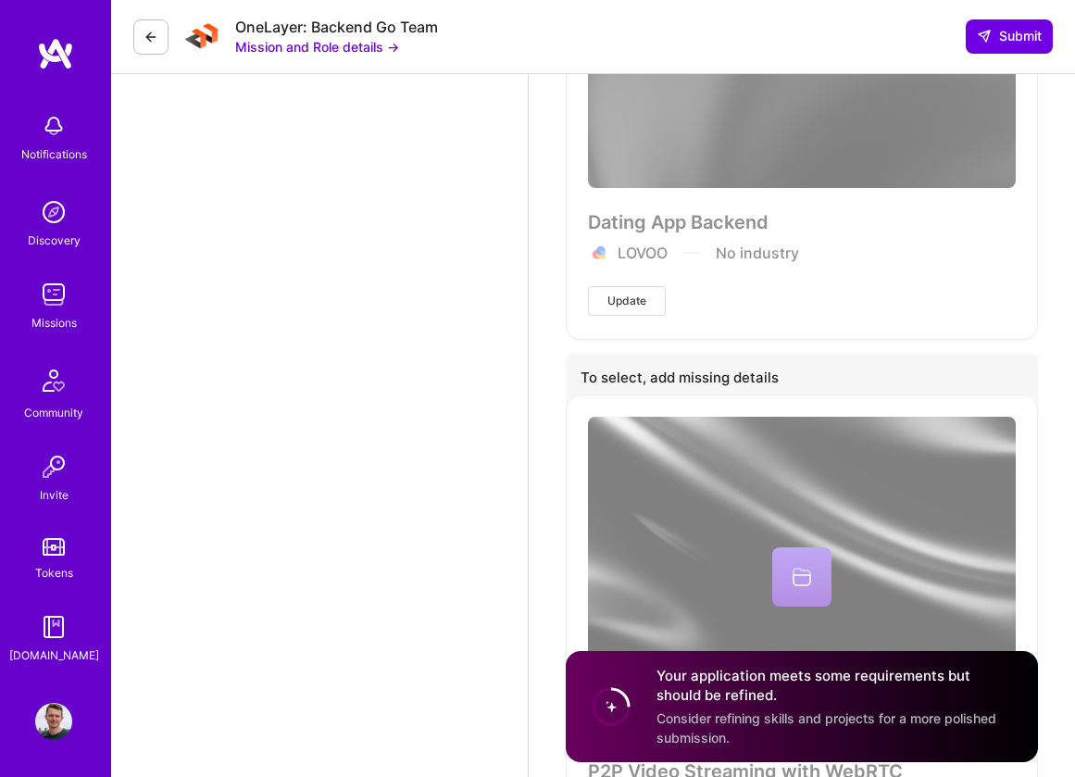
scroll to position [9884, 0]
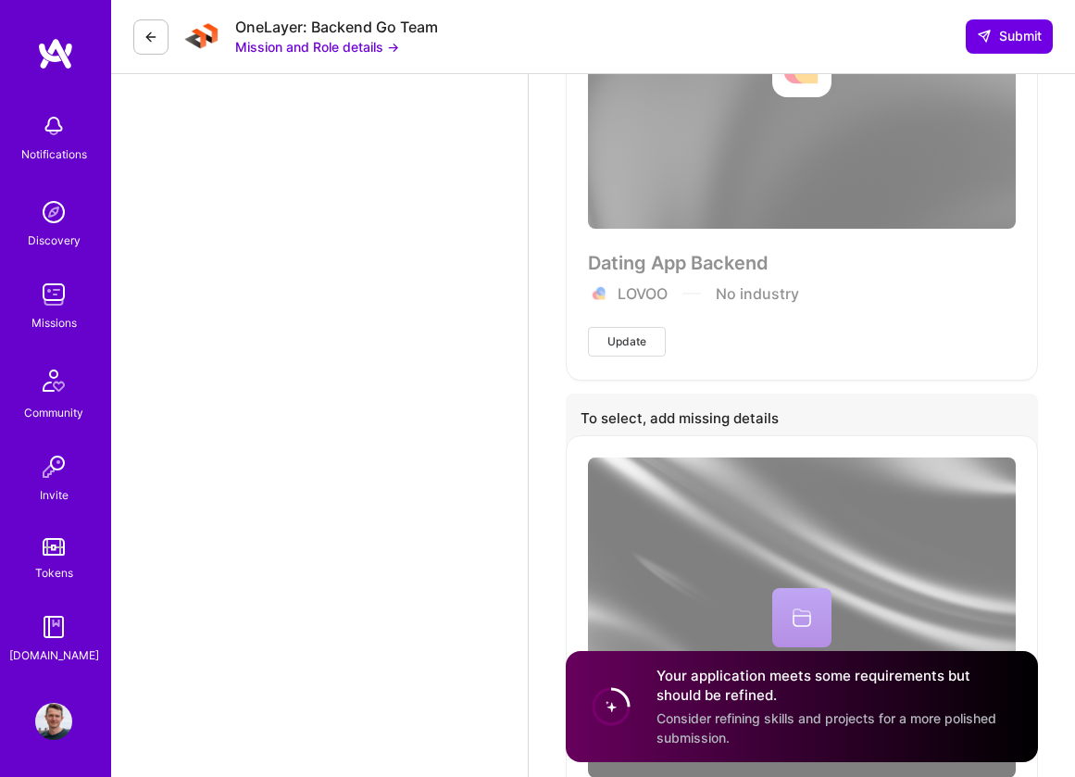
click at [647, 327] on button "Update" at bounding box center [627, 342] width 78 height 30
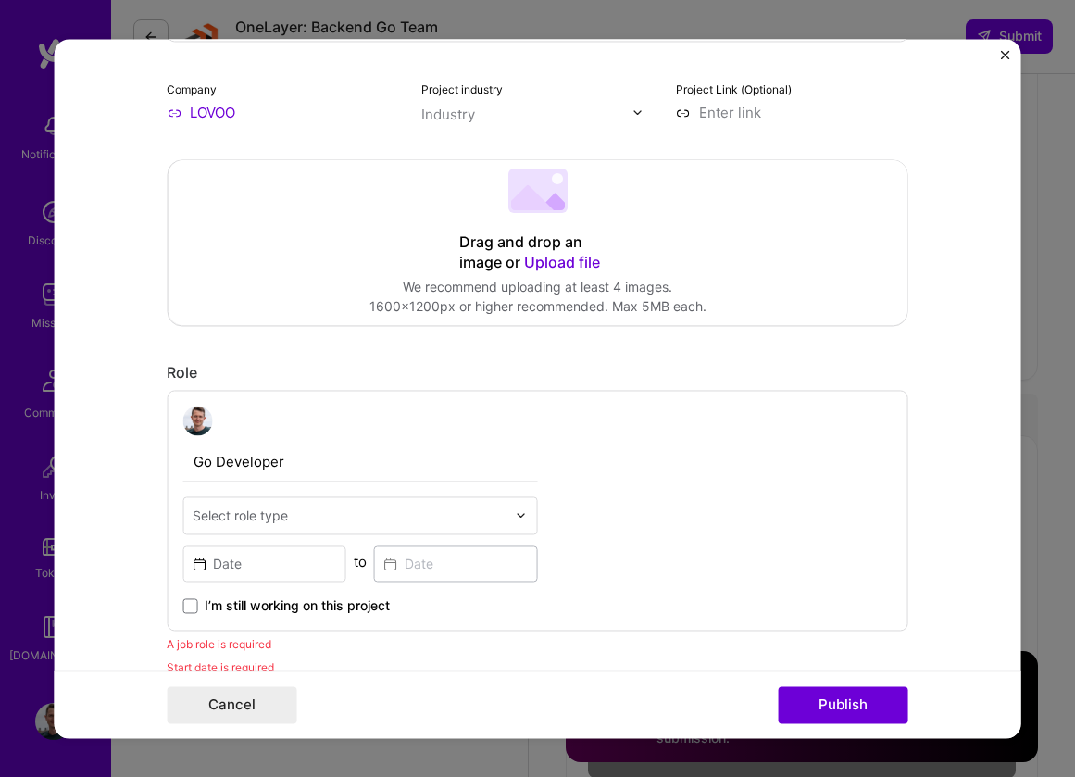
scroll to position [414, 0]
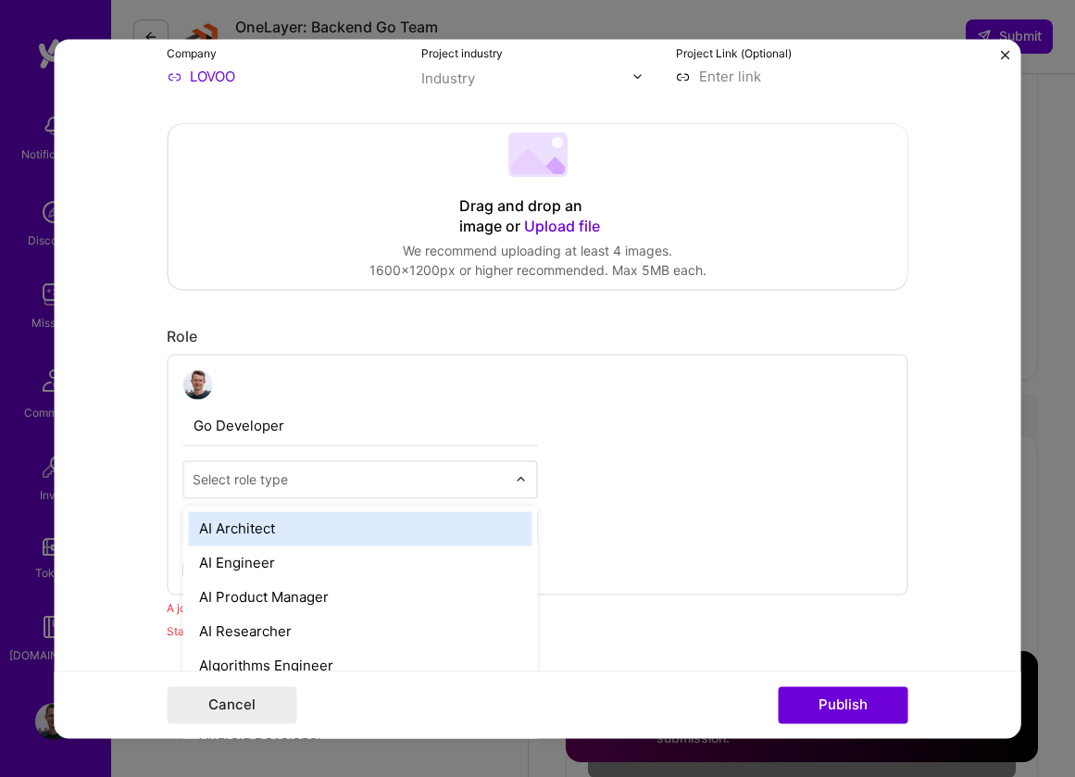
click at [391, 494] on div "Select role type" at bounding box center [349, 479] width 332 height 36
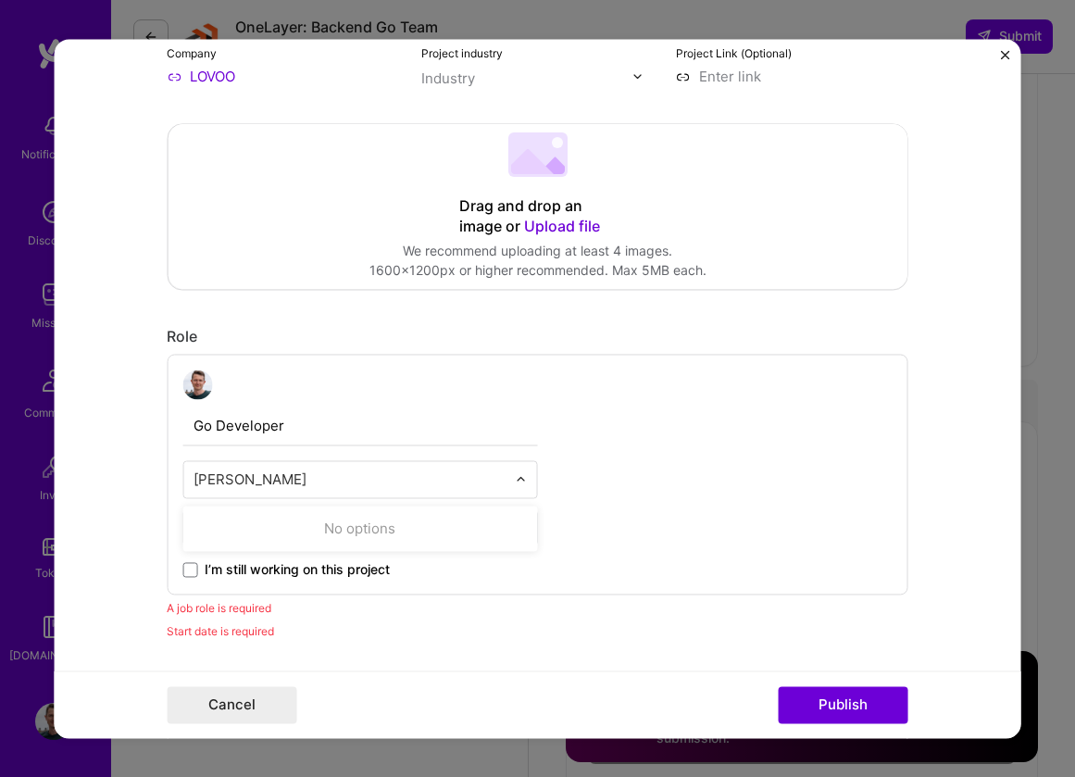
type input "back"
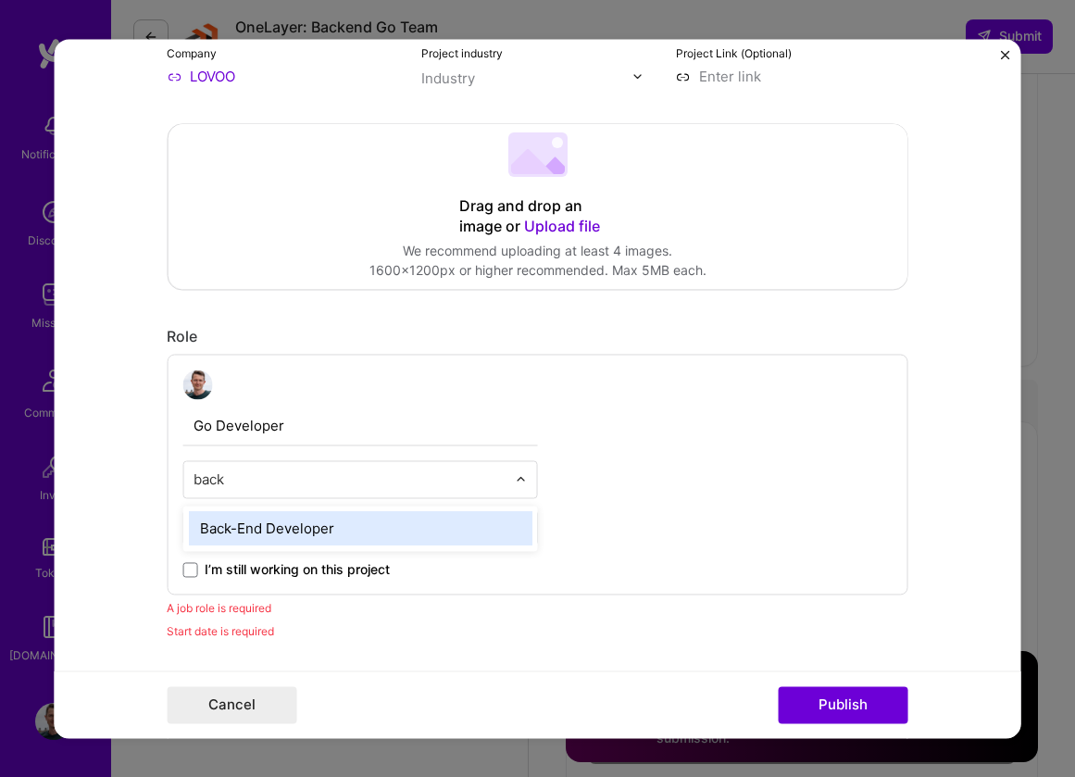
click at [327, 538] on div "Back-End Developer" at bounding box center [360, 528] width 344 height 34
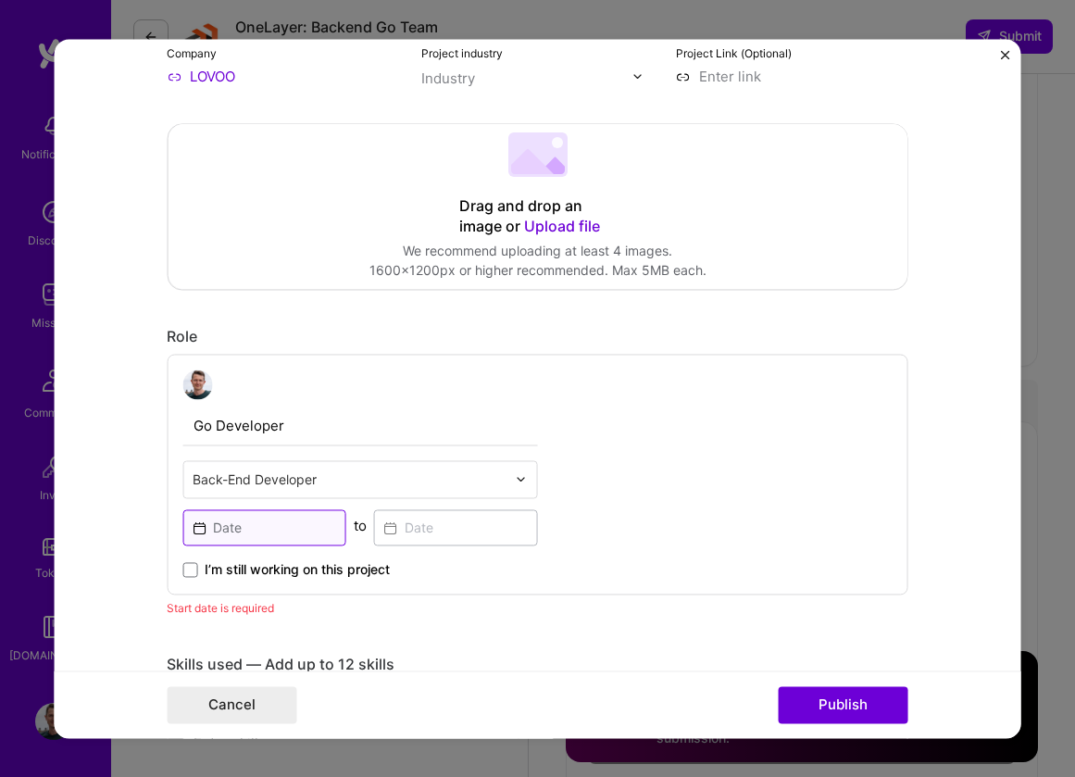
click at [300, 534] on input at bounding box center [264, 527] width 164 height 36
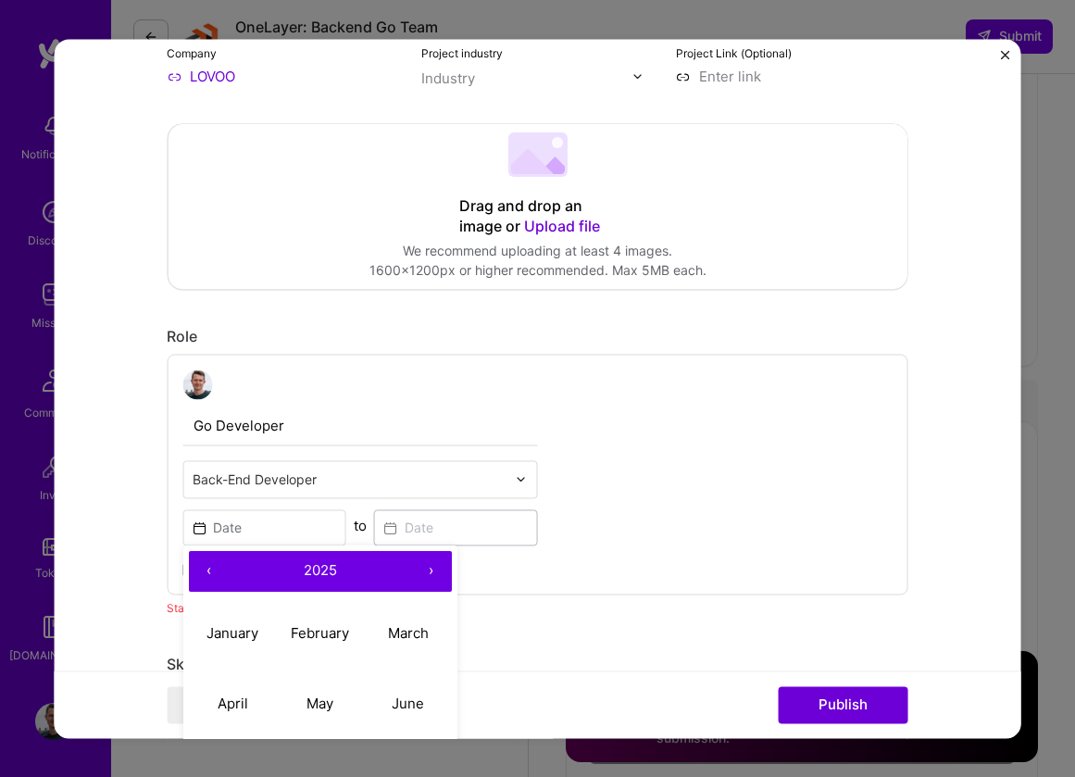
click at [207, 577] on button "‹" at bounding box center [208, 571] width 41 height 41
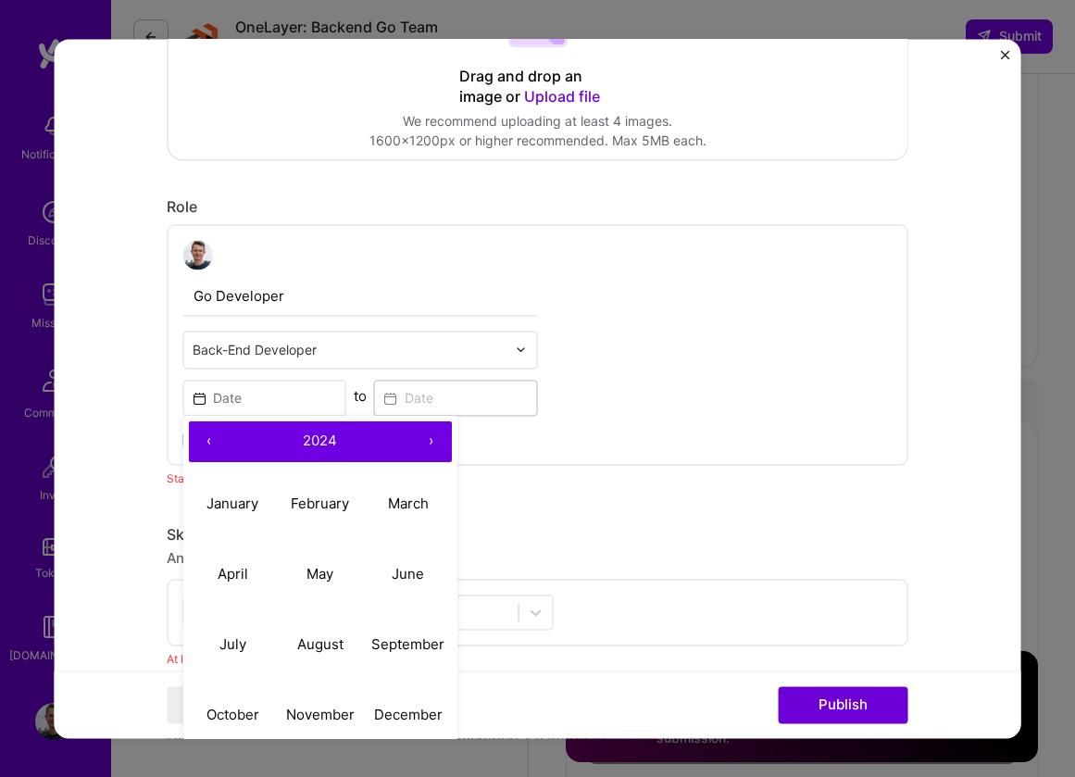
click at [213, 452] on button "‹" at bounding box center [208, 441] width 41 height 41
click at [206, 445] on button "‹" at bounding box center [208, 441] width 41 height 41
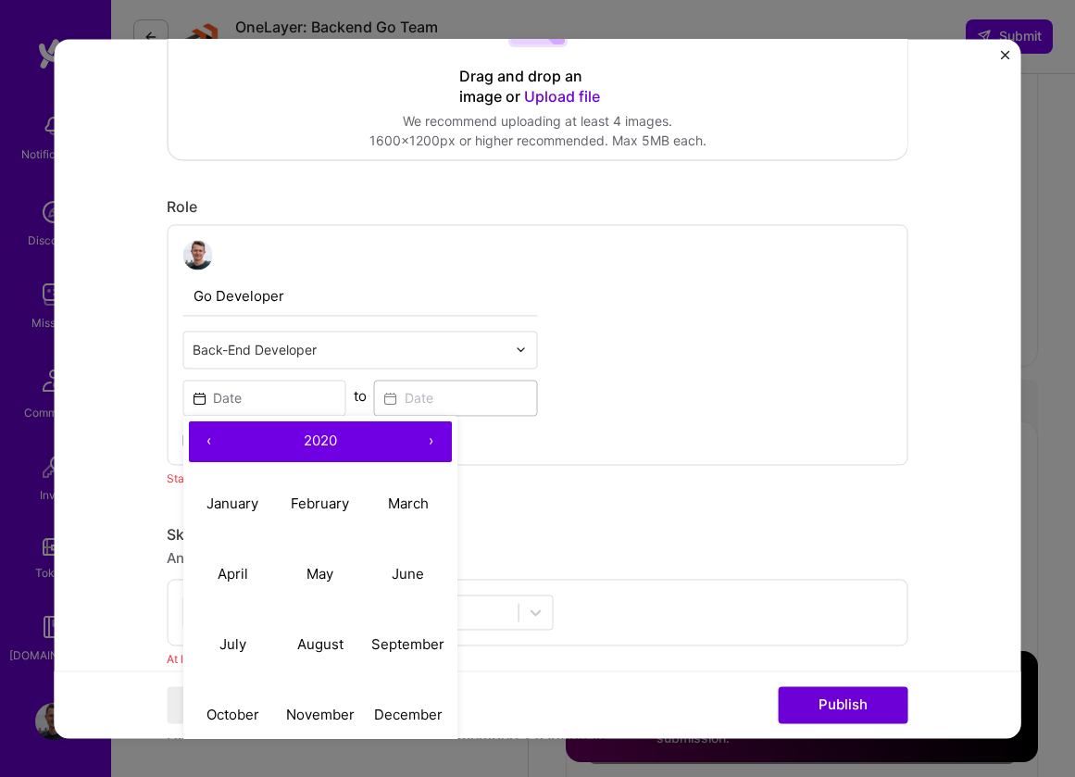
click at [206, 445] on button "‹" at bounding box center [208, 441] width 41 height 41
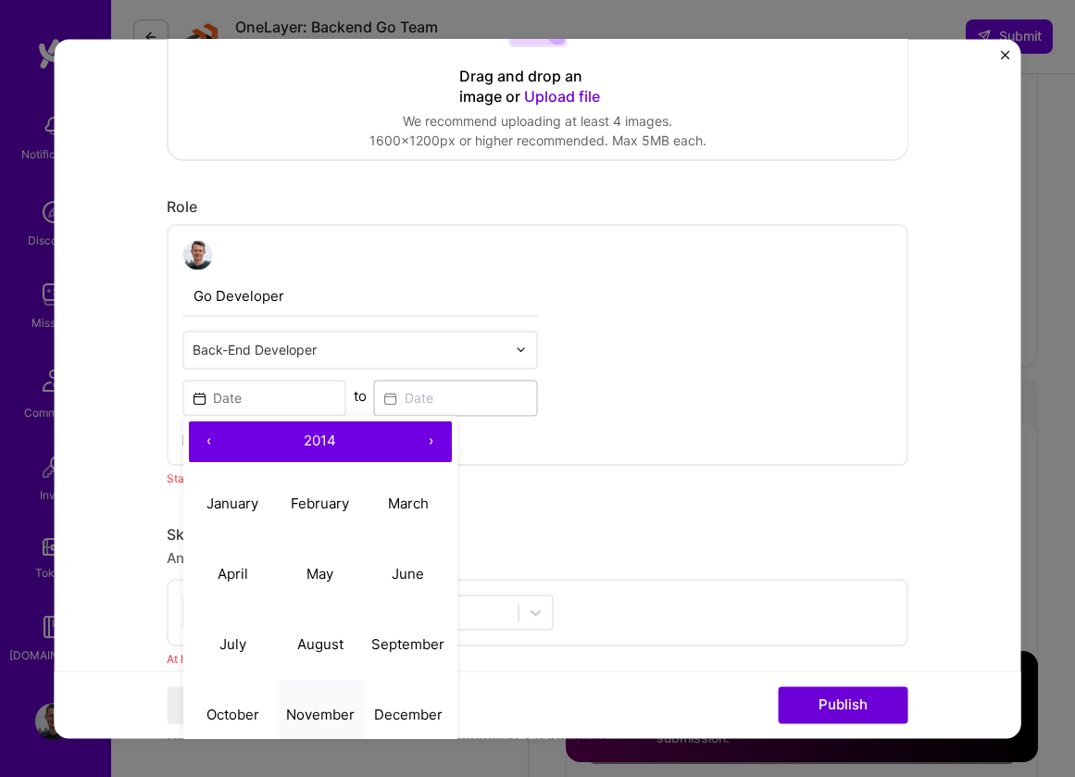
scroll to position [548, 0]
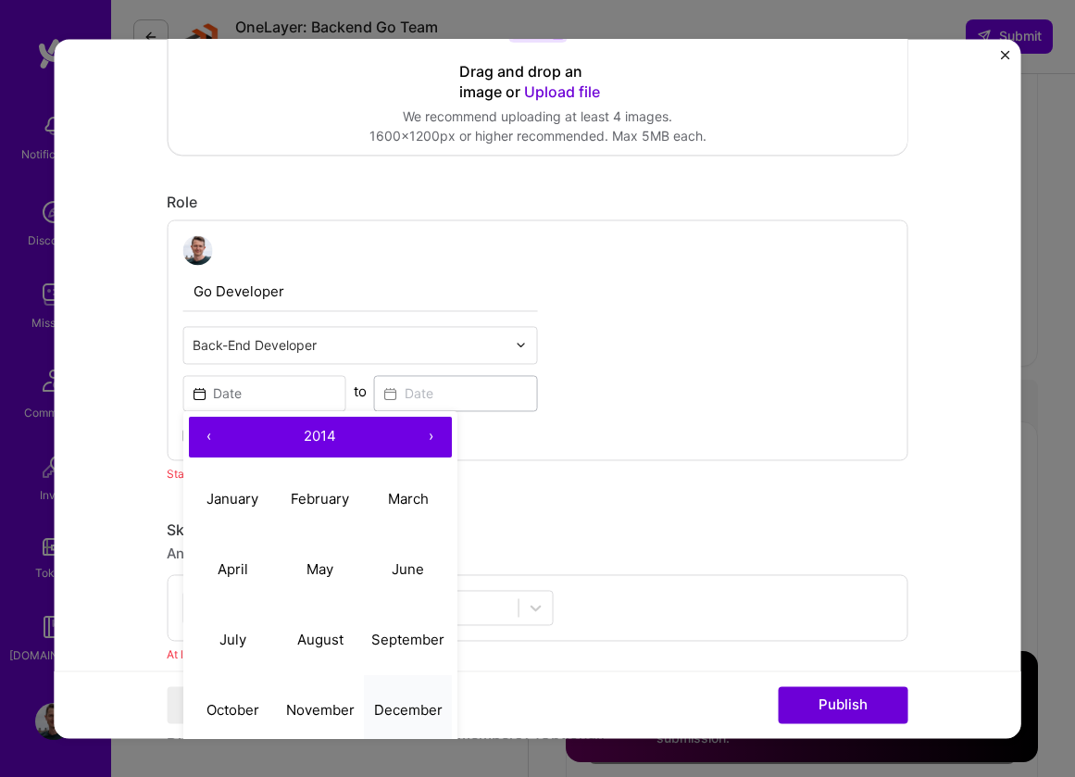
click at [406, 710] on abbr "December" at bounding box center [407, 710] width 69 height 18
type input "Dec, 2014"
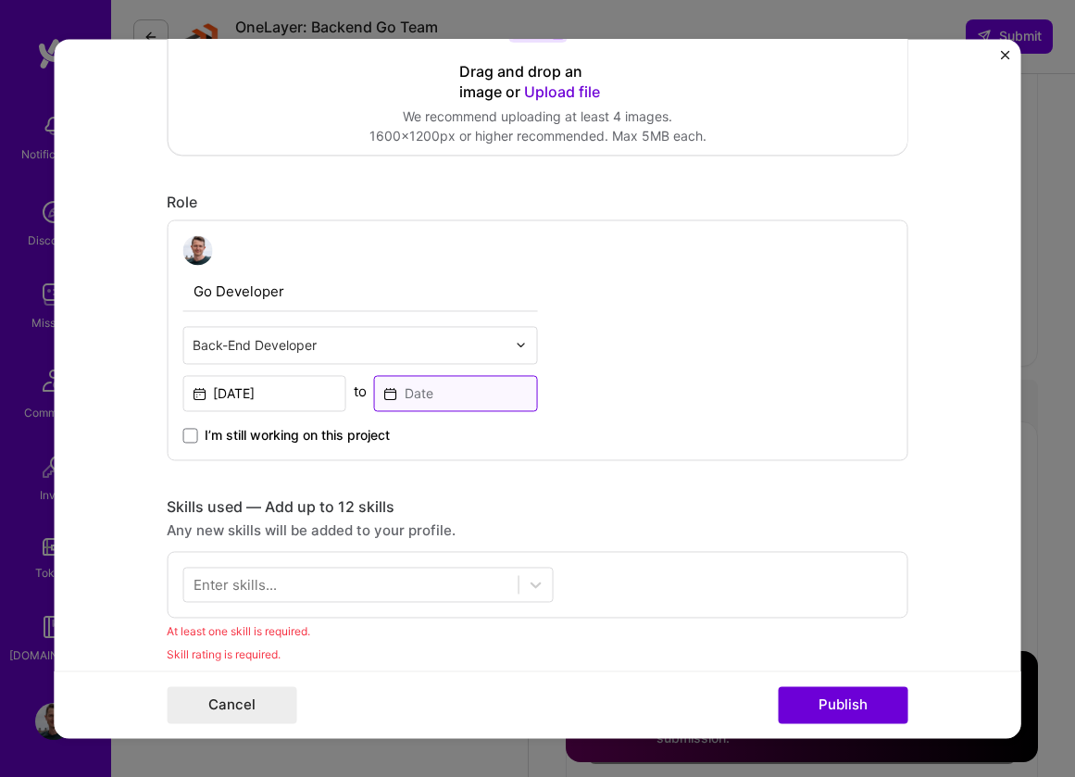
click at [470, 389] on input at bounding box center [456, 393] width 164 height 36
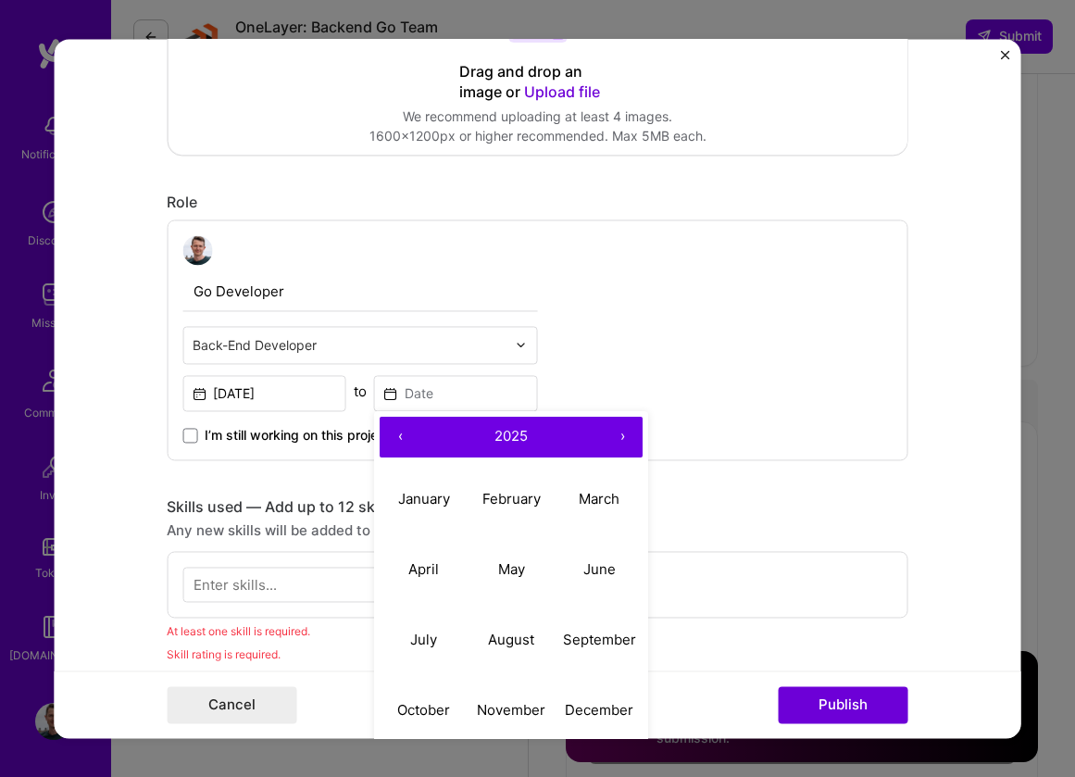
click at [398, 434] on button "‹" at bounding box center [400, 437] width 41 height 41
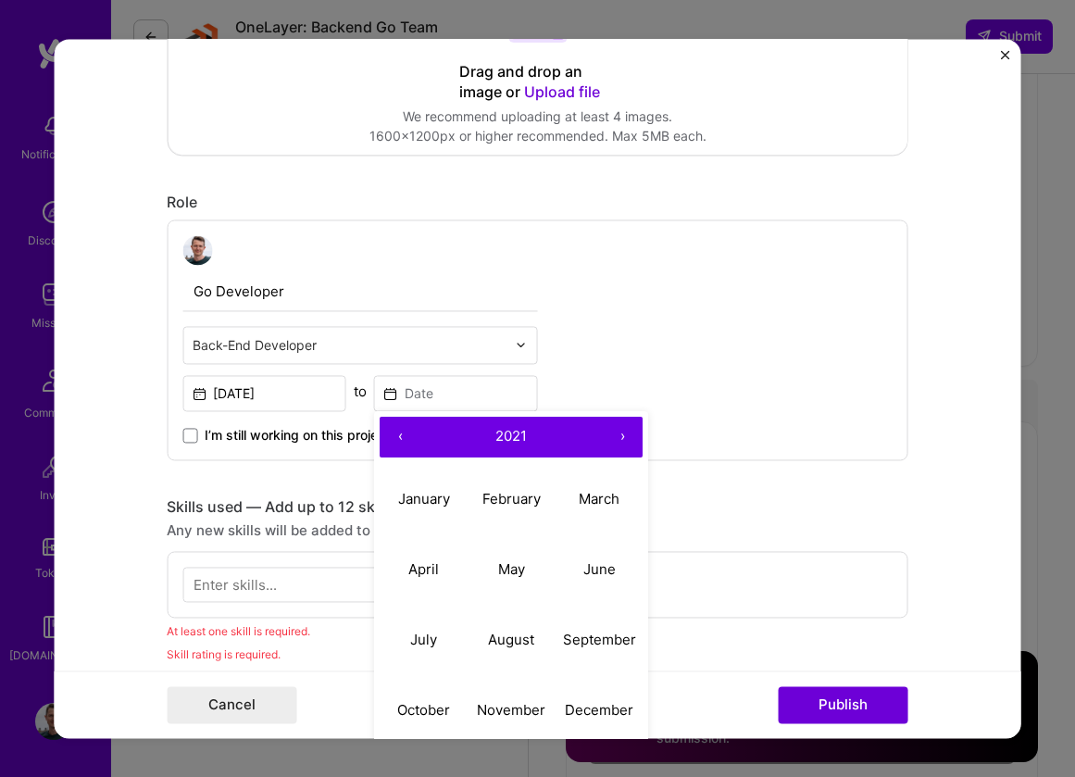
click at [398, 434] on button "‹" at bounding box center [400, 437] width 41 height 41
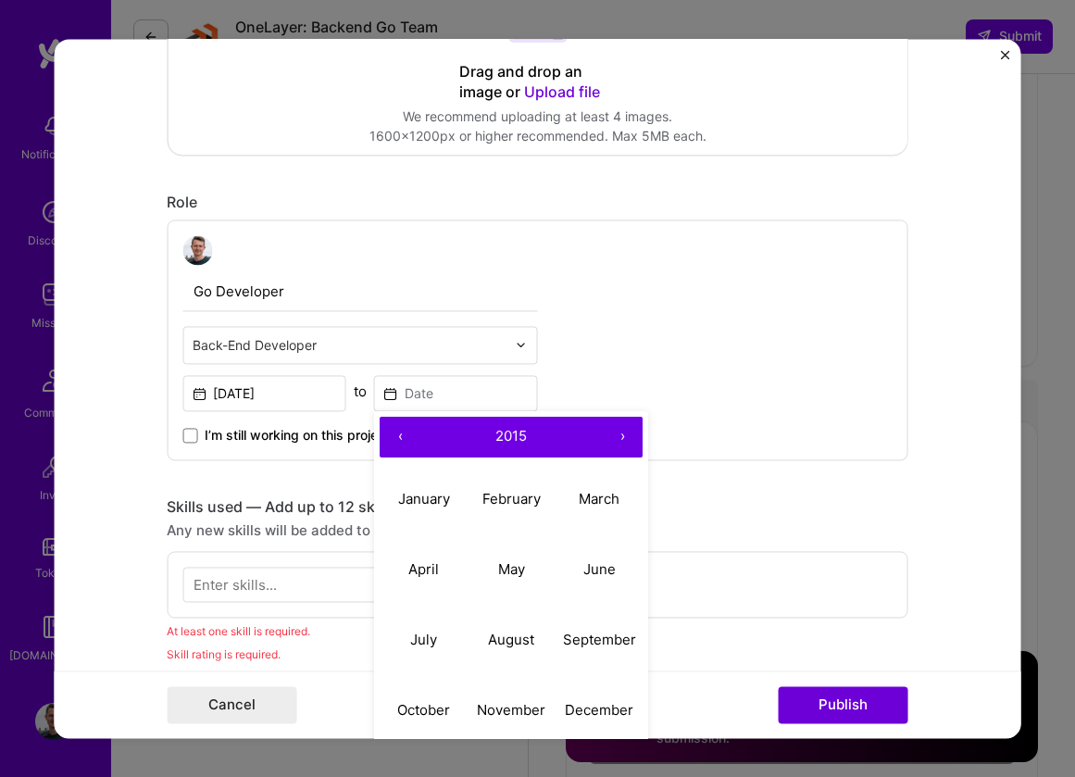
click at [611, 438] on button "›" at bounding box center [622, 437] width 41 height 41
click at [541, 496] on button "February" at bounding box center [512, 499] width 88 height 70
type input "Feb, 2016"
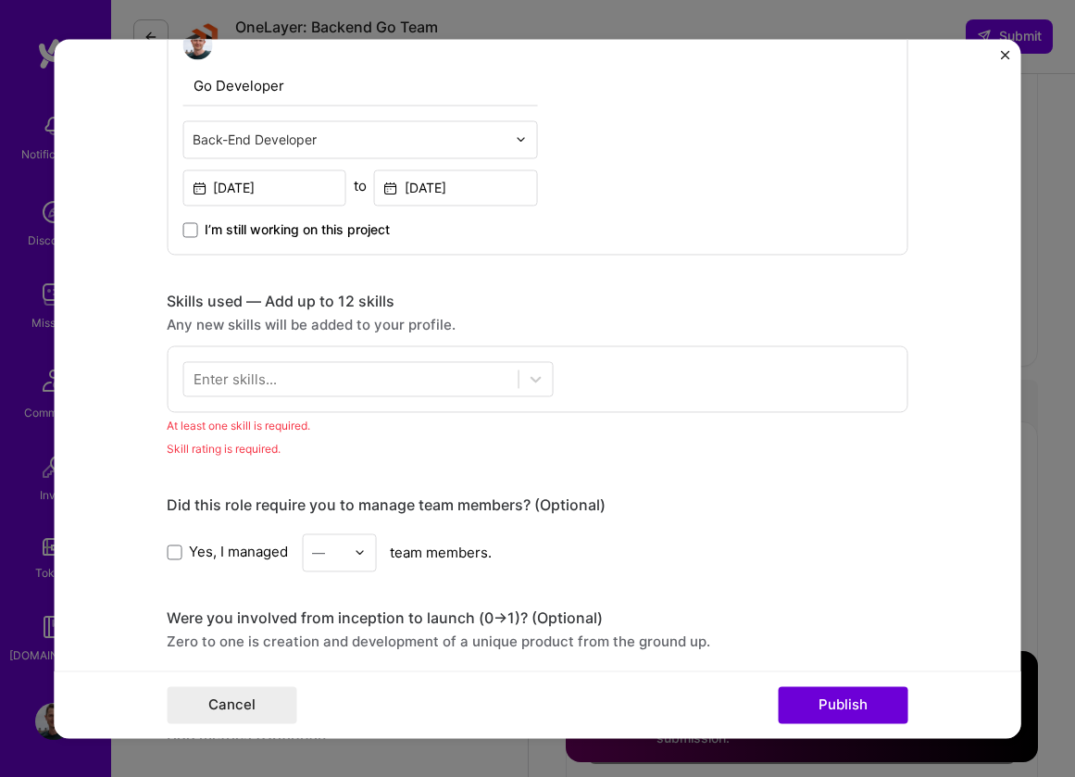
scroll to position [784, 0]
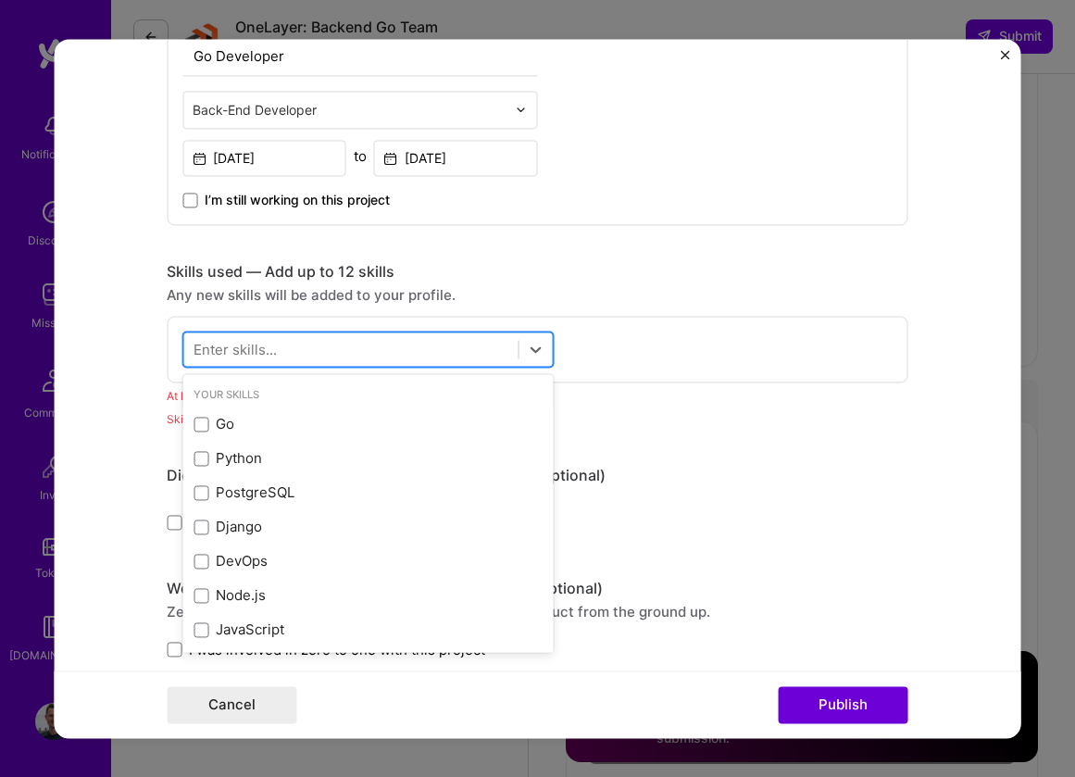
click at [401, 345] on div at bounding box center [350, 348] width 334 height 31
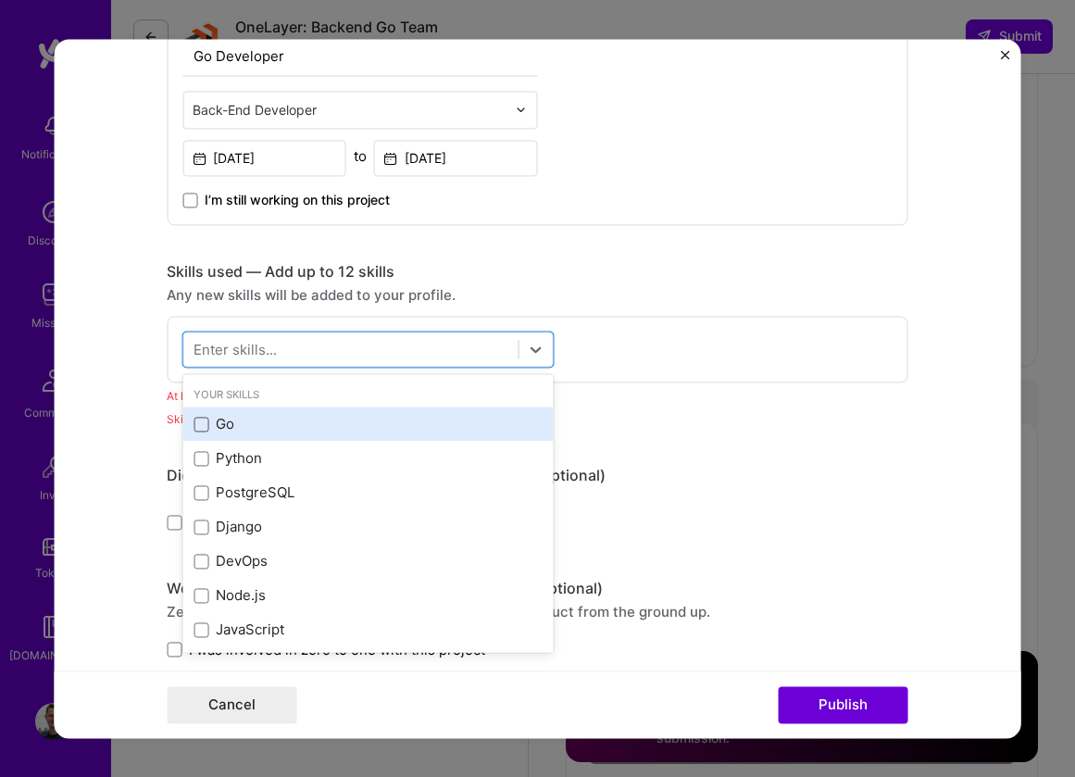
click at [194, 429] on span at bounding box center [201, 424] width 15 height 15
click at [0, 0] on input "checkbox" at bounding box center [0, 0] width 0 height 0
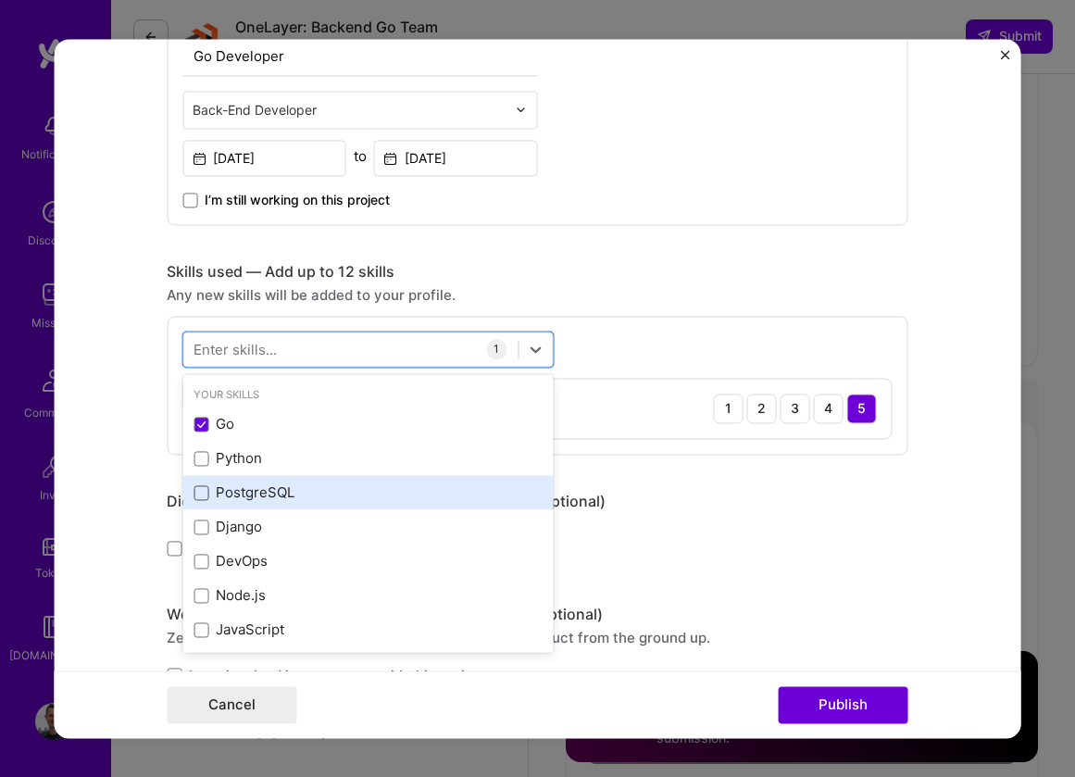
click at [207, 489] on span at bounding box center [201, 492] width 15 height 15
click at [0, 0] on input "checkbox" at bounding box center [0, 0] width 0 height 0
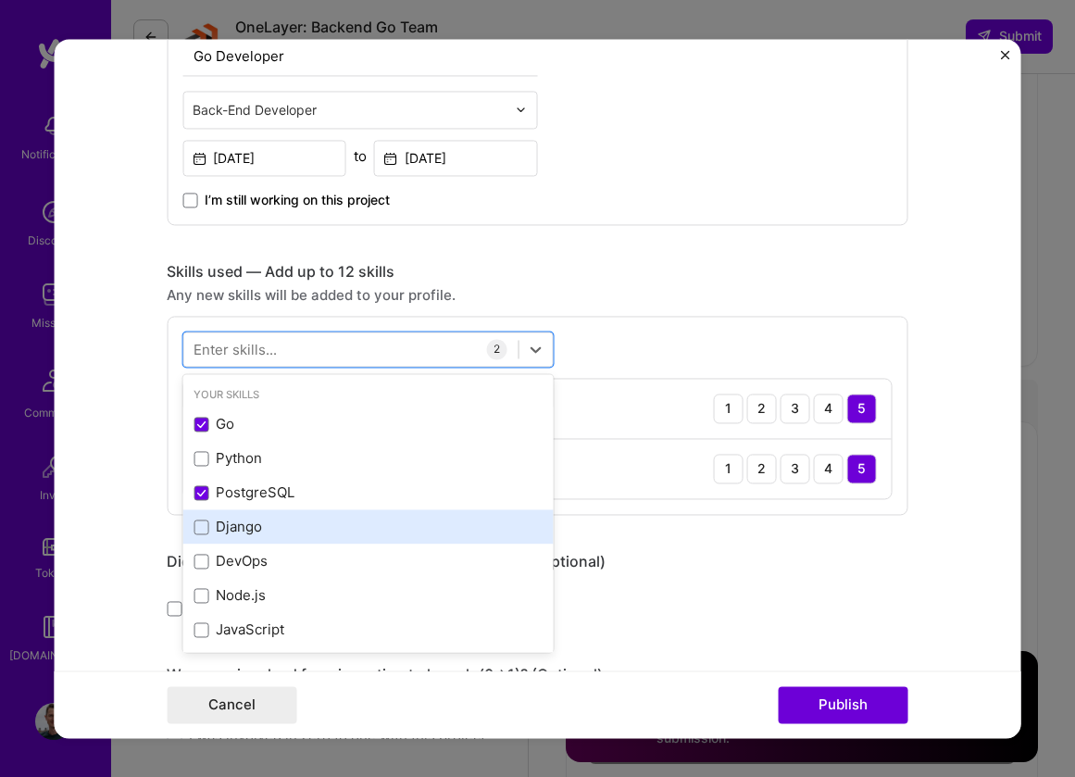
scroll to position [44, 0]
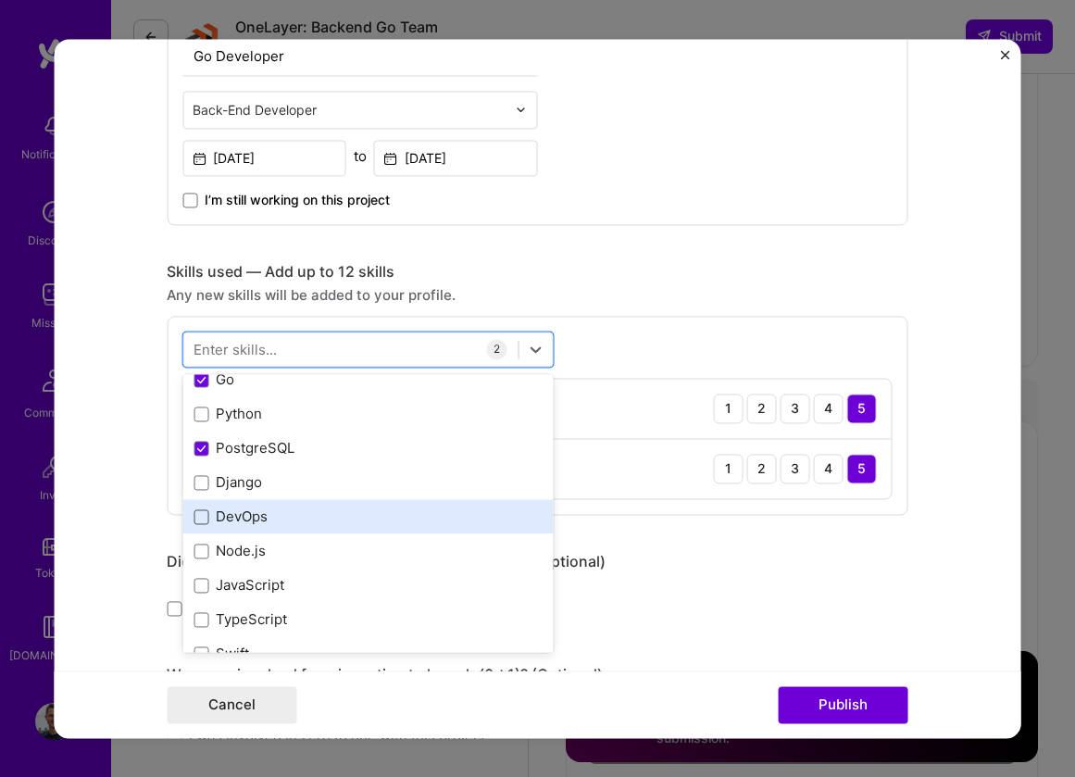
click at [203, 520] on span at bounding box center [201, 516] width 15 height 15
click at [0, 0] on input "checkbox" at bounding box center [0, 0] width 0 height 0
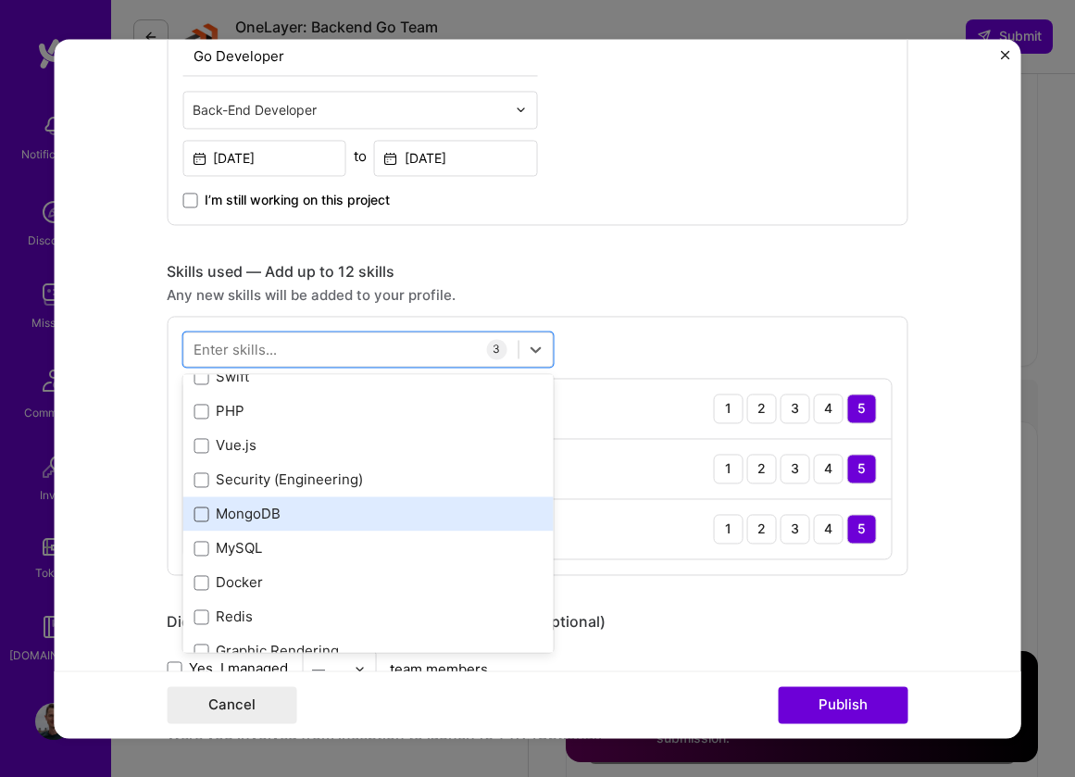
click at [197, 513] on span at bounding box center [201, 514] width 15 height 15
click at [0, 0] on input "checkbox" at bounding box center [0, 0] width 0 height 0
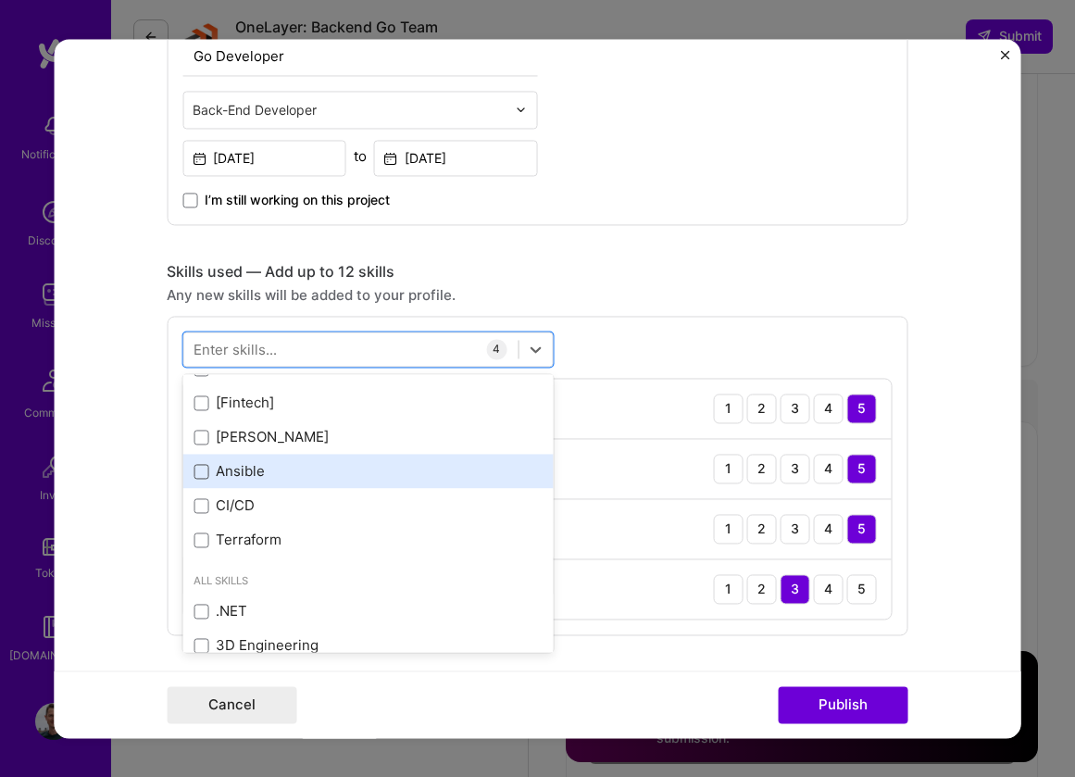
click at [207, 469] on span at bounding box center [201, 471] width 15 height 15
click at [0, 0] on input "checkbox" at bounding box center [0, 0] width 0 height 0
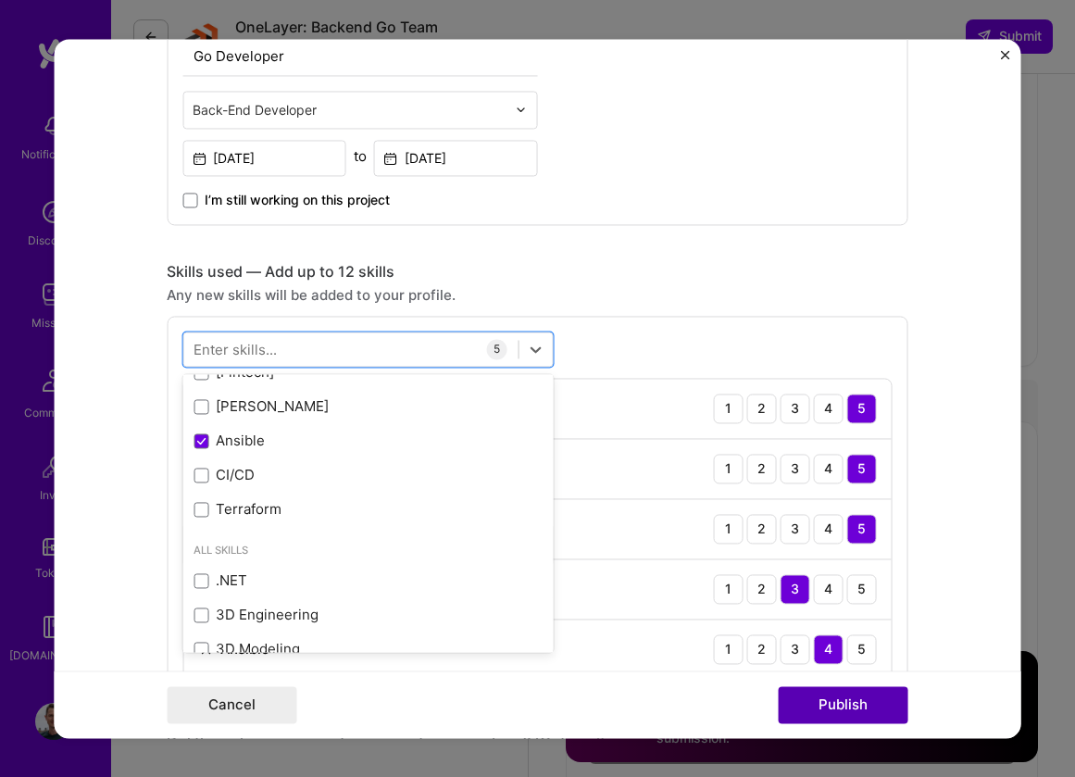
click at [883, 703] on button "Publish" at bounding box center [843, 704] width 130 height 37
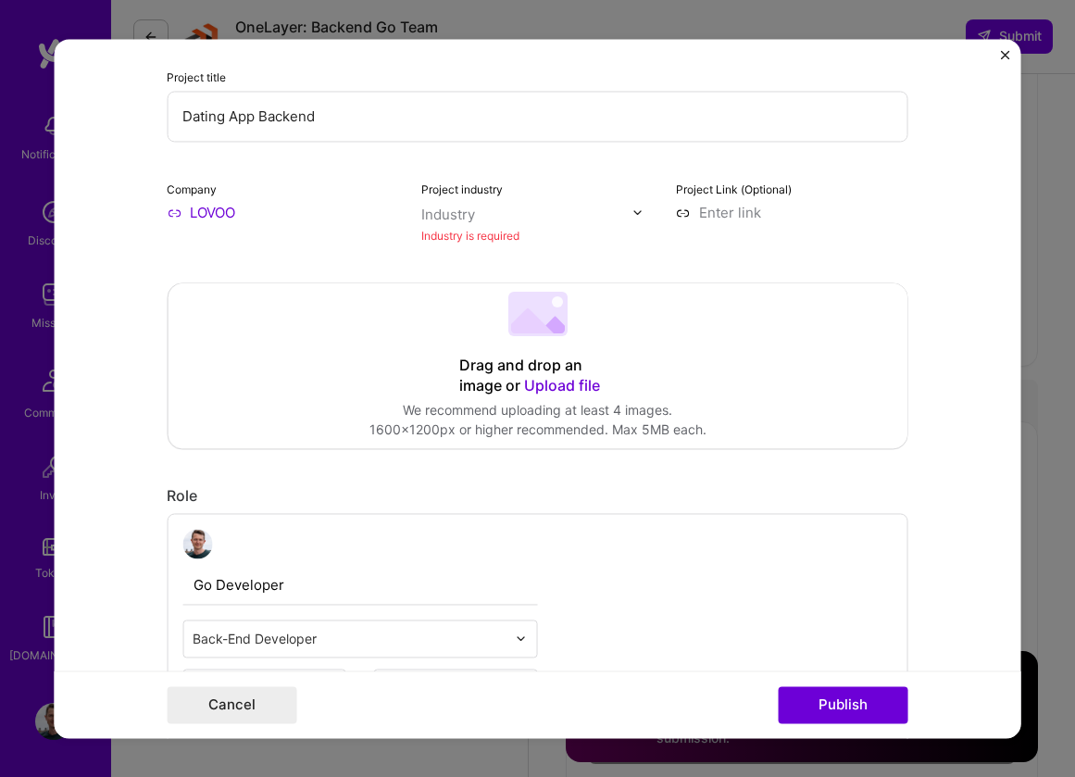
scroll to position [202, 0]
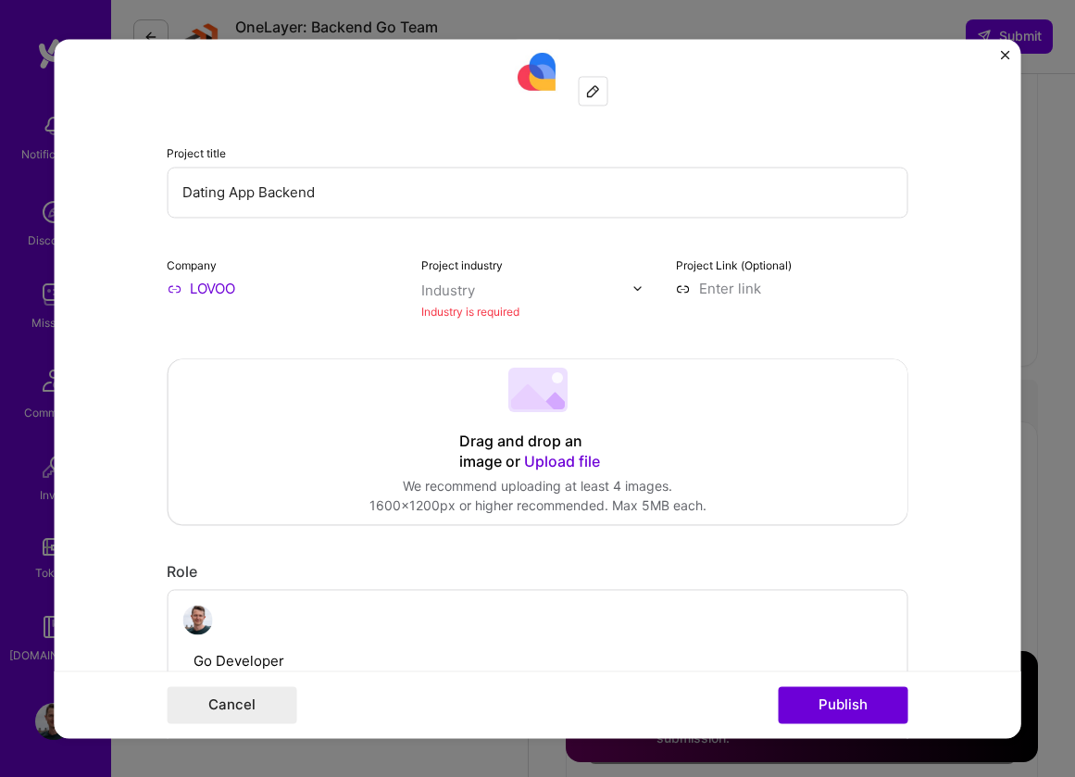
click at [544, 307] on div "Industry is required" at bounding box center [537, 311] width 232 height 19
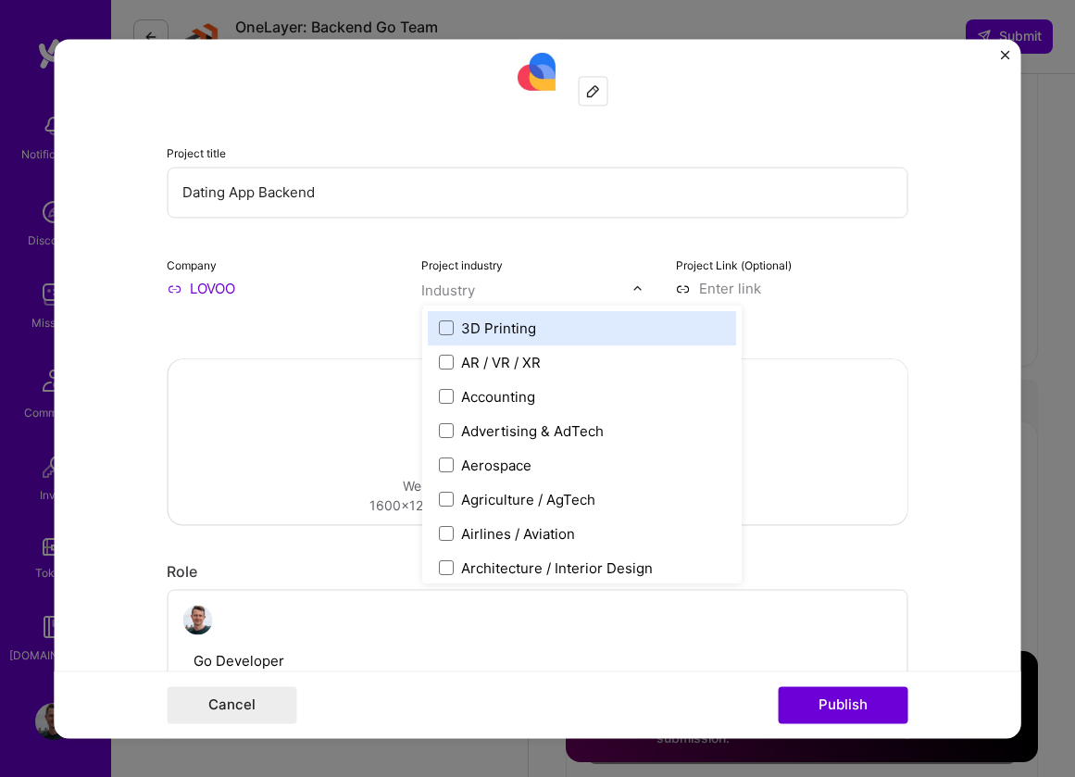
click at [522, 285] on input "text" at bounding box center [526, 290] width 211 height 19
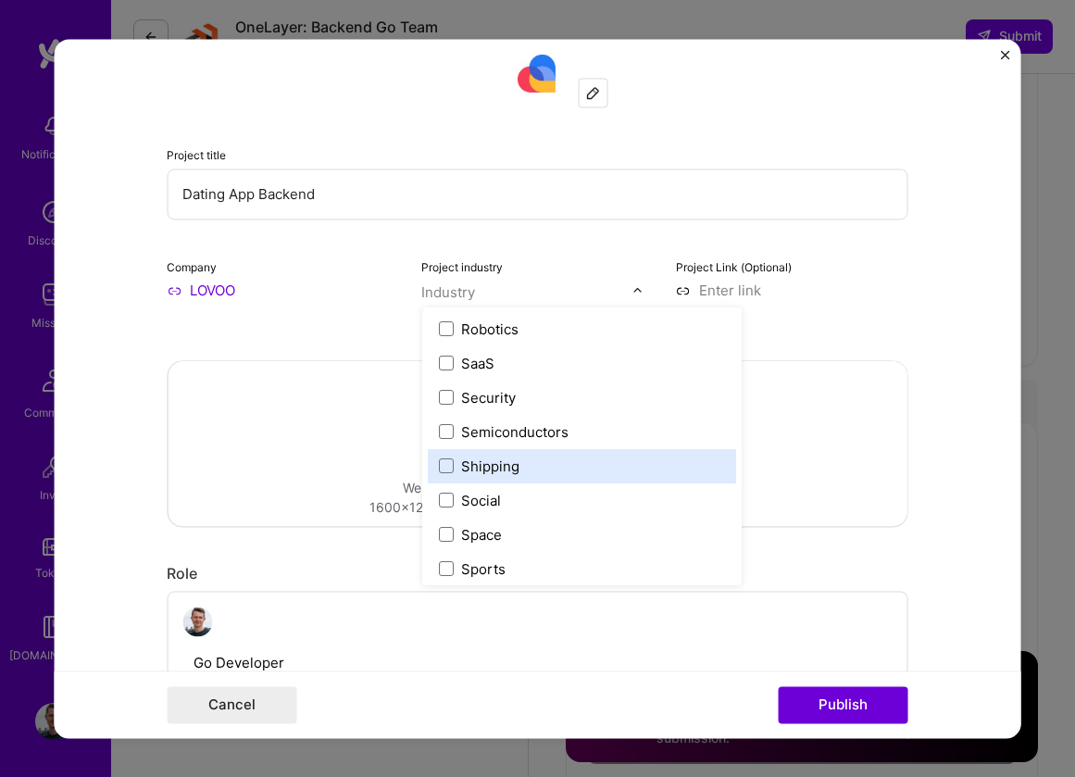
scroll to position [3730, 0]
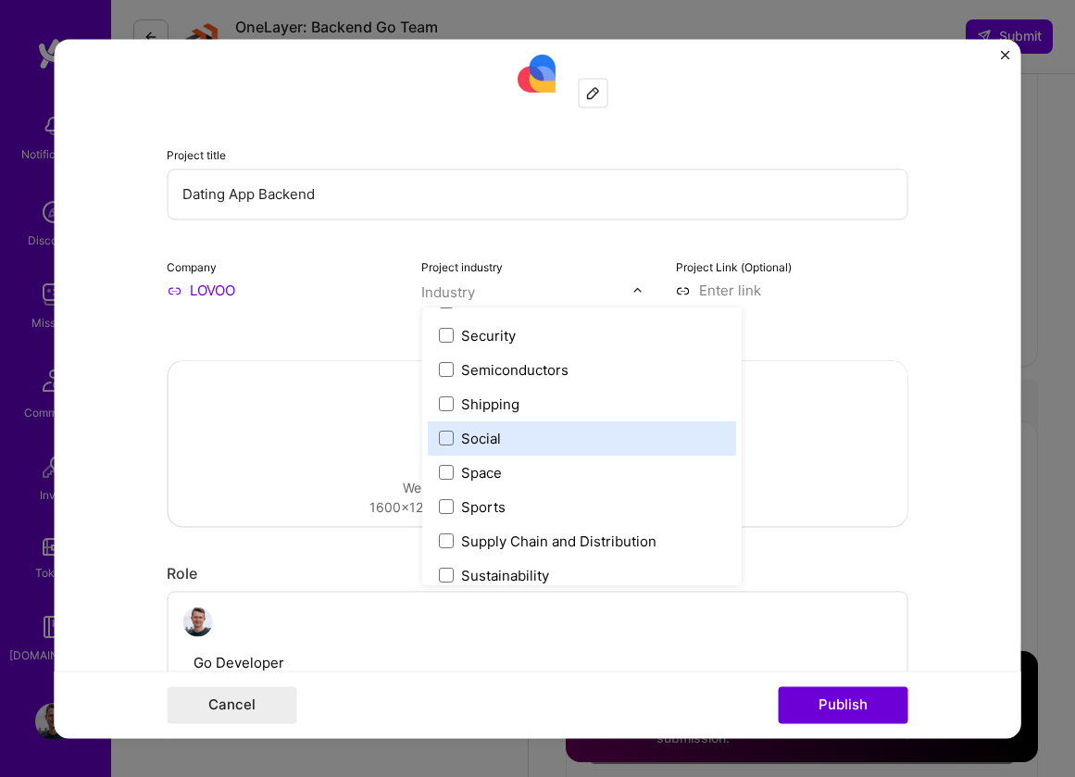
click at [520, 429] on label "Social" at bounding box center [581, 438] width 286 height 19
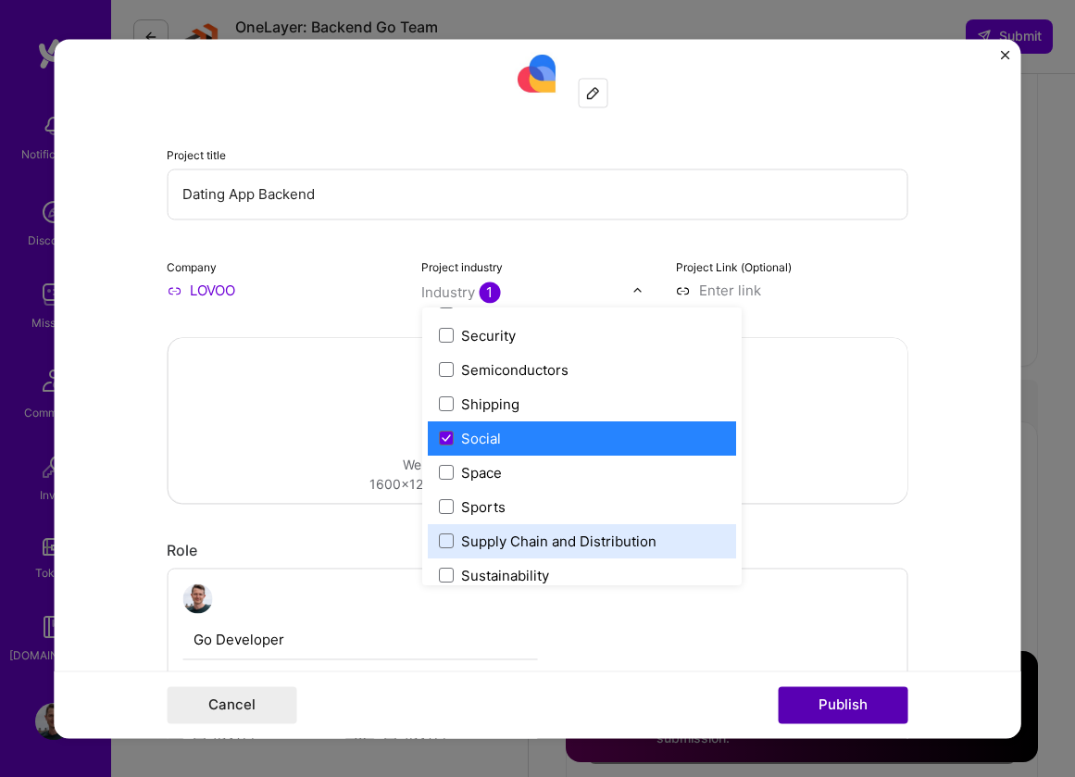
click at [822, 719] on button "Publish" at bounding box center [843, 704] width 130 height 37
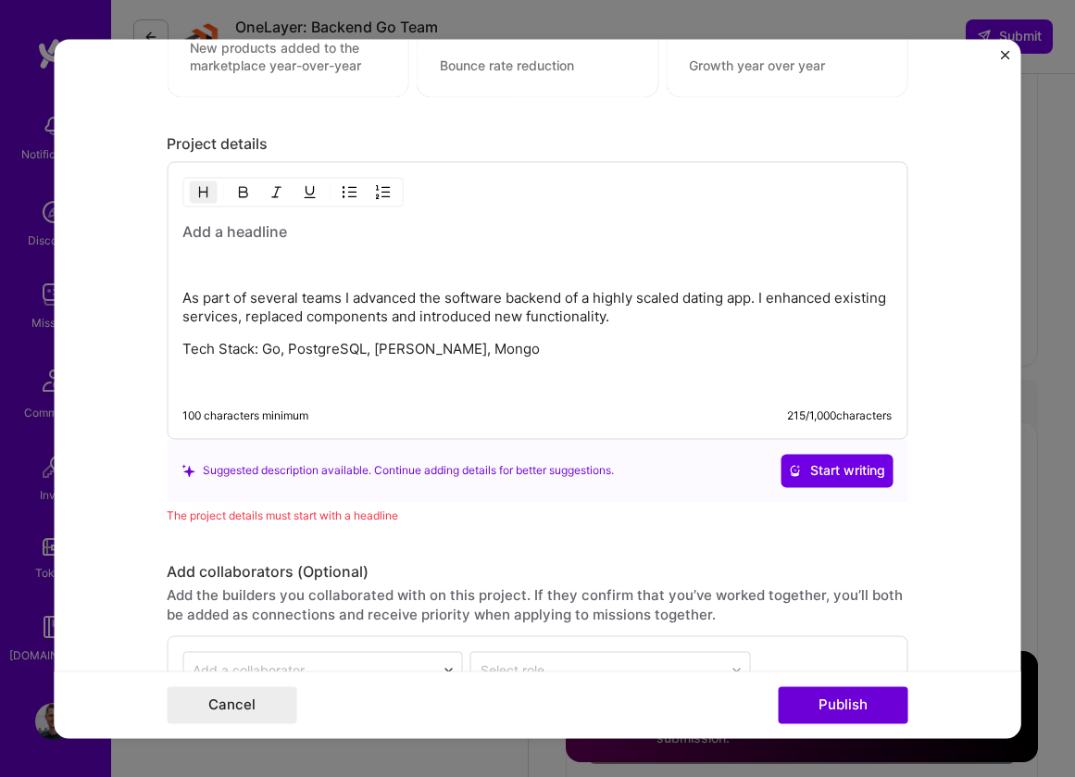
scroll to position [1852, 0]
click at [453, 259] on p at bounding box center [536, 266] width 709 height 19
click at [394, 233] on h3 at bounding box center [536, 232] width 709 height 20
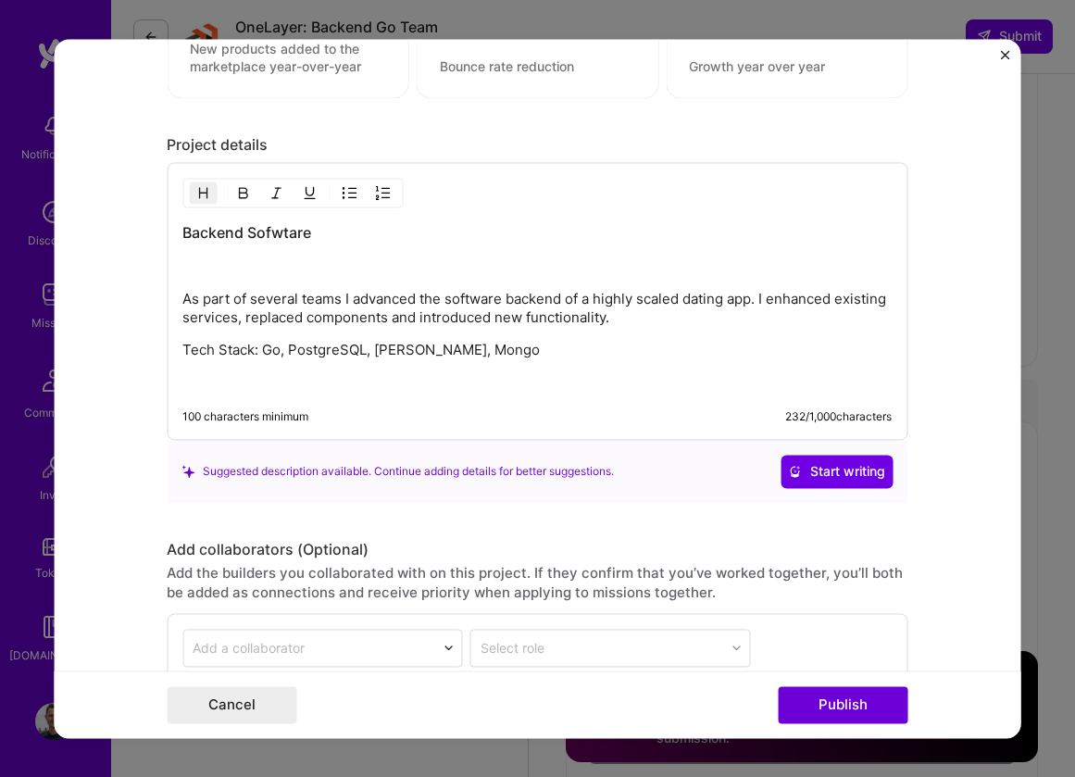
click at [279, 232] on h3 "Backend Sofwtare" at bounding box center [536, 232] width 709 height 20
click at [332, 232] on h3 "Backend Software" at bounding box center [536, 232] width 709 height 20
click at [830, 711] on button "Publish" at bounding box center [843, 704] width 130 height 37
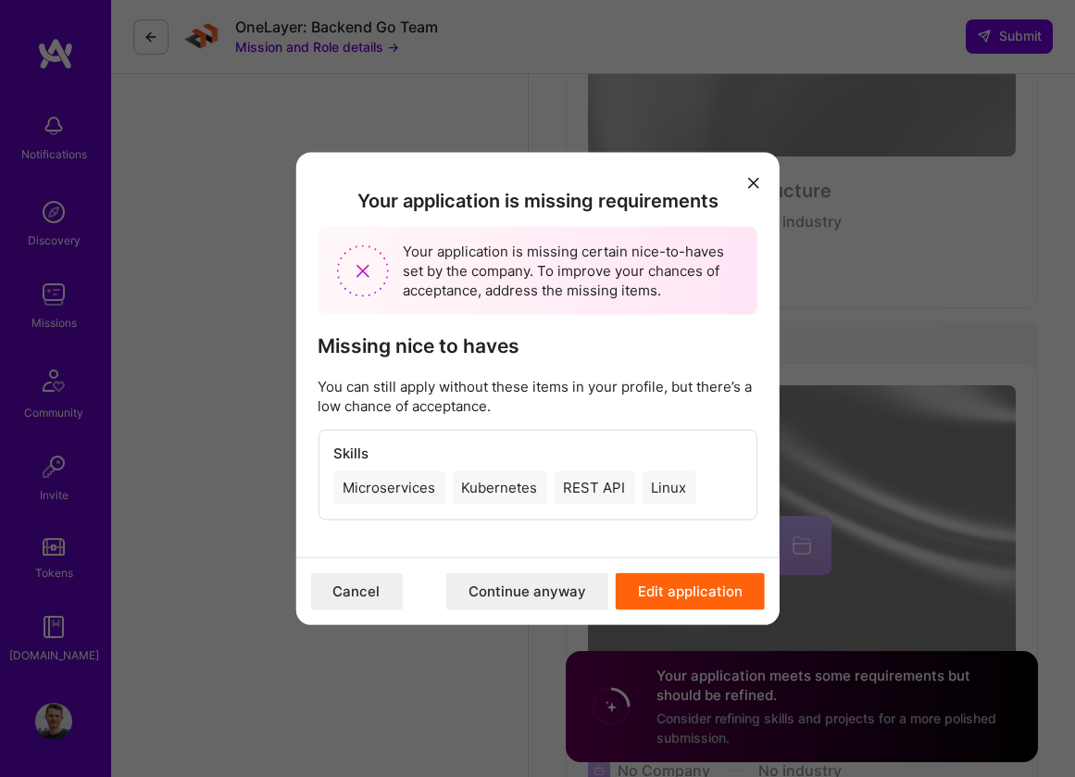
click at [541, 595] on button "Continue anyway" at bounding box center [527, 591] width 162 height 37
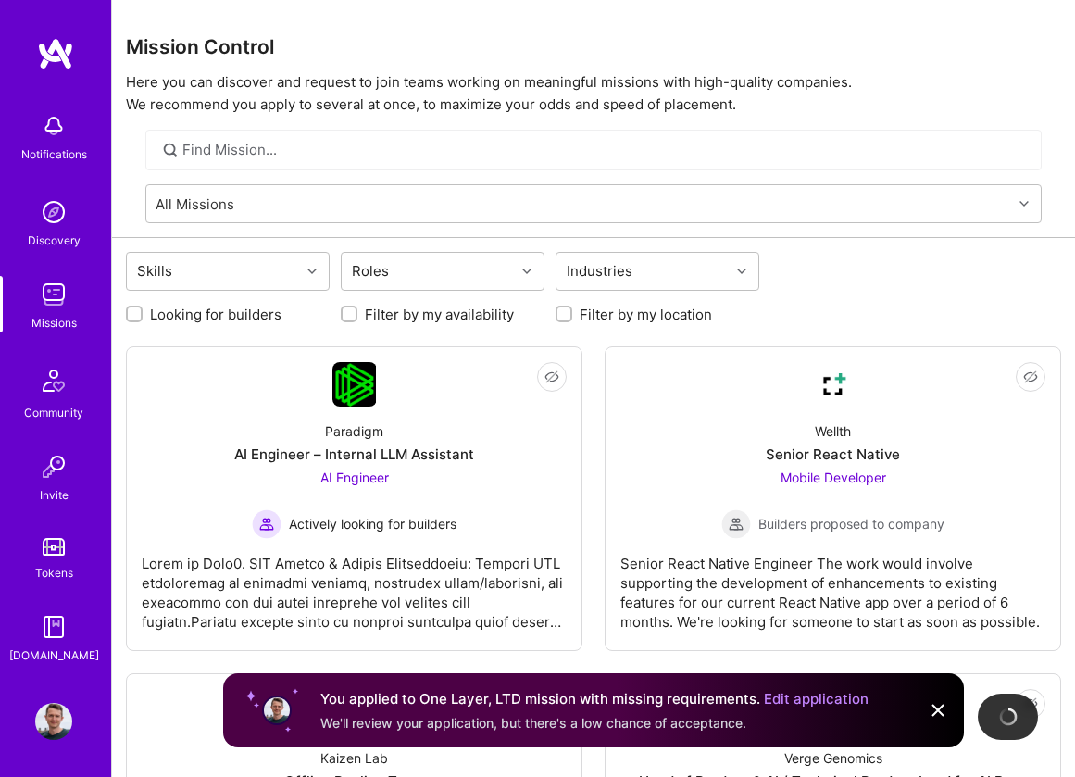
click at [68, 304] on img at bounding box center [53, 294] width 37 height 37
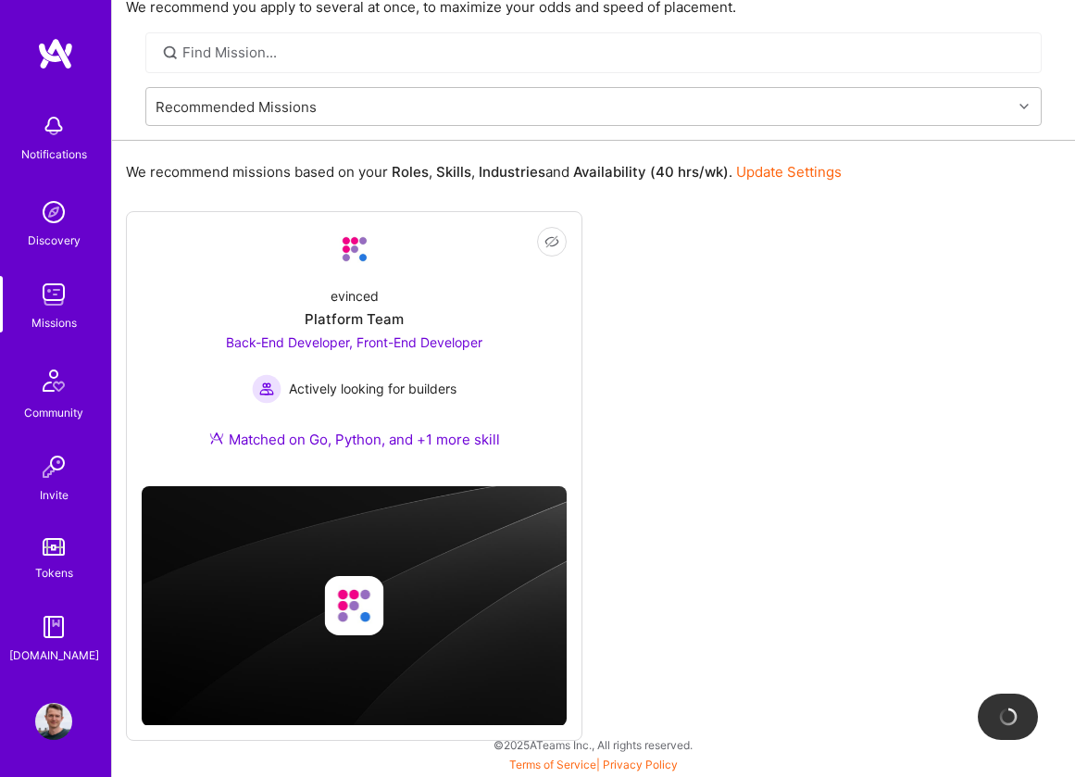
scroll to position [97, 0]
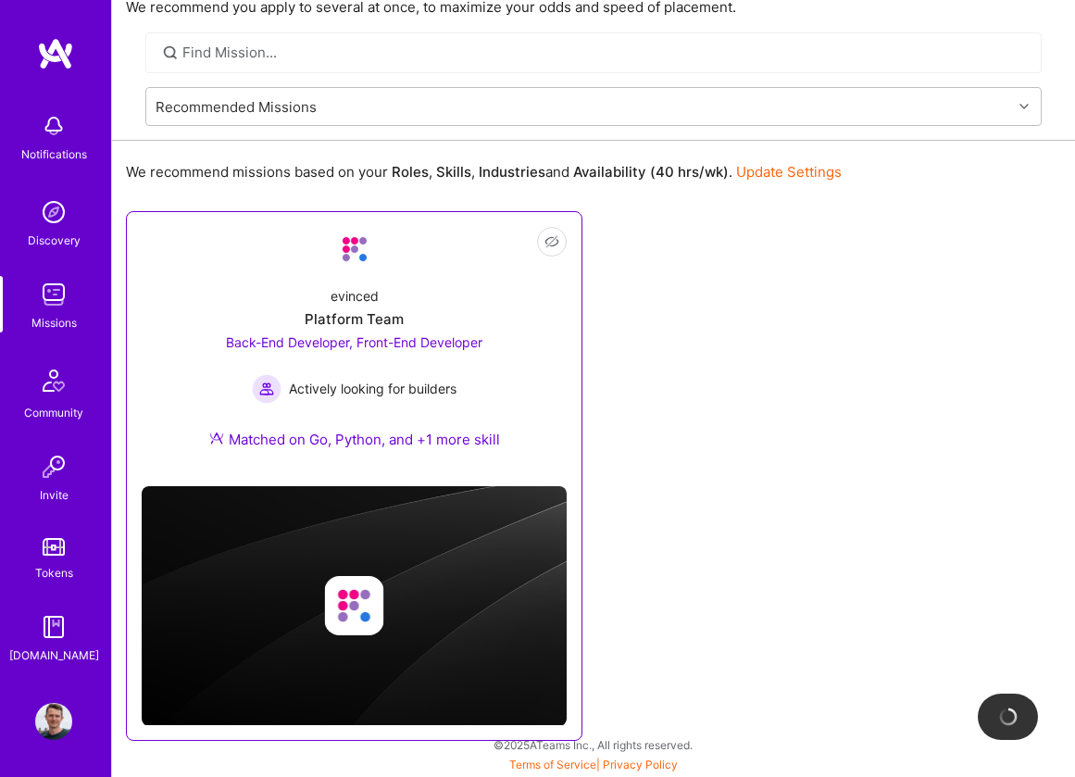
click at [530, 339] on div "evinced Platform Team Back-End Developer, Front-End Developer Actively looking …" at bounding box center [354, 371] width 425 height 200
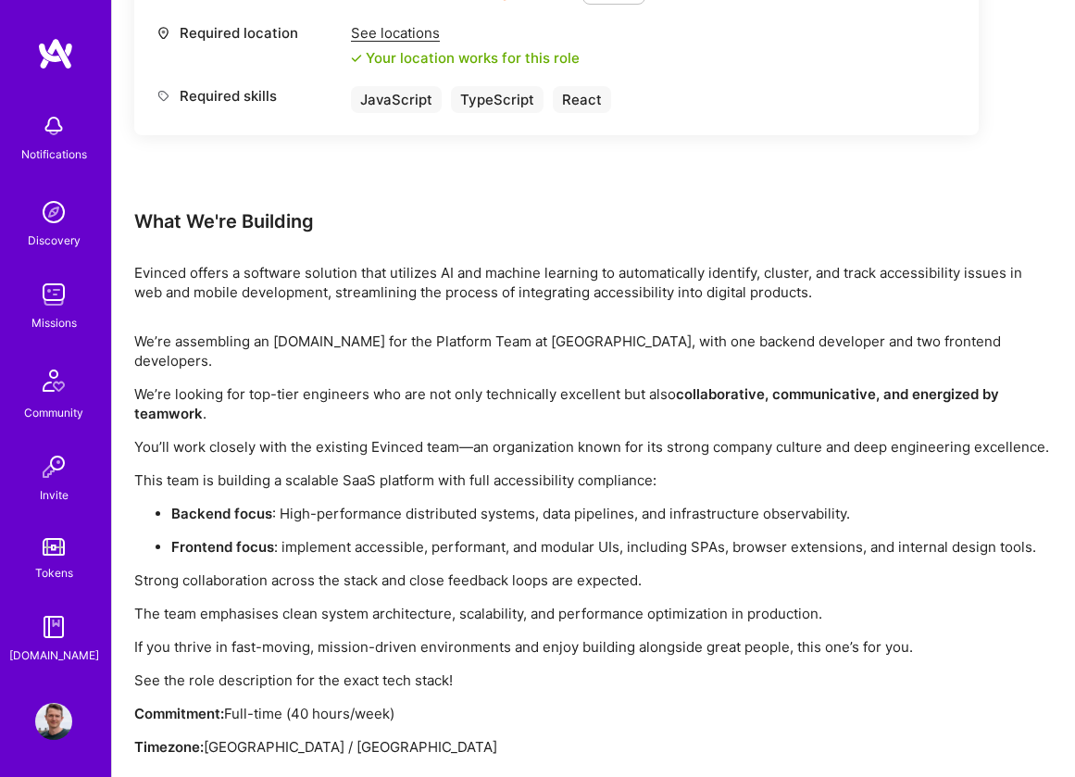
scroll to position [1725, 0]
